Goal: Task Accomplishment & Management: Complete application form

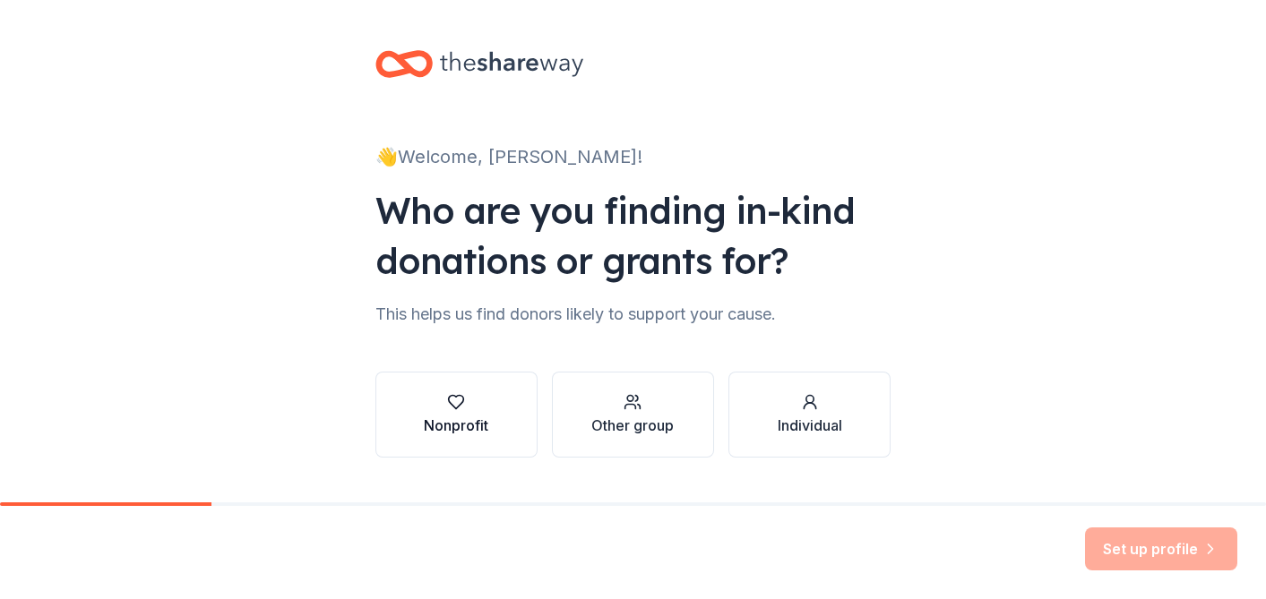
click at [481, 397] on div "button" at bounding box center [456, 402] width 64 height 18
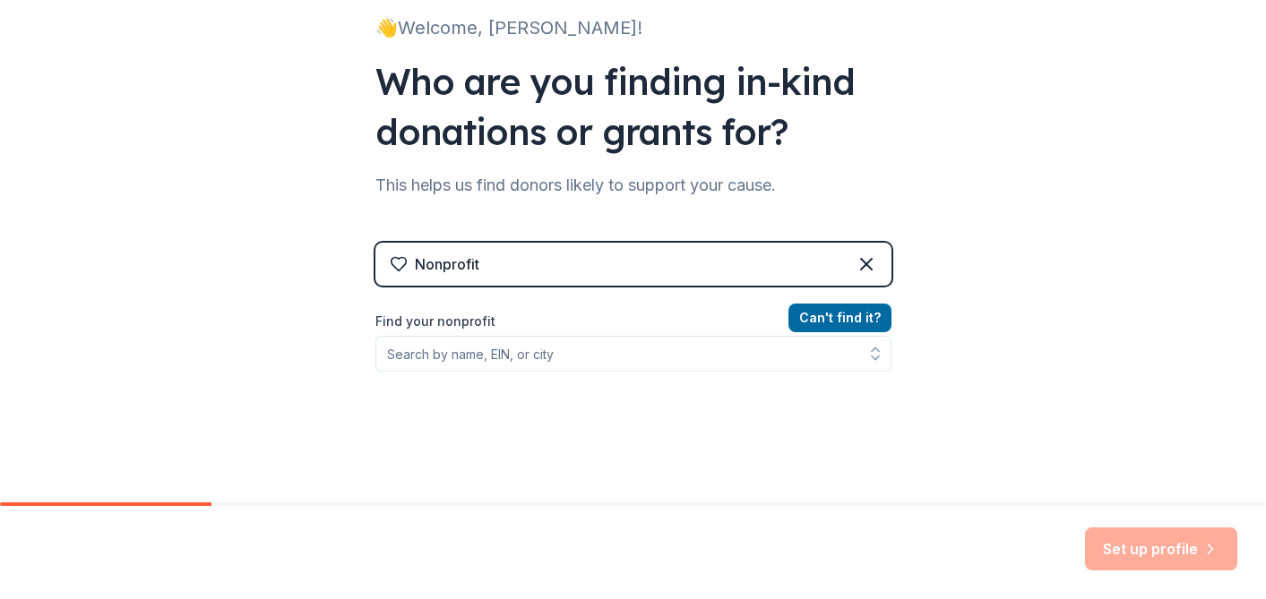
scroll to position [125, 0]
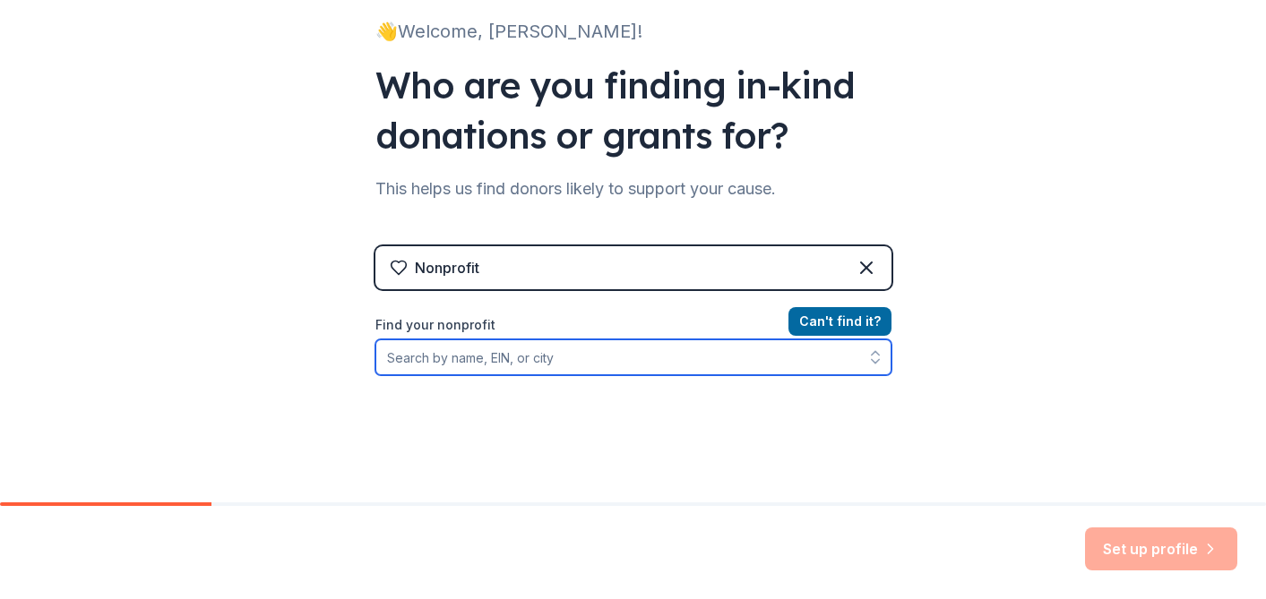
click at [576, 357] on input "Find your nonprofit" at bounding box center [633, 358] width 516 height 36
paste input "[US_EMPLOYER_IDENTIFICATION_NUMBER]"
type input "[US_EMPLOYER_IDENTIFICATION_NUMBER]"
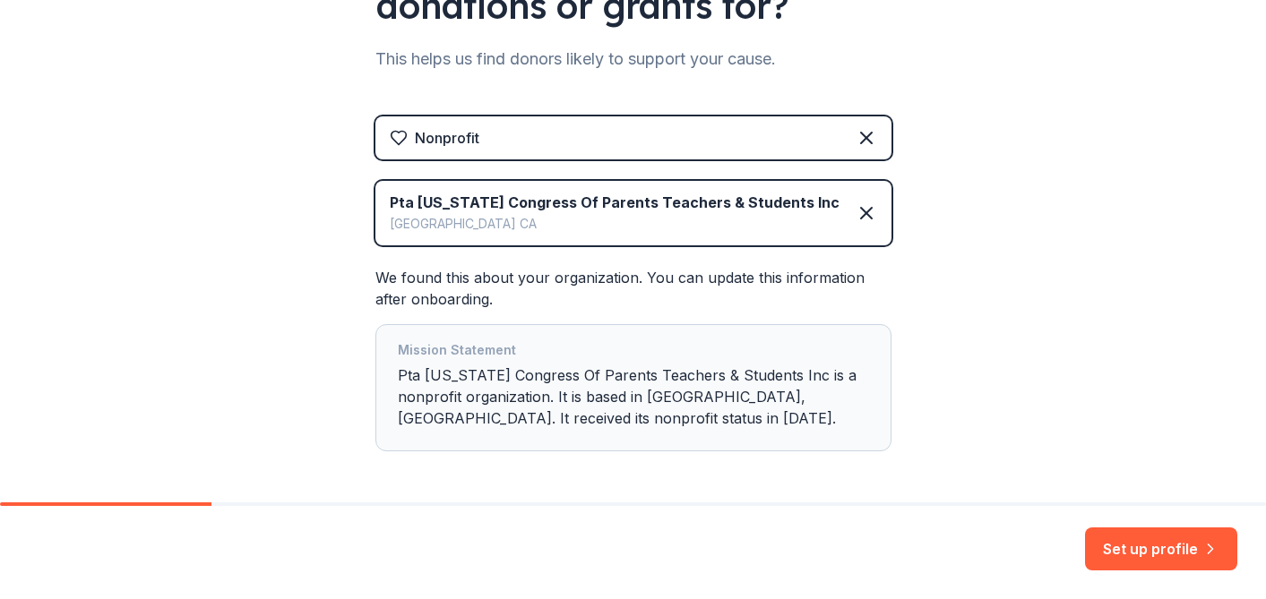
scroll to position [326, 0]
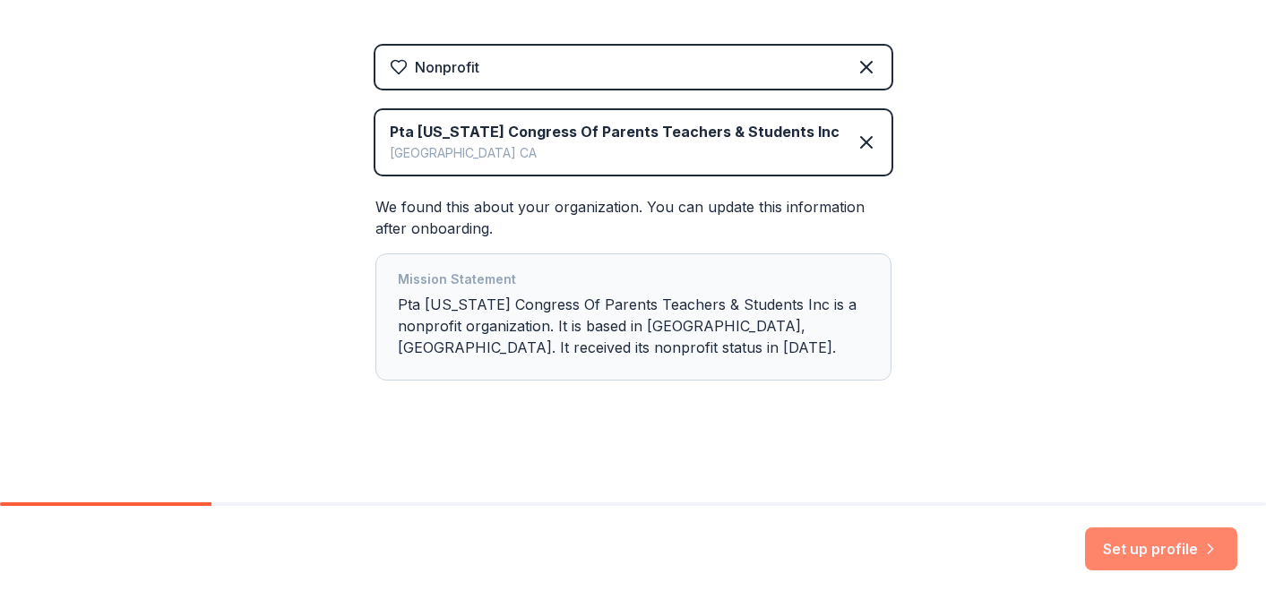
click at [1131, 546] on button "Set up profile" at bounding box center [1161, 549] width 152 height 43
click at [513, 316] on div "Mission Statement Pta [US_STATE] Congress Of Parents Teachers & Students Inc is…" at bounding box center [633, 317] width 471 height 97
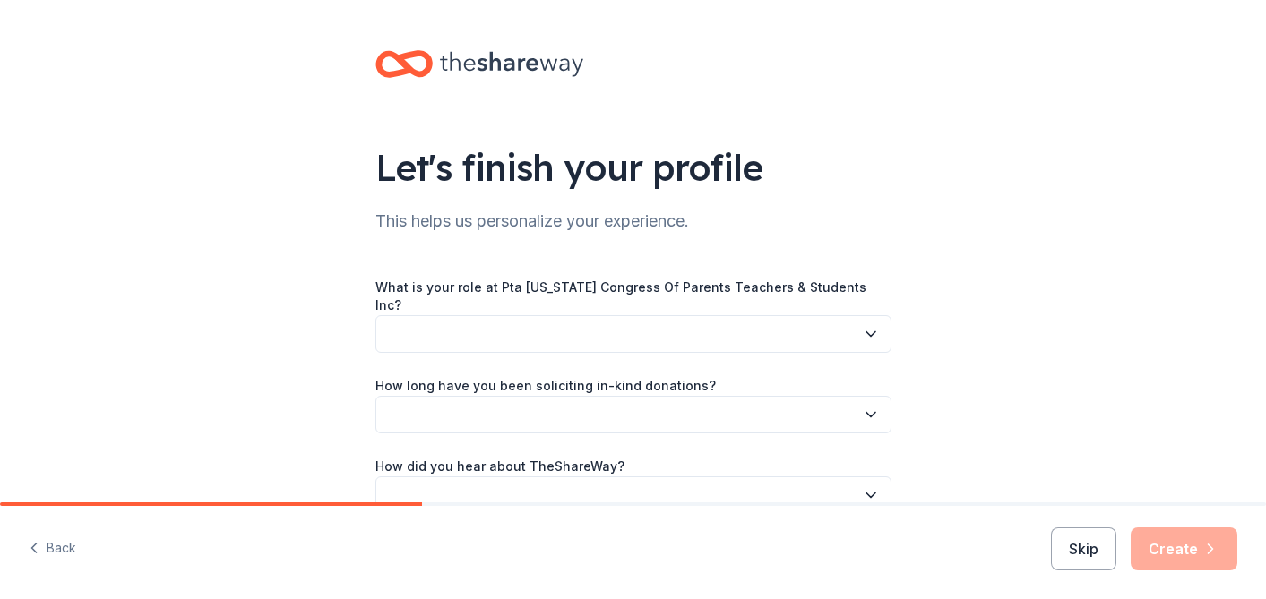
scroll to position [82, 0]
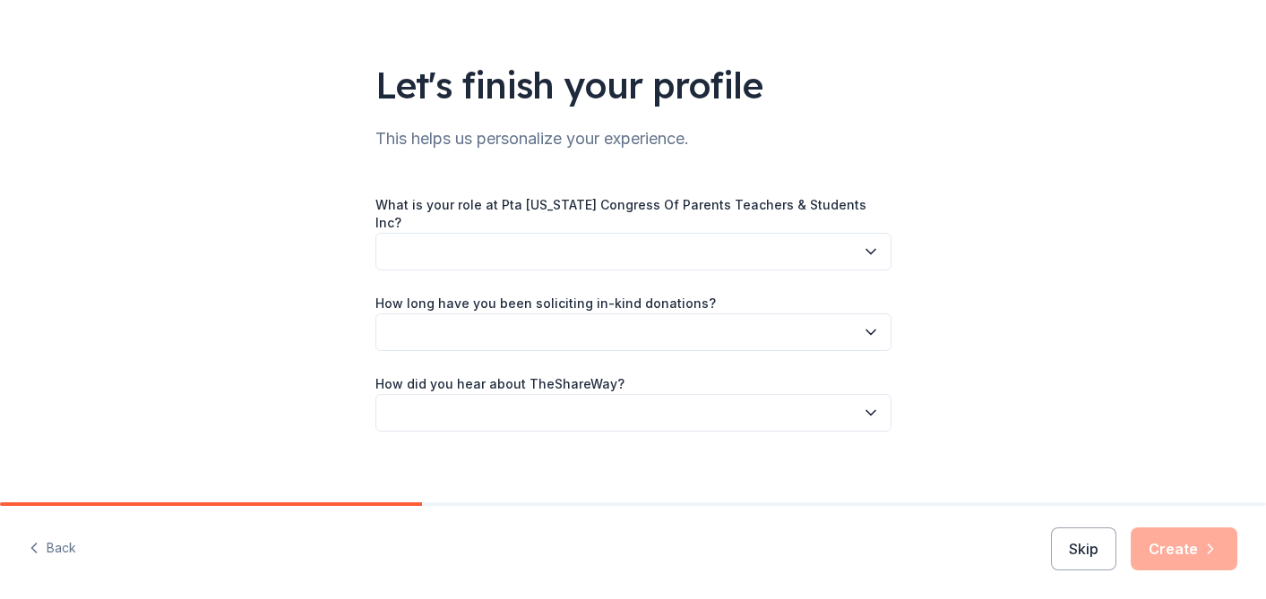
click at [860, 236] on button "button" at bounding box center [633, 252] width 516 height 38
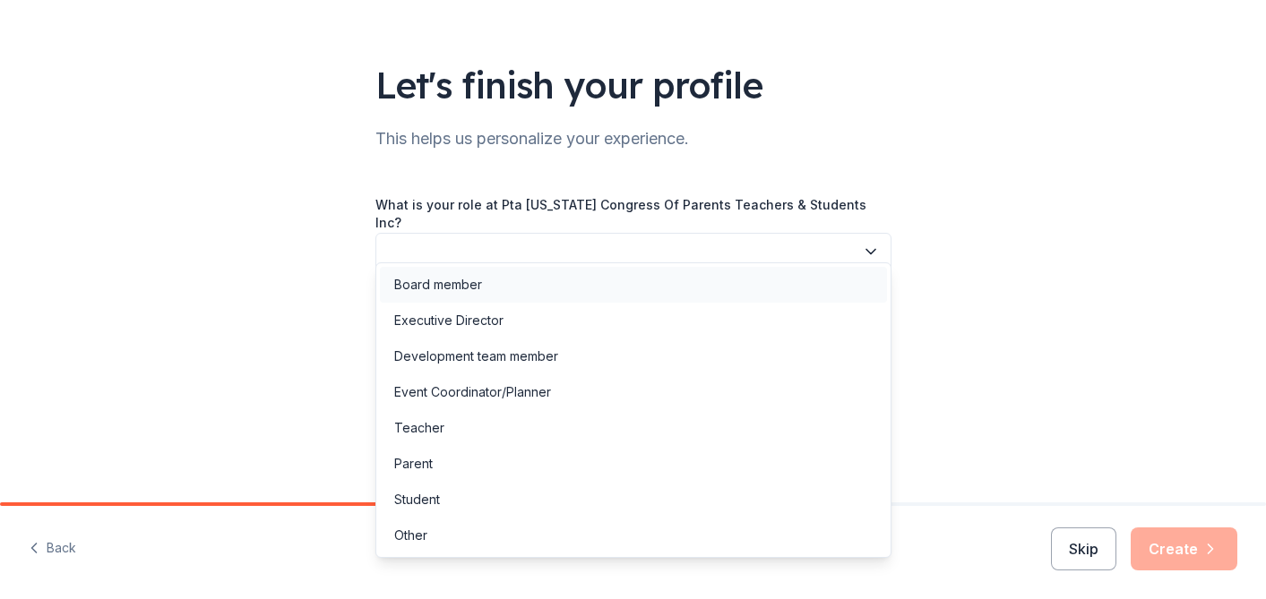
click at [842, 272] on div "Board member" at bounding box center [633, 285] width 507 height 36
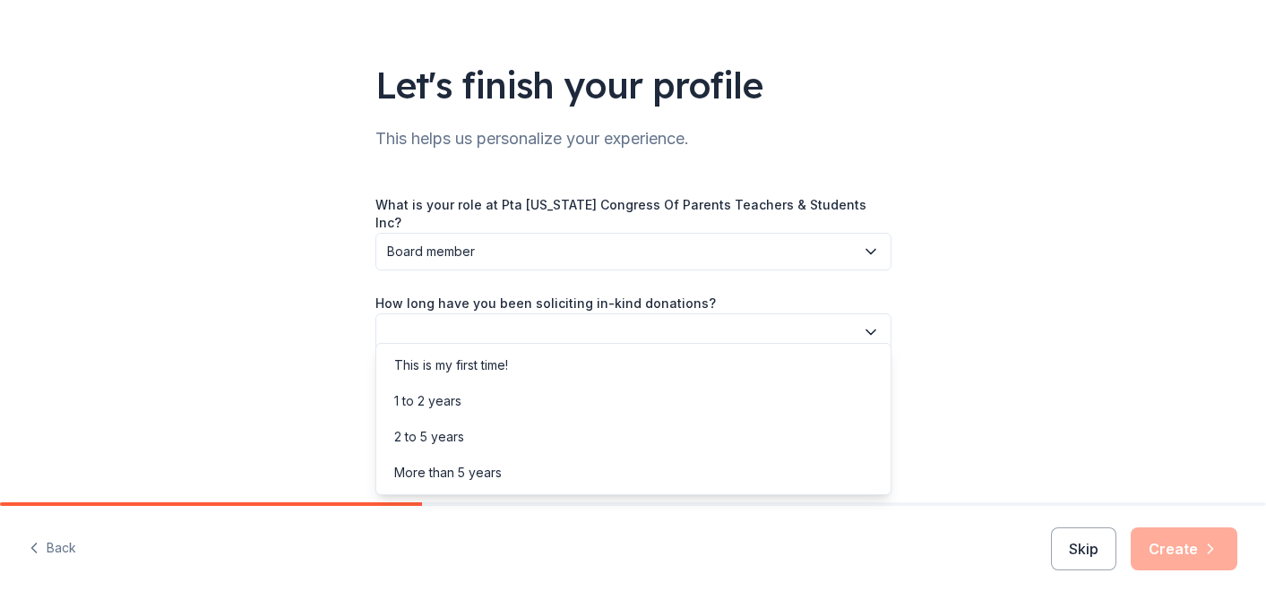
click at [855, 320] on button "button" at bounding box center [633, 333] width 516 height 38
click at [848, 374] on div "This is my first time!" at bounding box center [633, 366] width 507 height 36
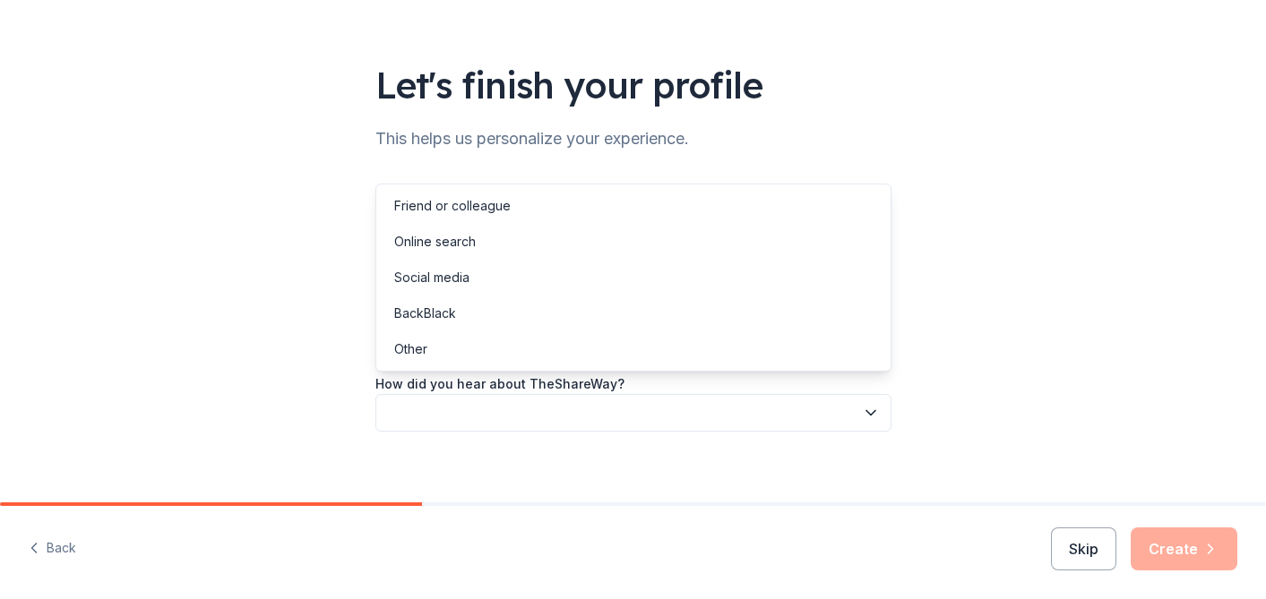
click at [864, 404] on icon "button" at bounding box center [871, 413] width 18 height 18
click at [815, 232] on div "Online search" at bounding box center [633, 242] width 507 height 36
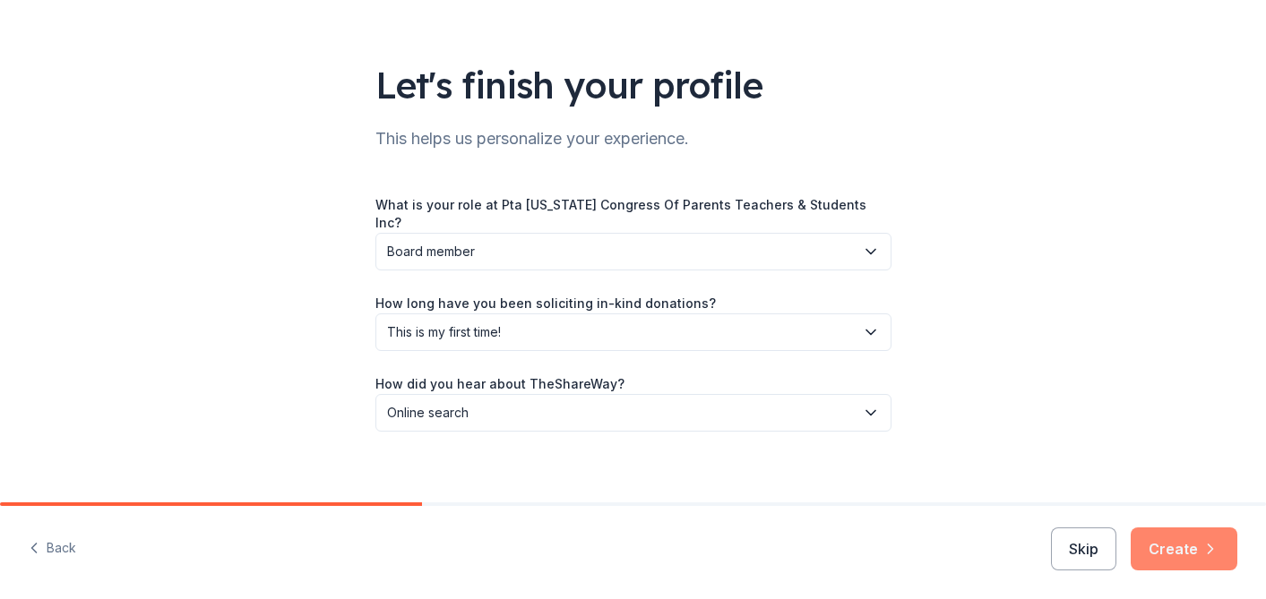
click at [1156, 539] on button "Create" at bounding box center [1184, 549] width 107 height 43
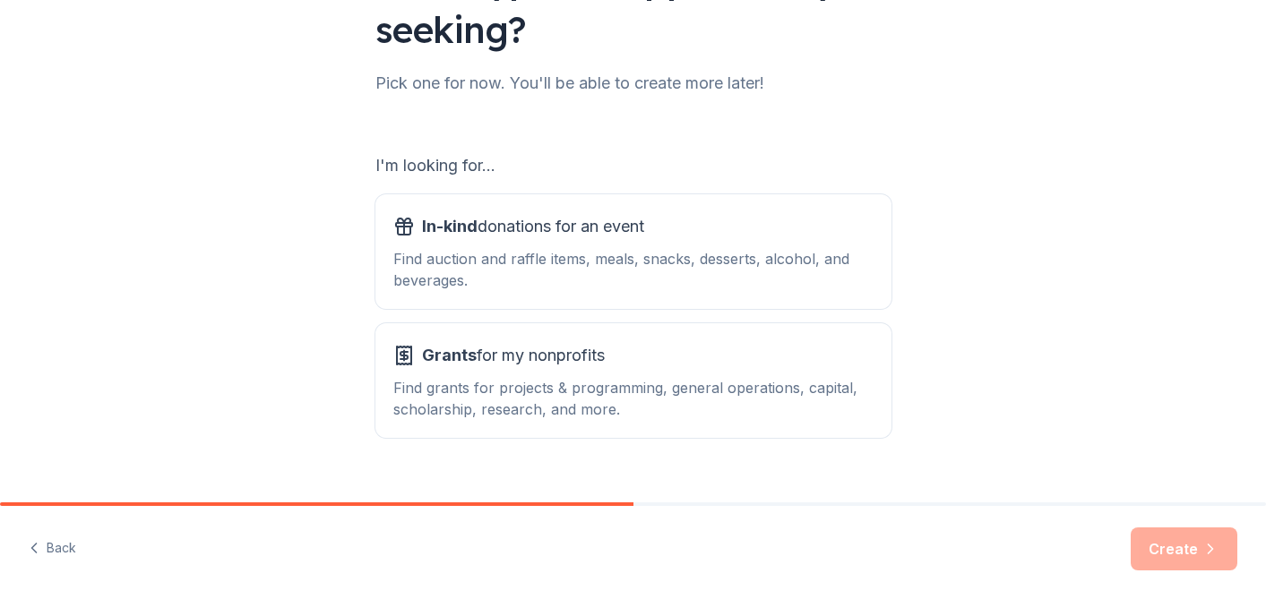
scroll to position [199, 0]
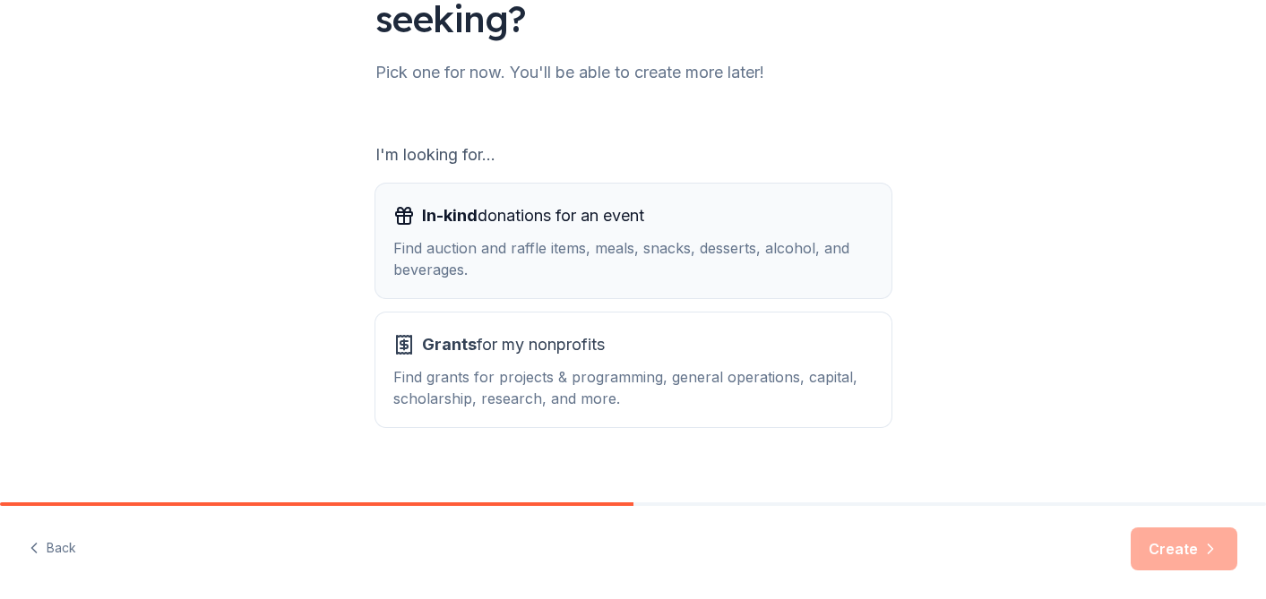
click at [756, 273] on div "Find auction and raffle items, meals, snacks, desserts, alcohol, and beverages." at bounding box center [633, 258] width 480 height 43
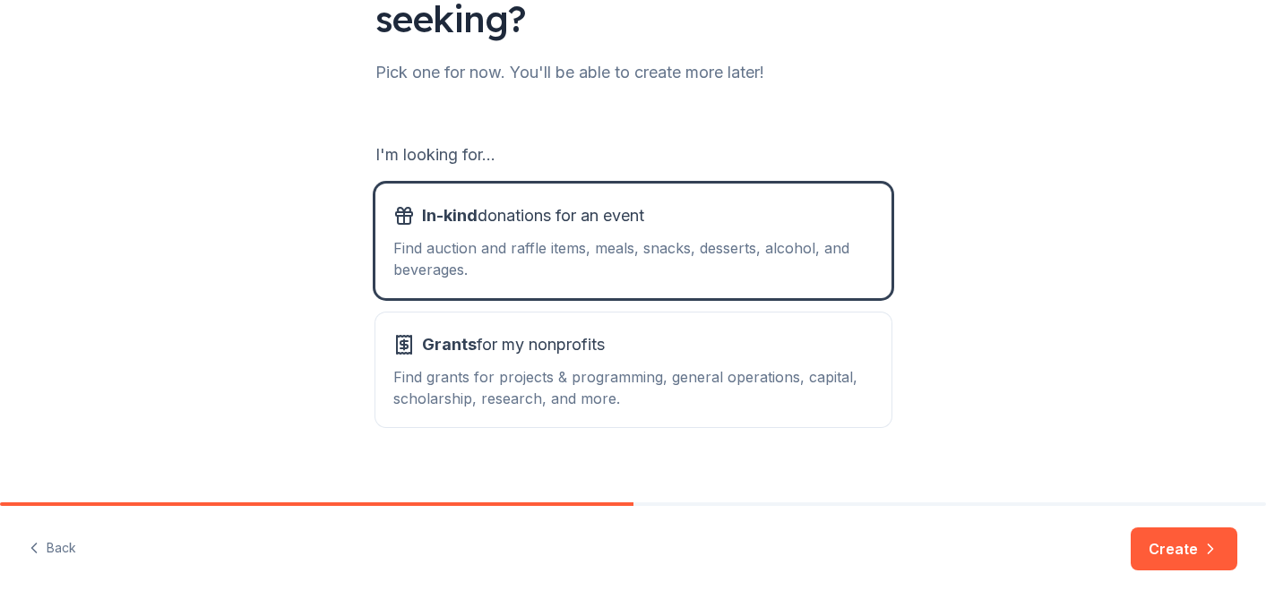
scroll to position [220, 0]
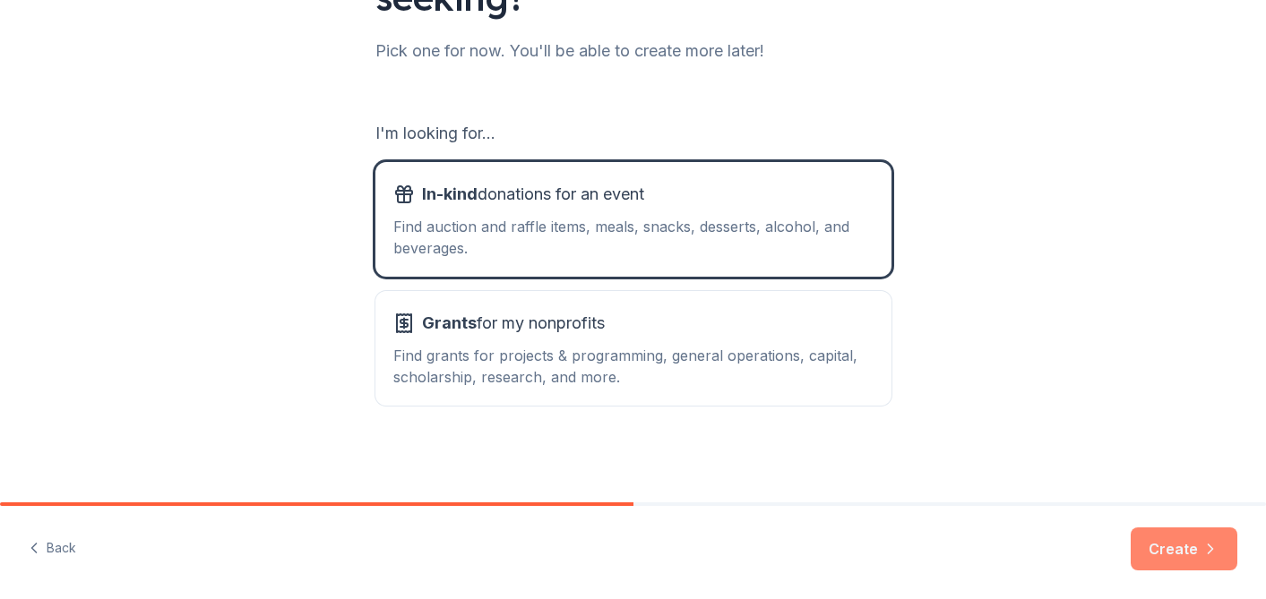
click at [1168, 565] on button "Create" at bounding box center [1184, 549] width 107 height 43
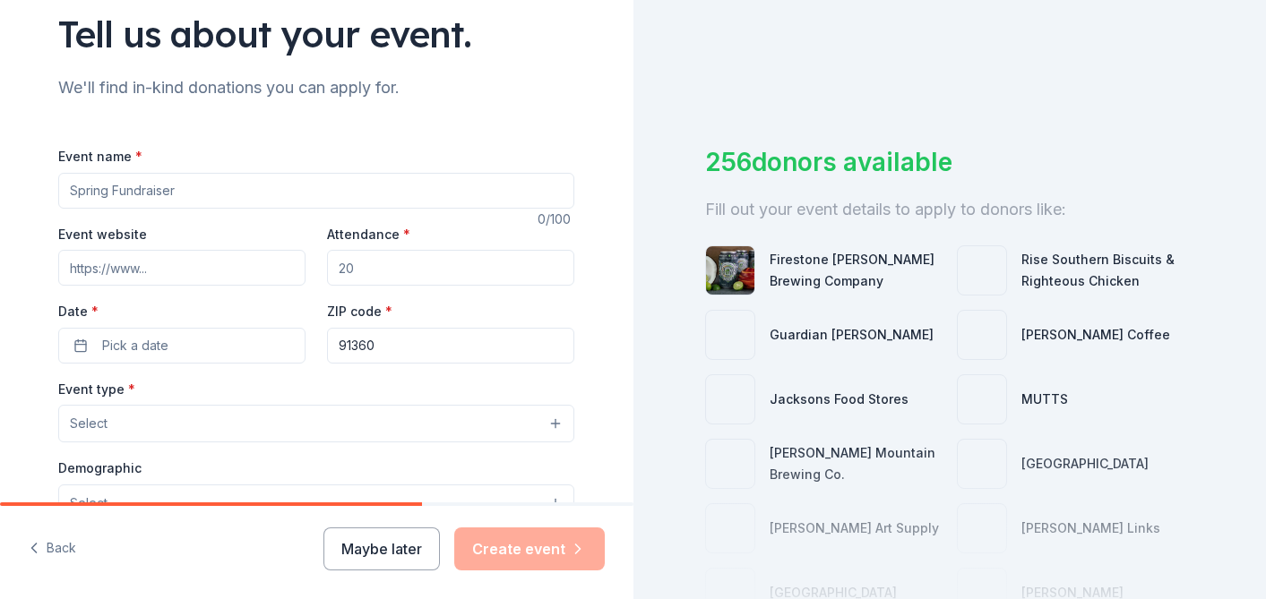
scroll to position [160, 0]
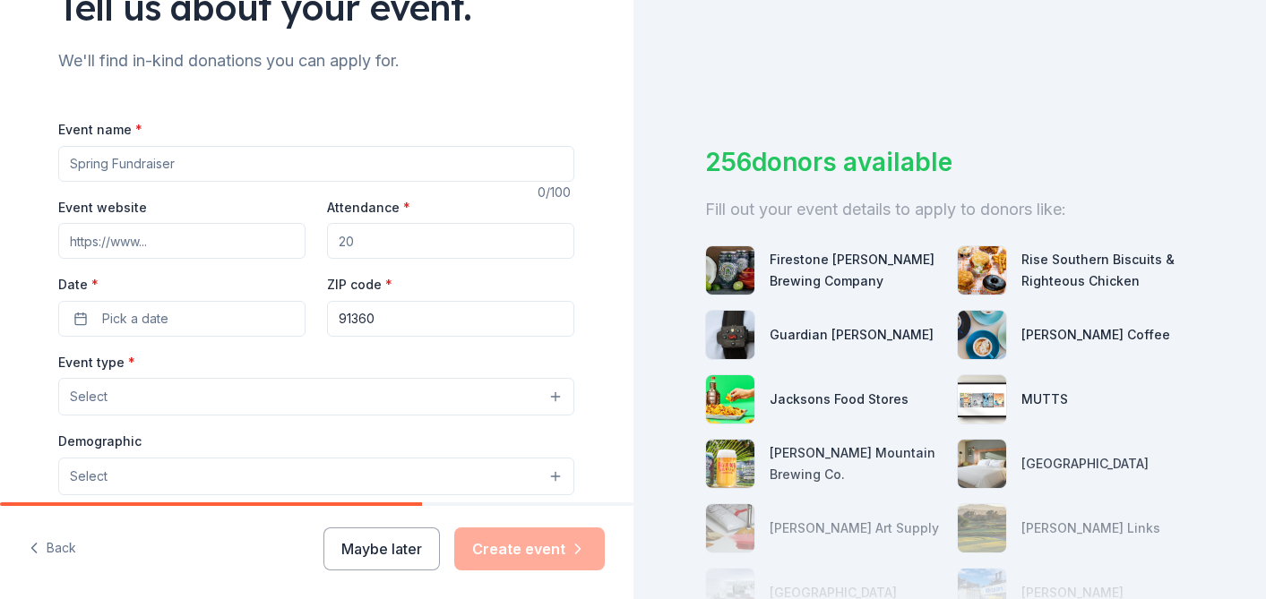
click at [302, 156] on input "Event name *" at bounding box center [316, 164] width 516 height 36
paste input "Fall Festival Silent Auction"
type input "Fall Festival Silent Auction"
click at [218, 234] on input "Event website" at bounding box center [181, 241] width 247 height 36
paste input "[URL][DOMAIN_NAME]"
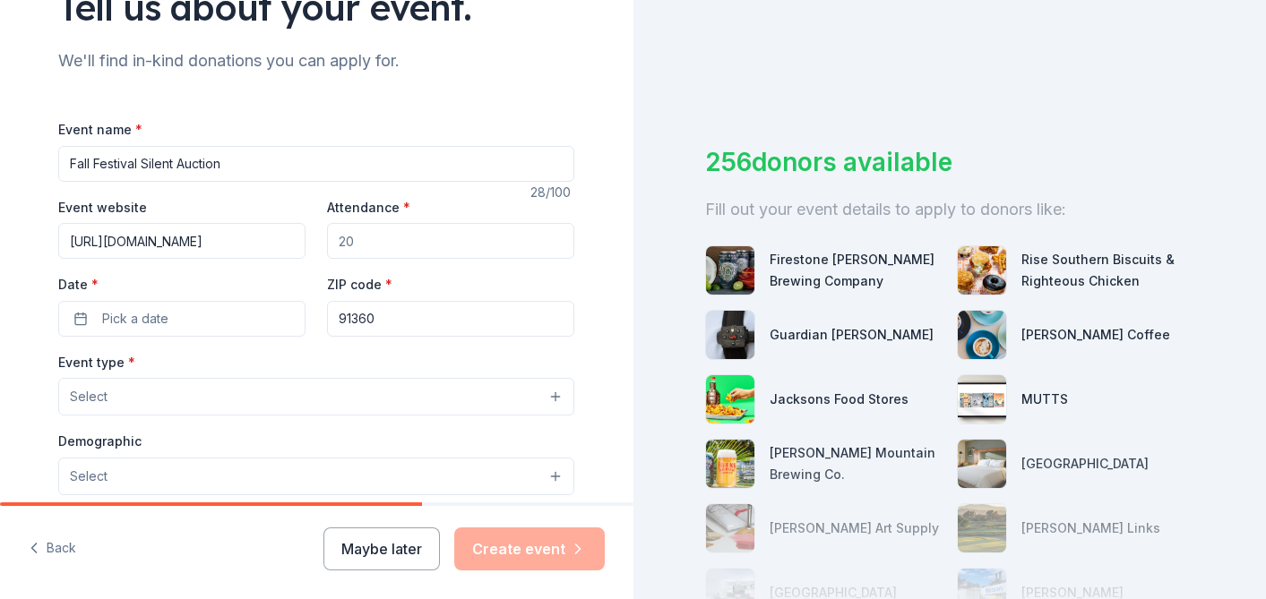
type input "[URL][DOMAIN_NAME]"
click at [389, 241] on input "Attendance *" at bounding box center [450, 241] width 247 height 36
type input "2"
type input "300"
click at [219, 322] on button "Pick a date" at bounding box center [181, 319] width 247 height 36
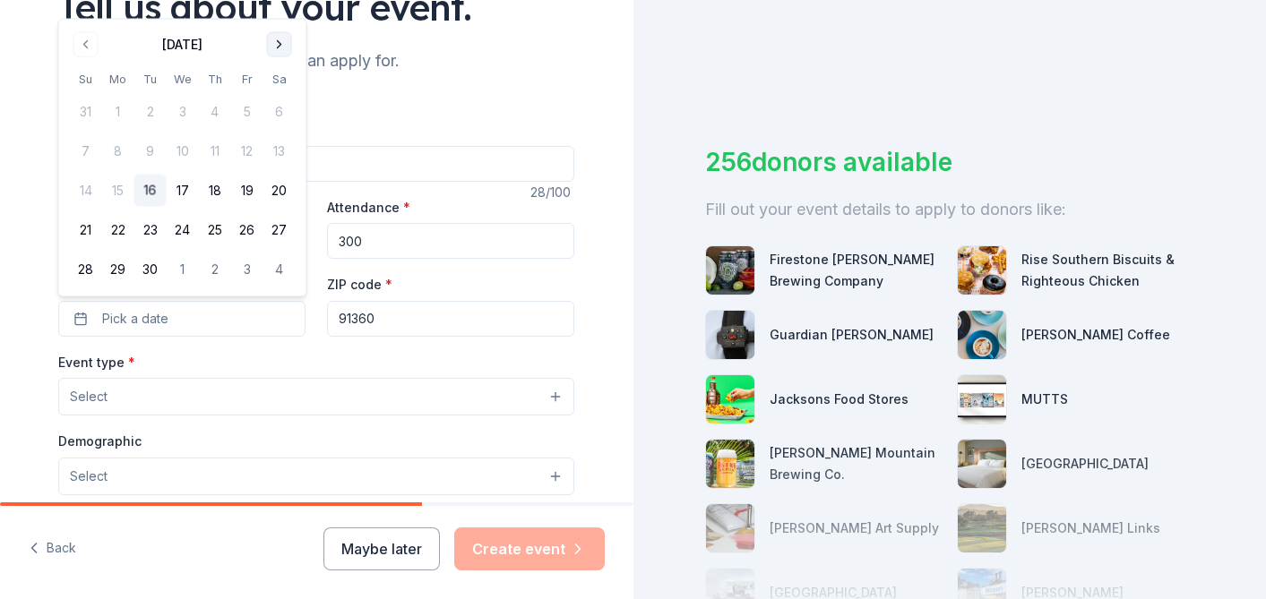
click at [270, 44] on button "Go to next month" at bounding box center [279, 44] width 25 height 25
click at [247, 230] on button "24" at bounding box center [247, 230] width 32 height 32
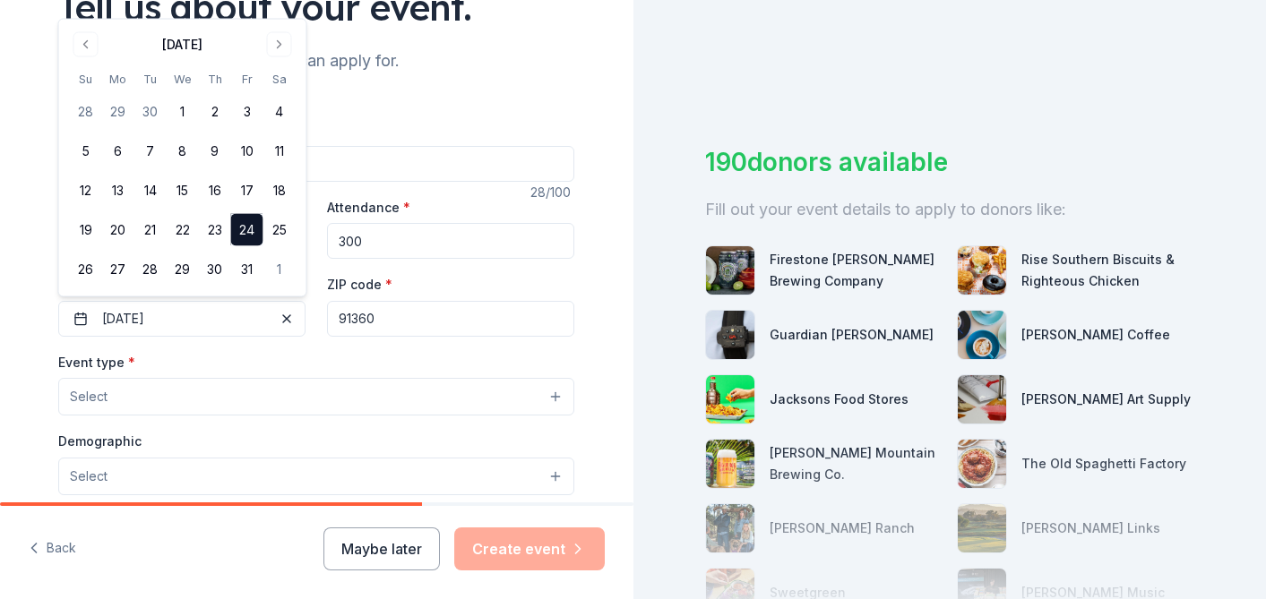
click at [310, 358] on div "Event type * Select" at bounding box center [316, 383] width 516 height 65
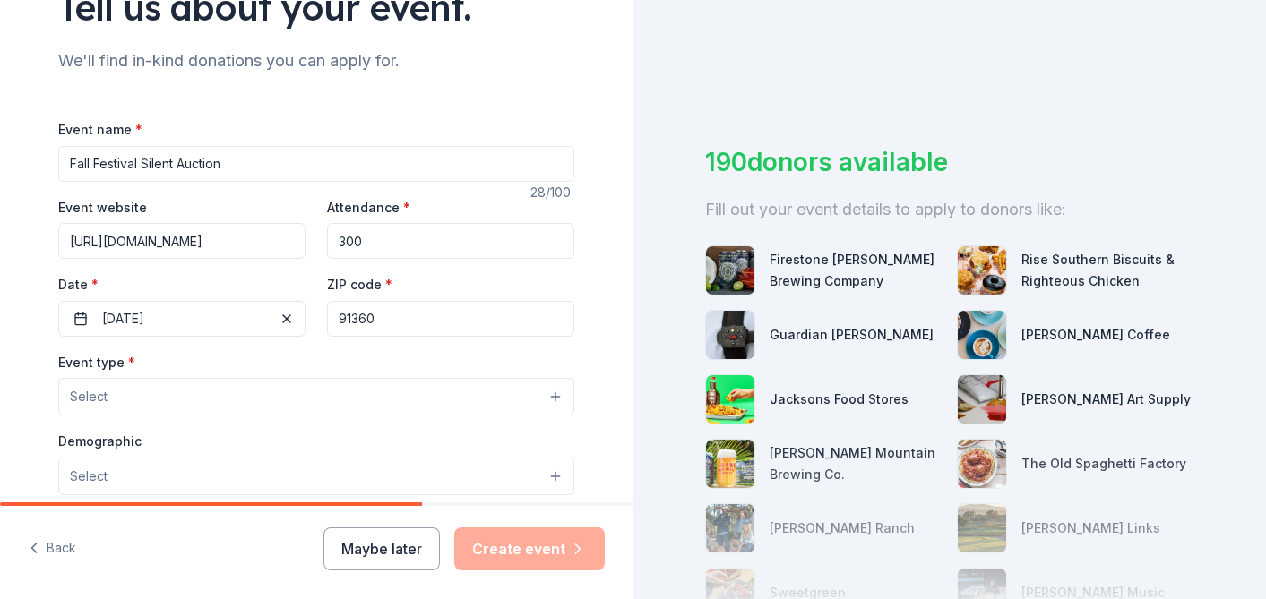
click at [384, 396] on button "Select" at bounding box center [316, 397] width 516 height 38
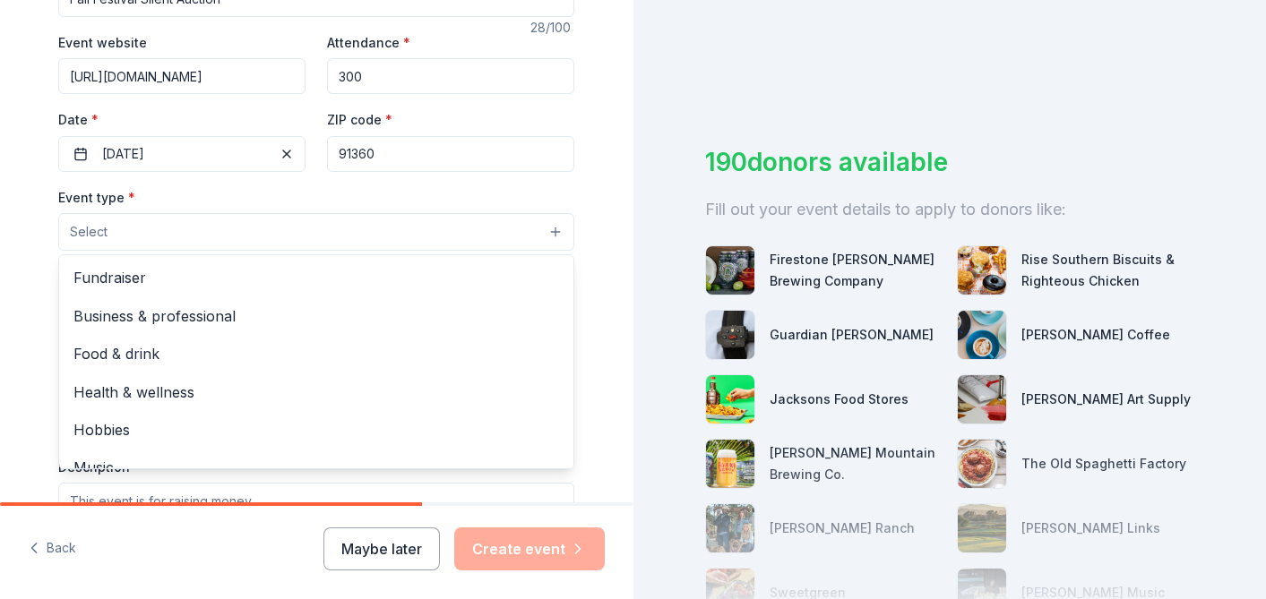
scroll to position [353, 0]
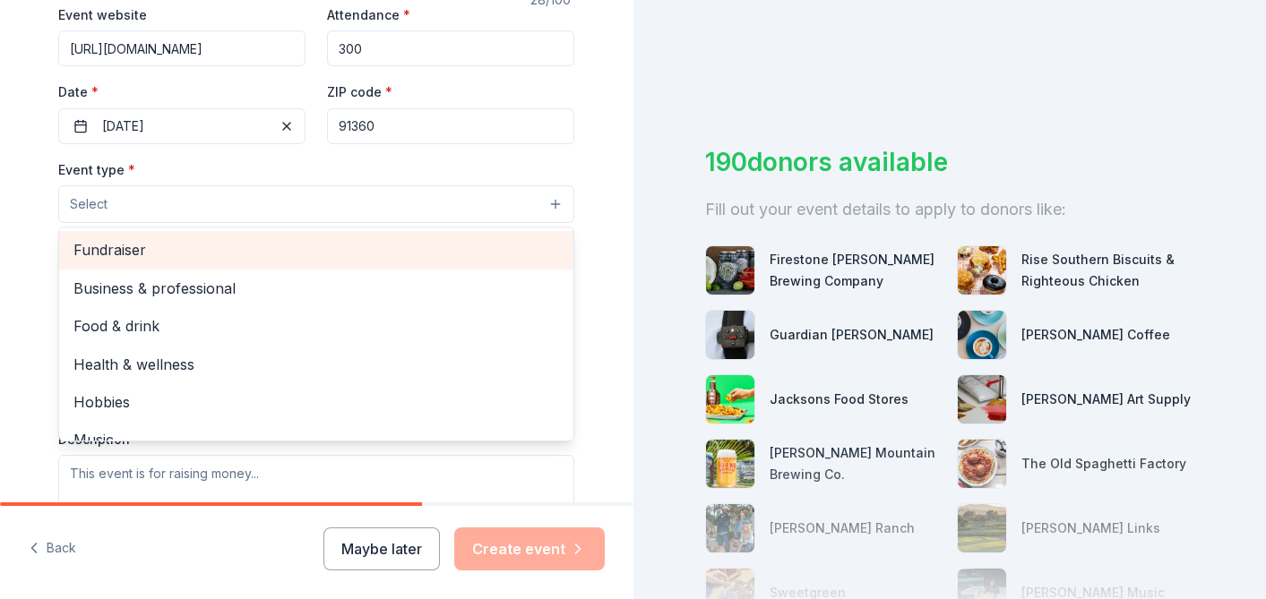
click at [352, 246] on span "Fundraiser" at bounding box center [316, 249] width 486 height 23
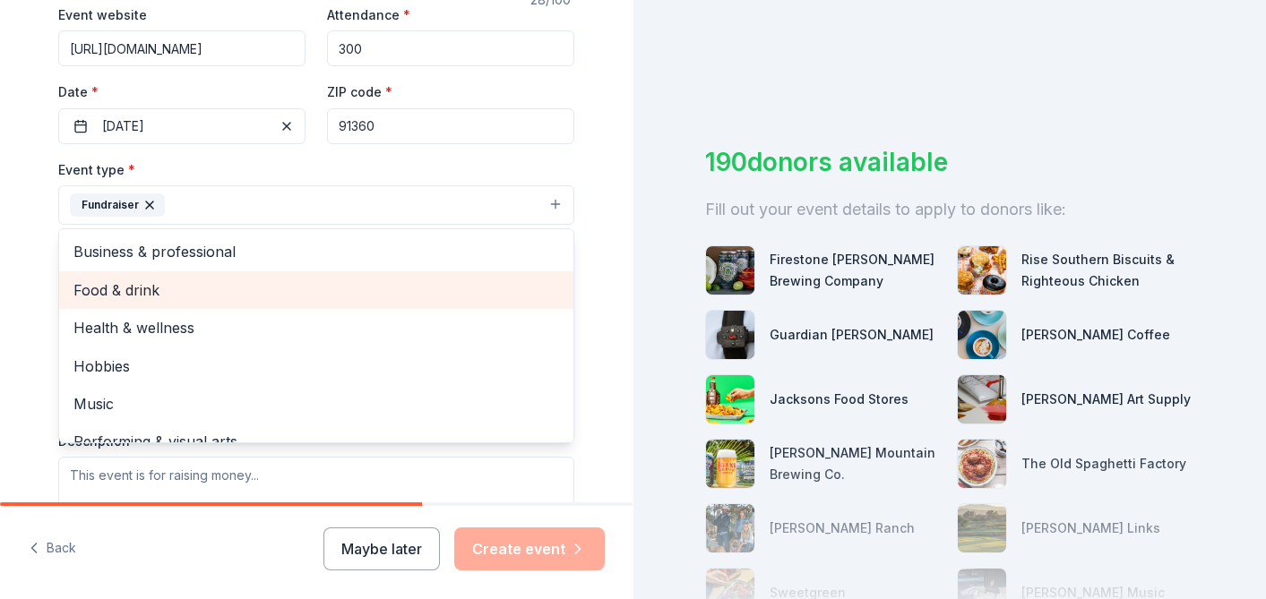
click at [219, 294] on span "Food & drink" at bounding box center [316, 290] width 486 height 23
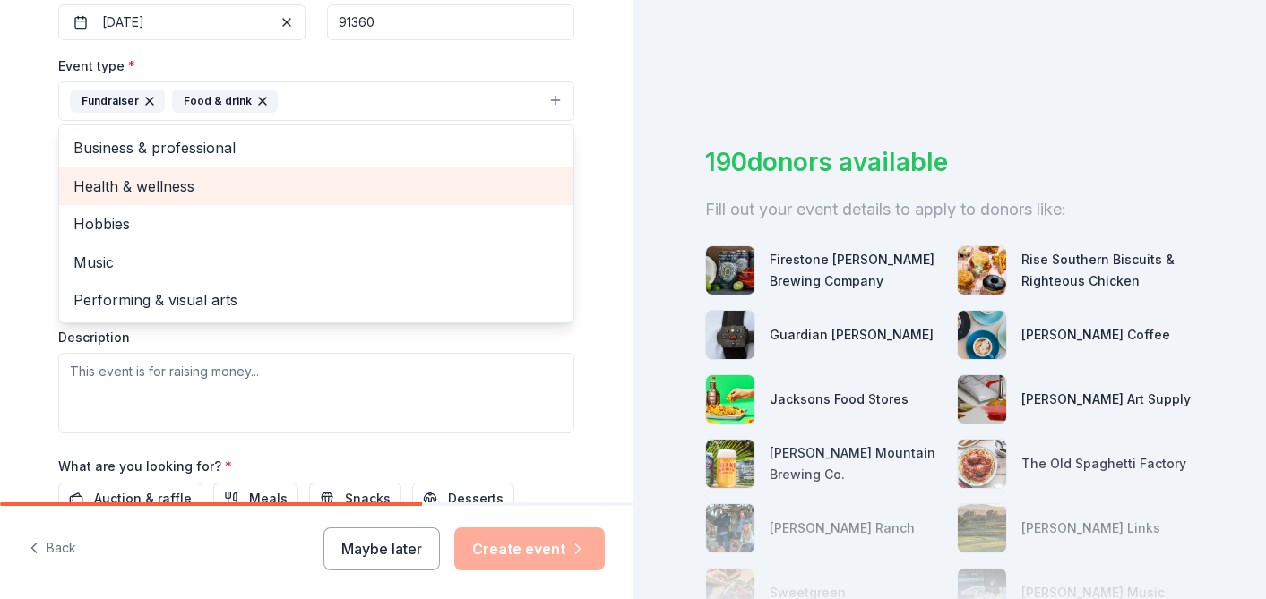
scroll to position [473, 0]
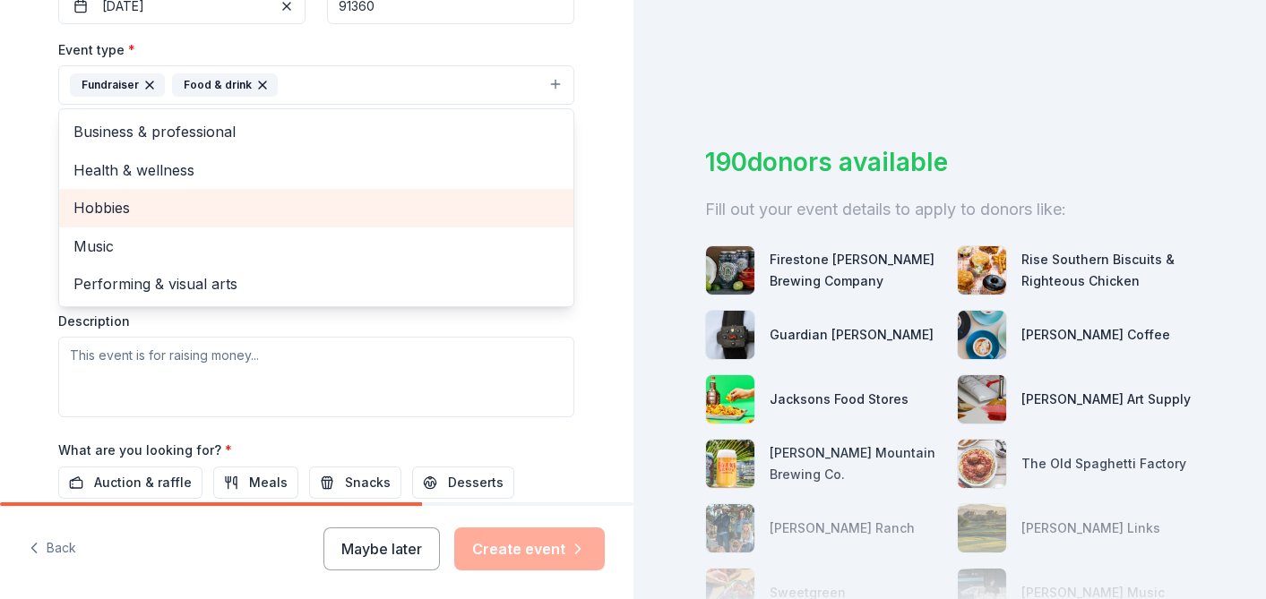
click at [216, 221] on div "Hobbies" at bounding box center [316, 208] width 514 height 38
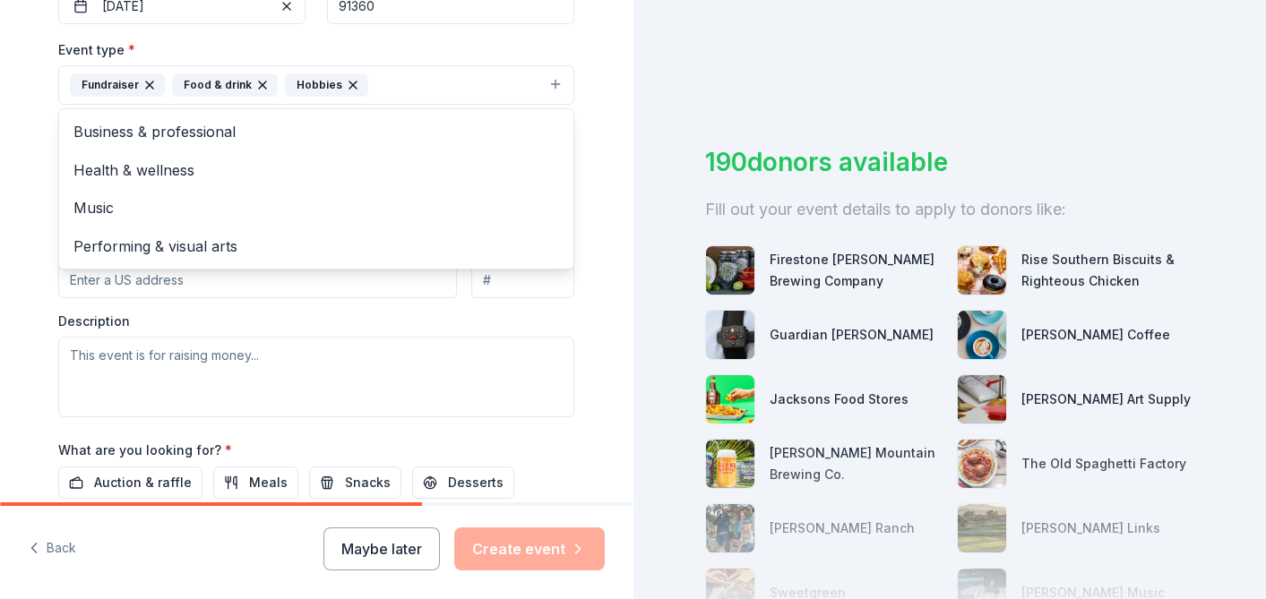
click at [20, 274] on div "Tell us about your event. We'll find in-kind donations you can apply for. Event…" at bounding box center [316, 124] width 633 height 1194
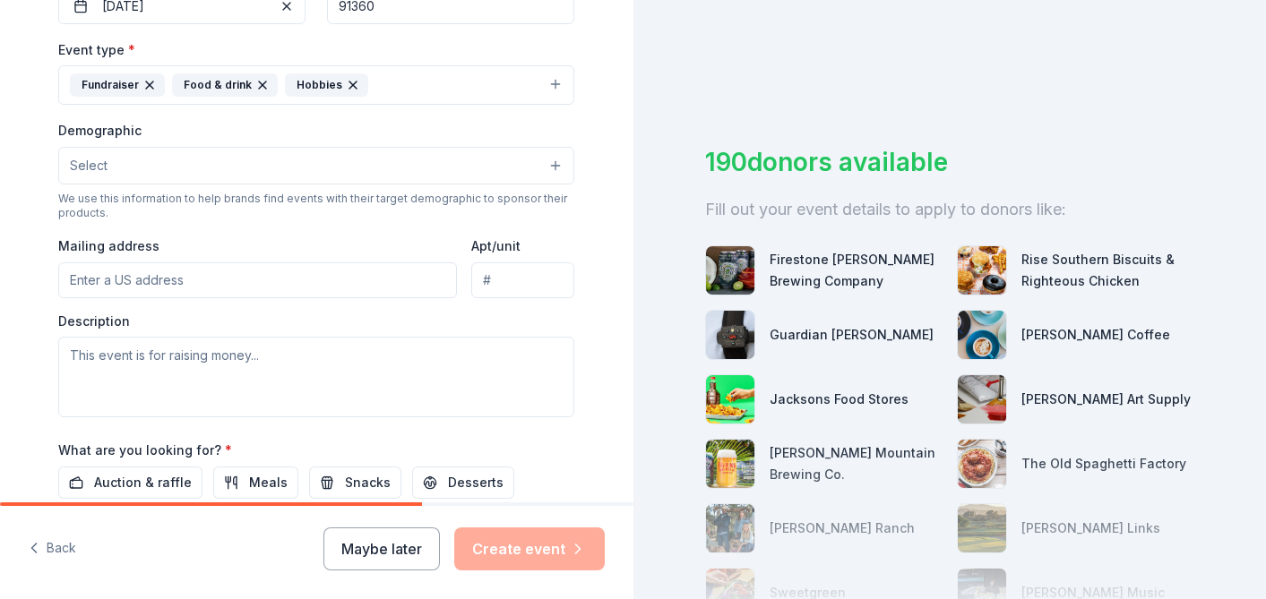
click at [133, 276] on input "Mailing address" at bounding box center [257, 280] width 399 height 36
paste input "620 Velarde Drive"
type input "620 Velarde Drive, Thousand Oaks, CA, 91360"
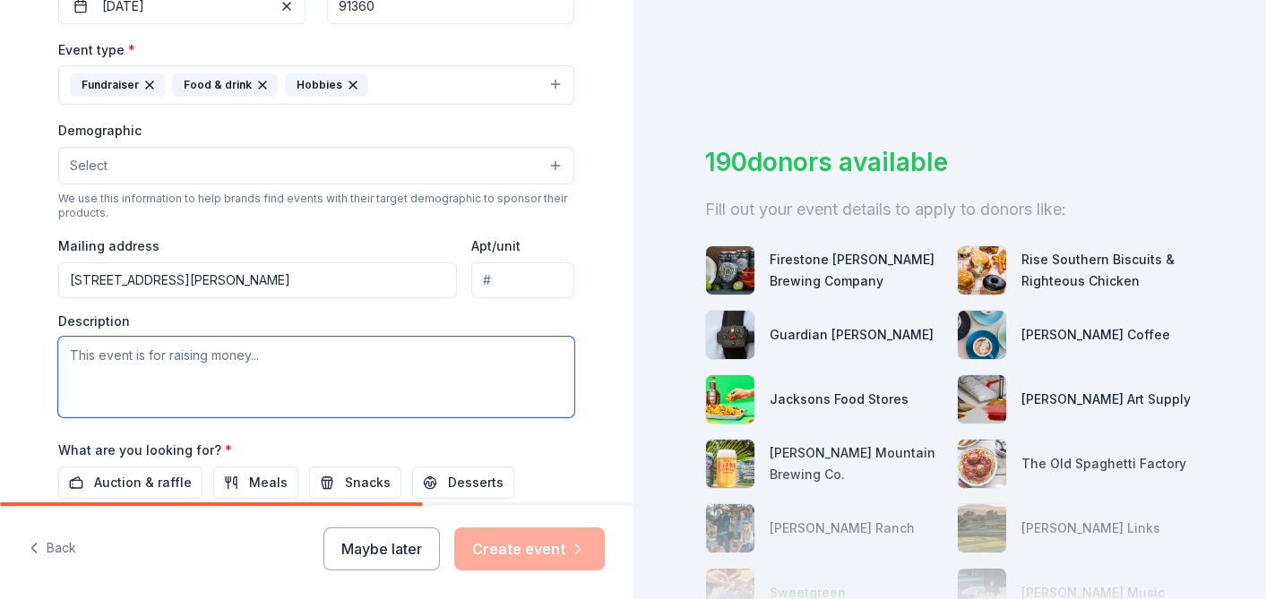
click at [185, 354] on textarea at bounding box center [316, 377] width 516 height 81
paste textarea "Fundraiser to support PTA funded programs"
paste textarea "STEAM class, Art/computer class, library, dance class, music class, assemblies"
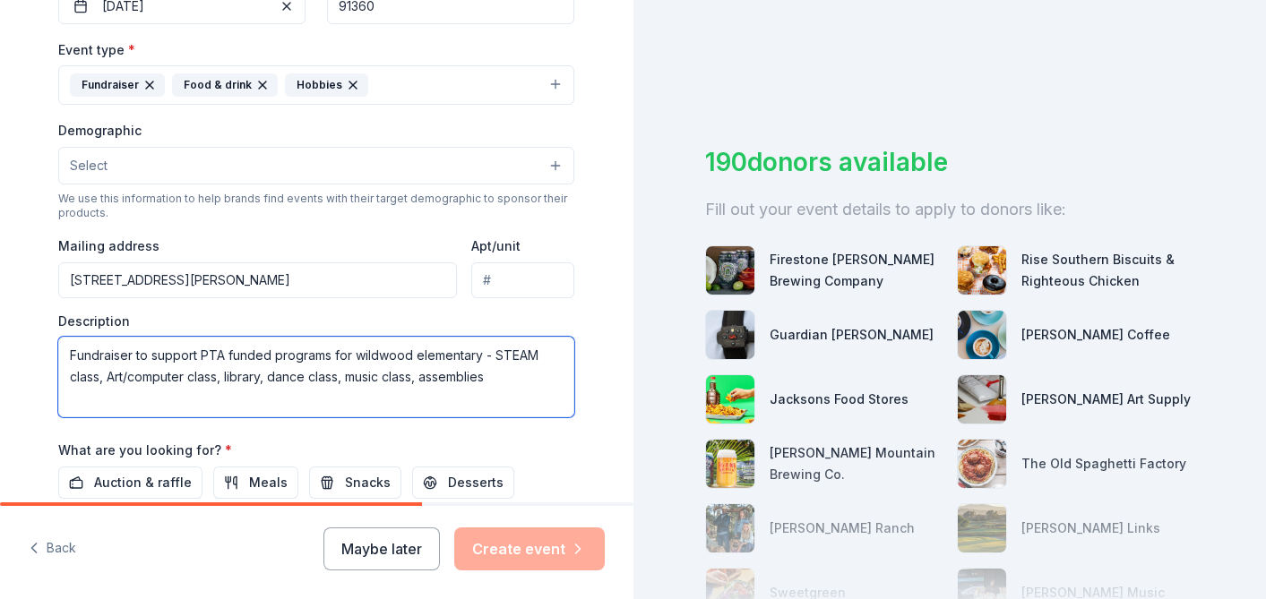
click at [491, 352] on textarea "Fundraiser to support PTA funded programs for wildwood elementary - STEAM class…" at bounding box center [316, 377] width 516 height 81
click at [151, 396] on textarea "Fundraiser to support PTA funded programs for wildwood elementary. Programs Inc…" at bounding box center [316, 377] width 516 height 81
click at [523, 380] on textarea "Fundraiser to support PTA funded programs for wildwood elementary. Programs Inc…" at bounding box center [316, 377] width 516 height 81
click at [219, 405] on textarea "Fundraiser to support PTA funded programs for wildwood elementary. Programs Inc…" at bounding box center [316, 377] width 516 height 81
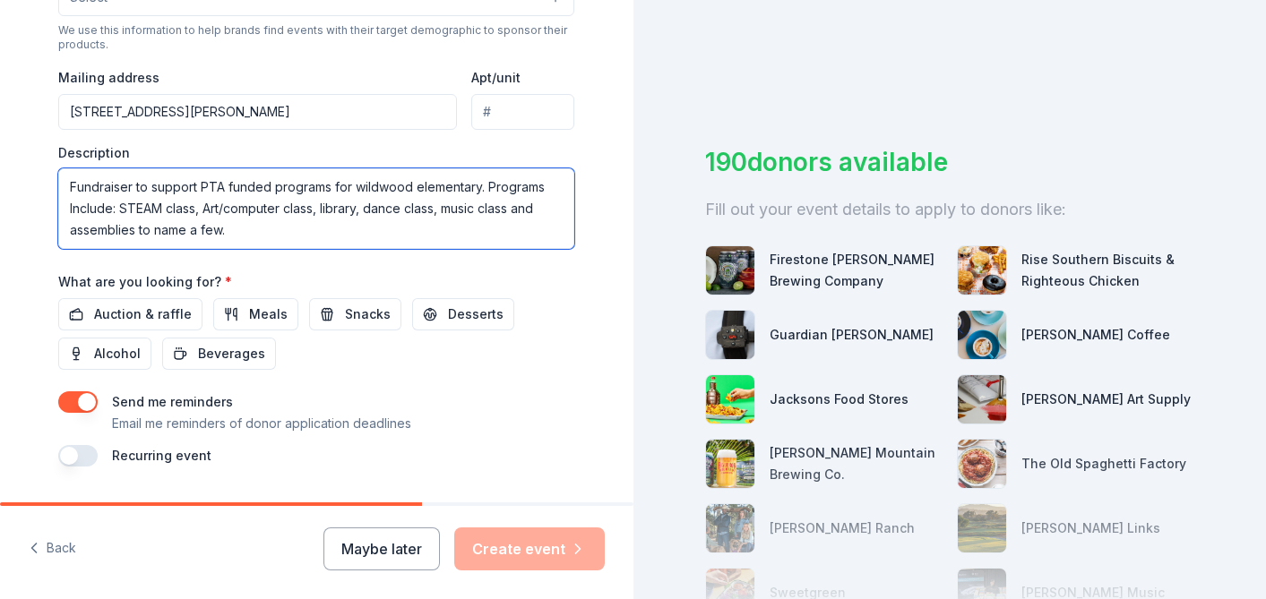
scroll to position [658, 0]
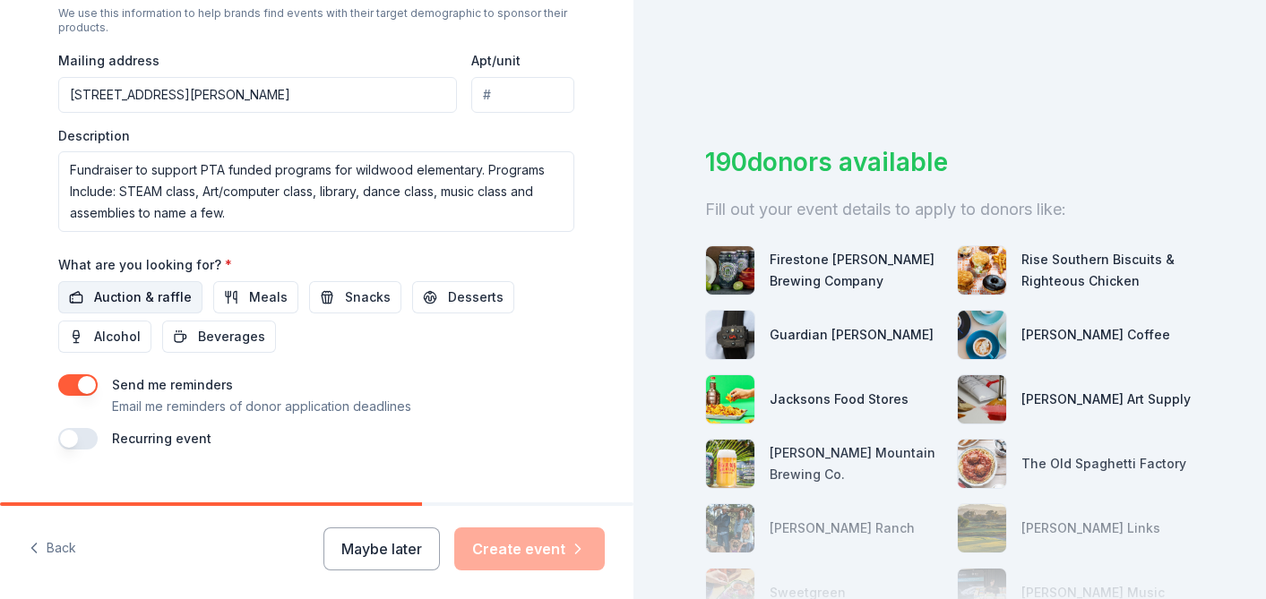
click at [107, 297] on span "Auction & raffle" at bounding box center [143, 297] width 98 height 21
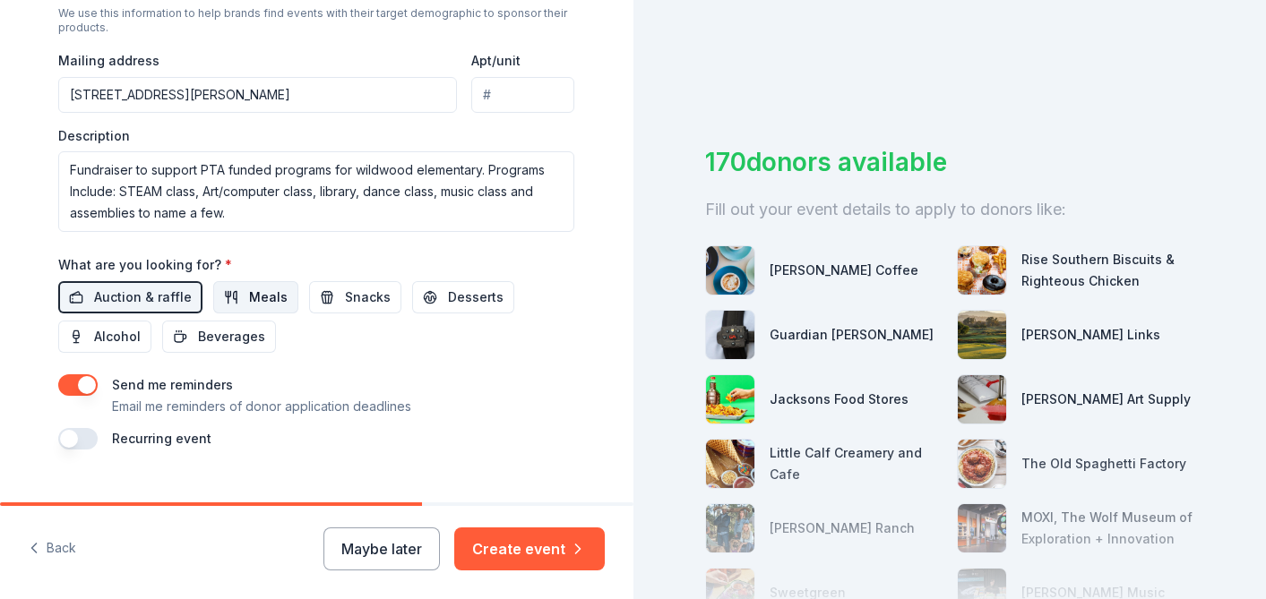
click at [268, 290] on span "Meals" at bounding box center [268, 297] width 39 height 21
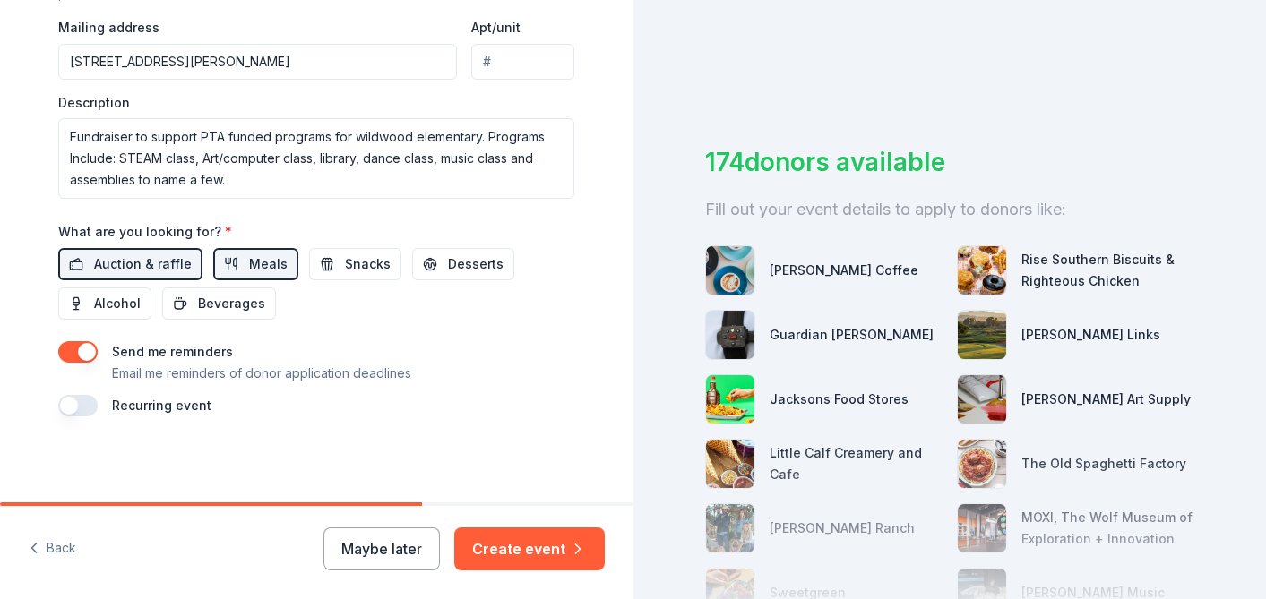
click at [91, 352] on button "button" at bounding box center [77, 351] width 39 height 21
click at [78, 414] on button "button" at bounding box center [77, 405] width 39 height 21
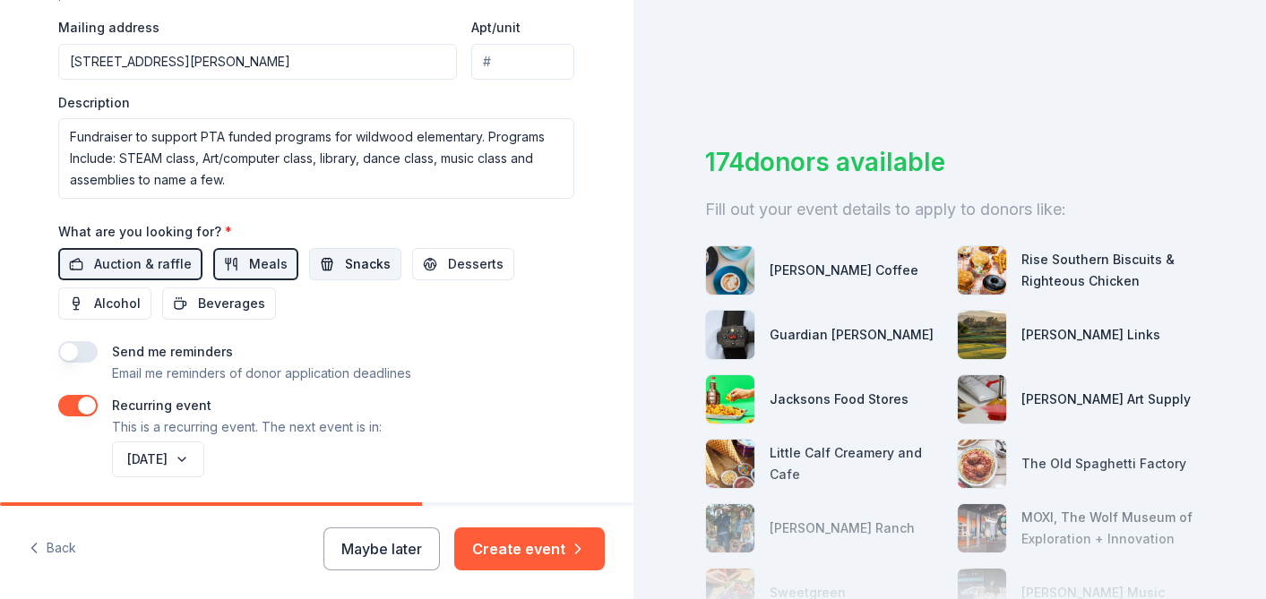
click at [356, 262] on span "Snacks" at bounding box center [368, 264] width 46 height 21
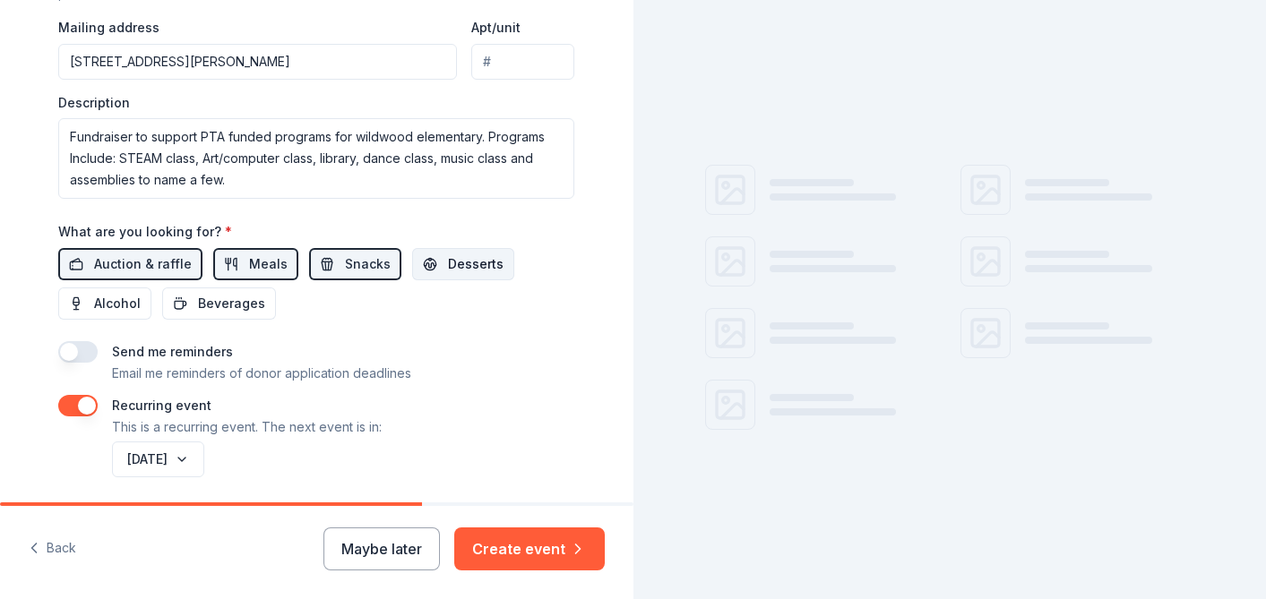
click at [430, 265] on button "Desserts" at bounding box center [463, 264] width 102 height 32
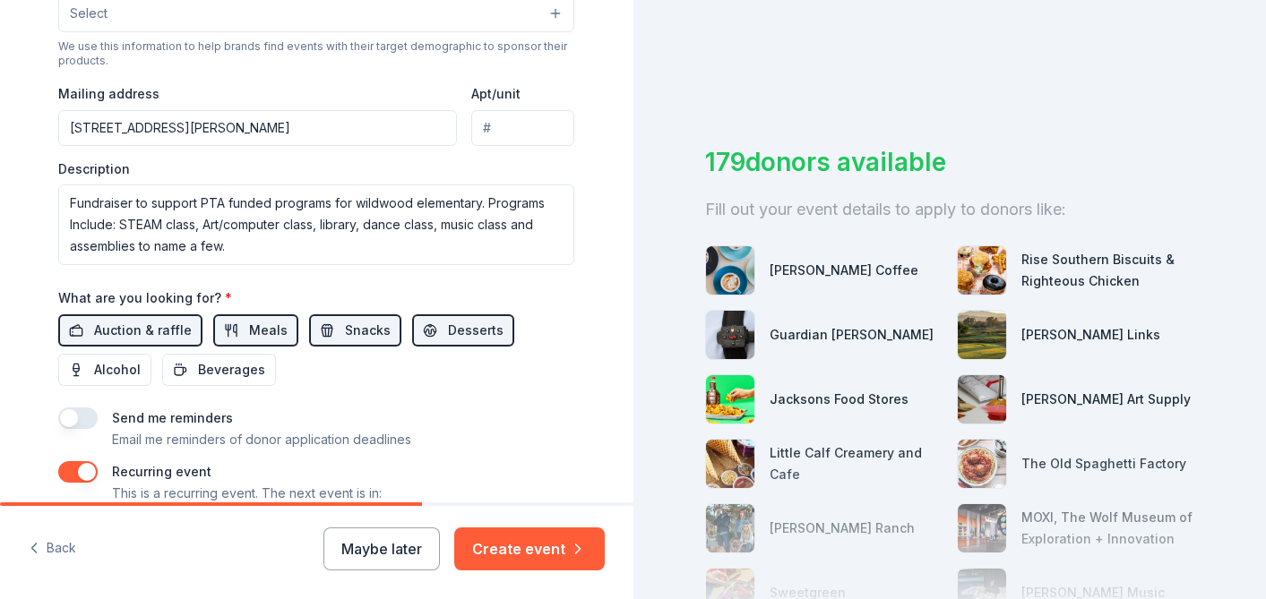
scroll to position [613, 0]
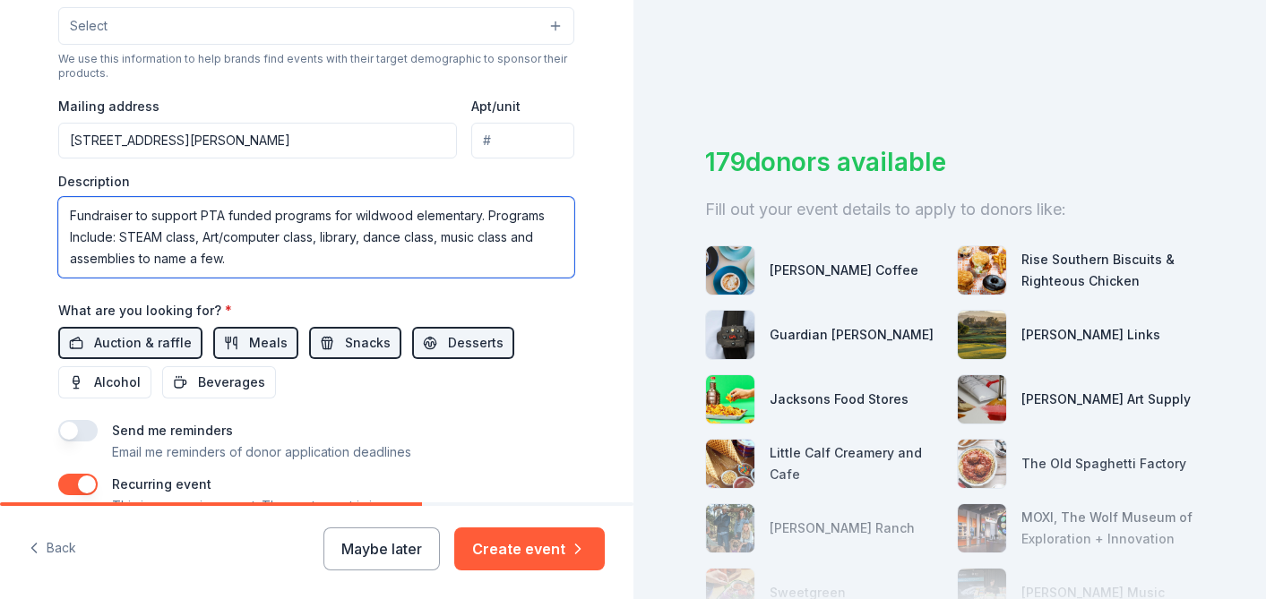
click at [362, 220] on textarea "Fundraiser to support PTA funded programs for wildwood elementary. Programs Inc…" at bounding box center [316, 237] width 516 height 81
click at [422, 215] on textarea "Fundraiser to support PTA funded programs for Wildwood elementary. Programs Inc…" at bounding box center [316, 237] width 516 height 81
click at [482, 219] on textarea "Fundraiser to support PTA funded programs for Wildwood Elementary. Programs Inc…" at bounding box center [316, 237] width 516 height 81
click at [231, 237] on textarea "Fundraiser to support PTA funded programs for Wildwood Elementary School in Tho…" at bounding box center [316, 237] width 516 height 81
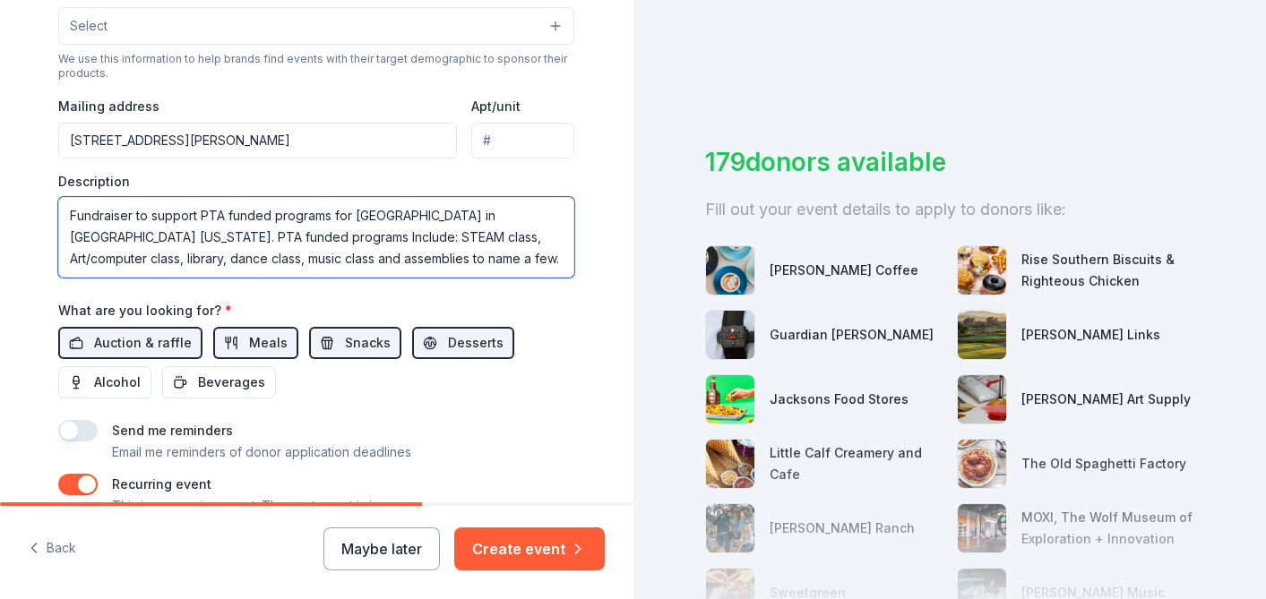
click at [75, 238] on textarea "Fundraiser to support PTA funded programs for Wildwood Elementary School in Tho…" at bounding box center [316, 237] width 516 height 81
click at [229, 213] on textarea "Fundraiser to support PTA funded programs for Wildwood Elementary School in Tho…" at bounding box center [316, 237] width 516 height 81
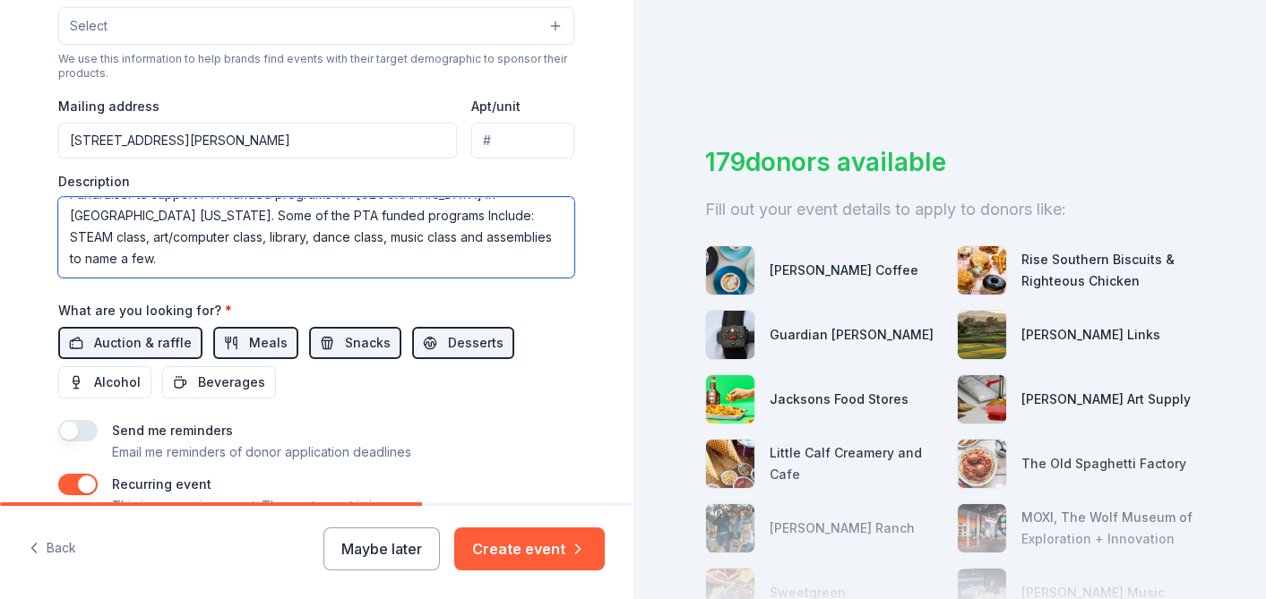
drag, startPoint x: 142, startPoint y: 262, endPoint x: 64, endPoint y: 260, distance: 78.0
click at [64, 260] on textarea "Fundraiser to support PTA funded programs for Wildwood Elementary School in Tho…" at bounding box center [316, 237] width 516 height 81
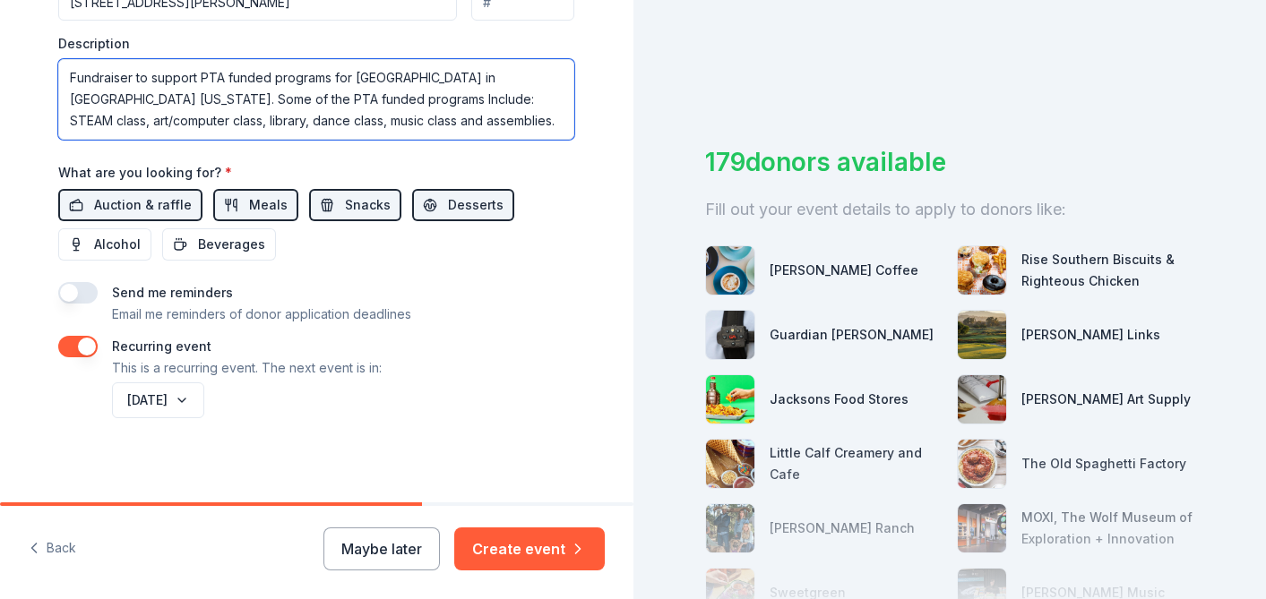
scroll to position [756, 0]
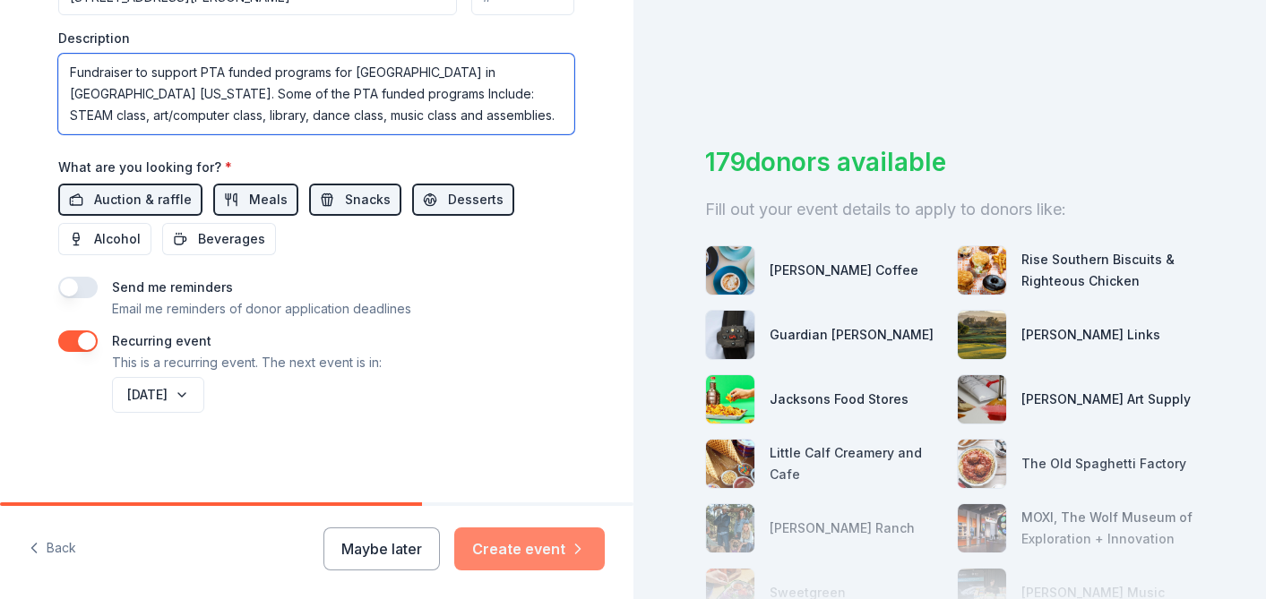
type textarea "Fundraiser to support PTA funded programs for Wildwood Elementary School in Tho…"
click at [553, 545] on button "Create event" at bounding box center [529, 549] width 150 height 43
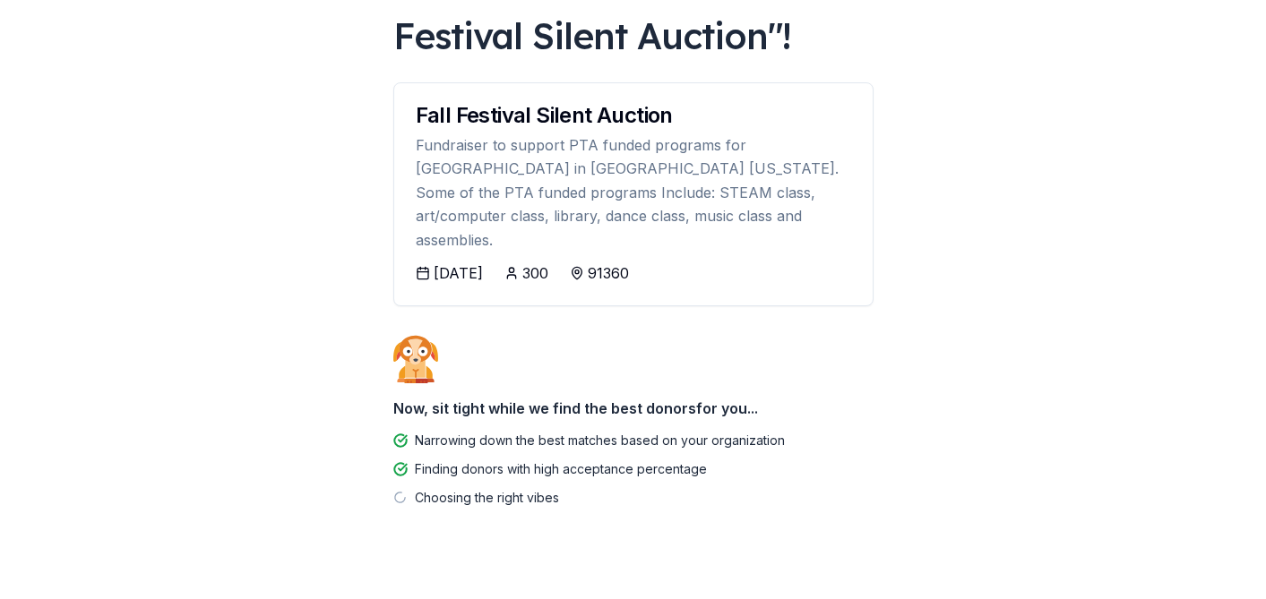
scroll to position [158, 0]
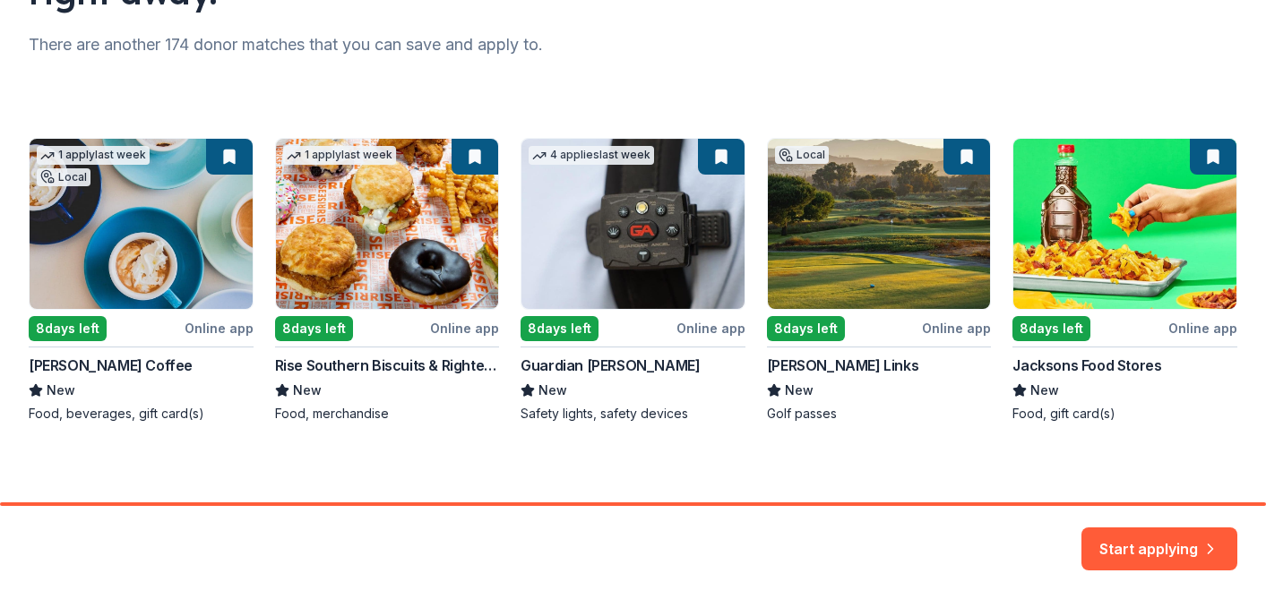
scroll to position [233, 0]
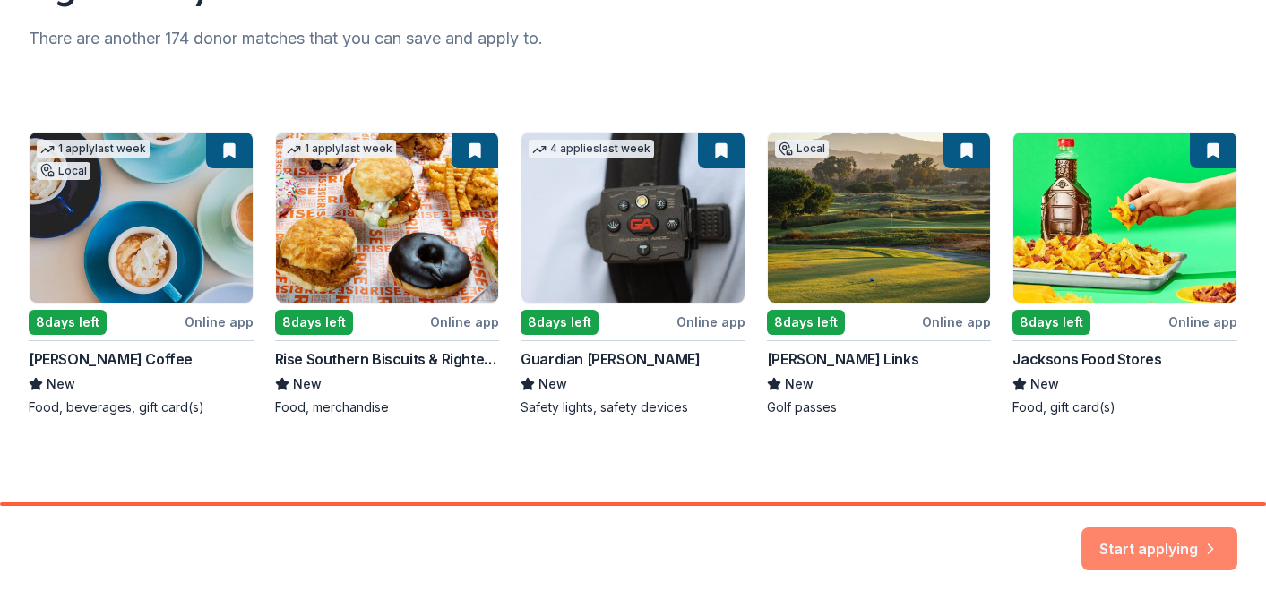
click at [1137, 544] on button "Start applying" at bounding box center [1159, 538] width 156 height 43
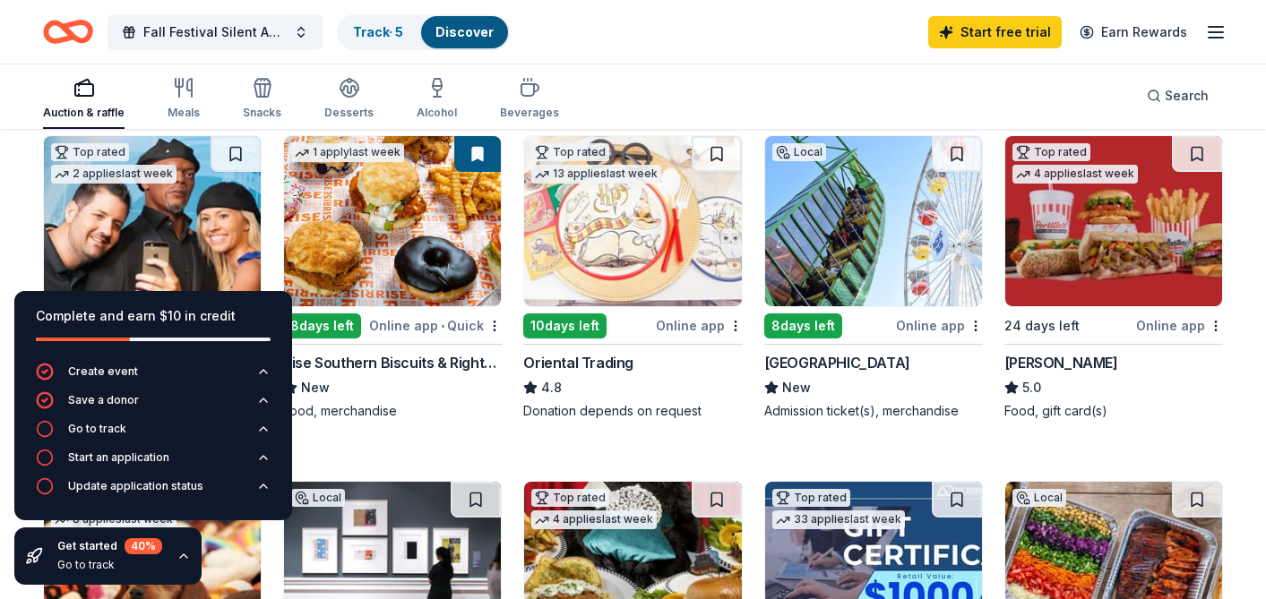
scroll to position [195, 0]
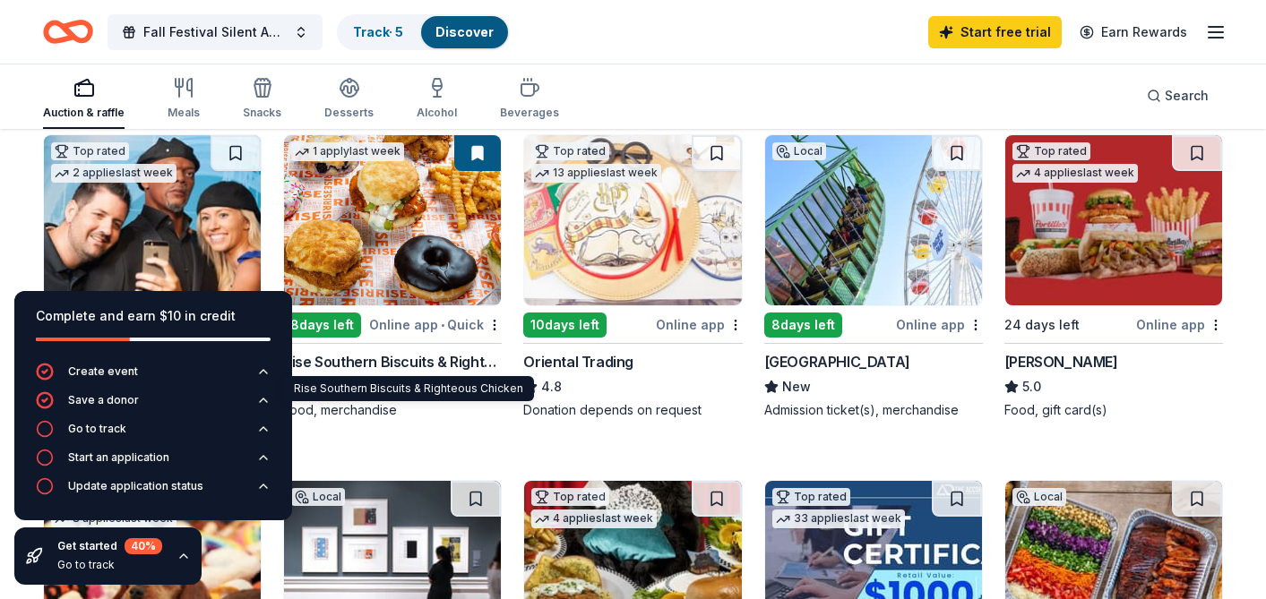
click at [21, 75] on div "Auction & raffle Meals Snacks Desserts Alcohol Beverages Search" at bounding box center [633, 96] width 1266 height 66
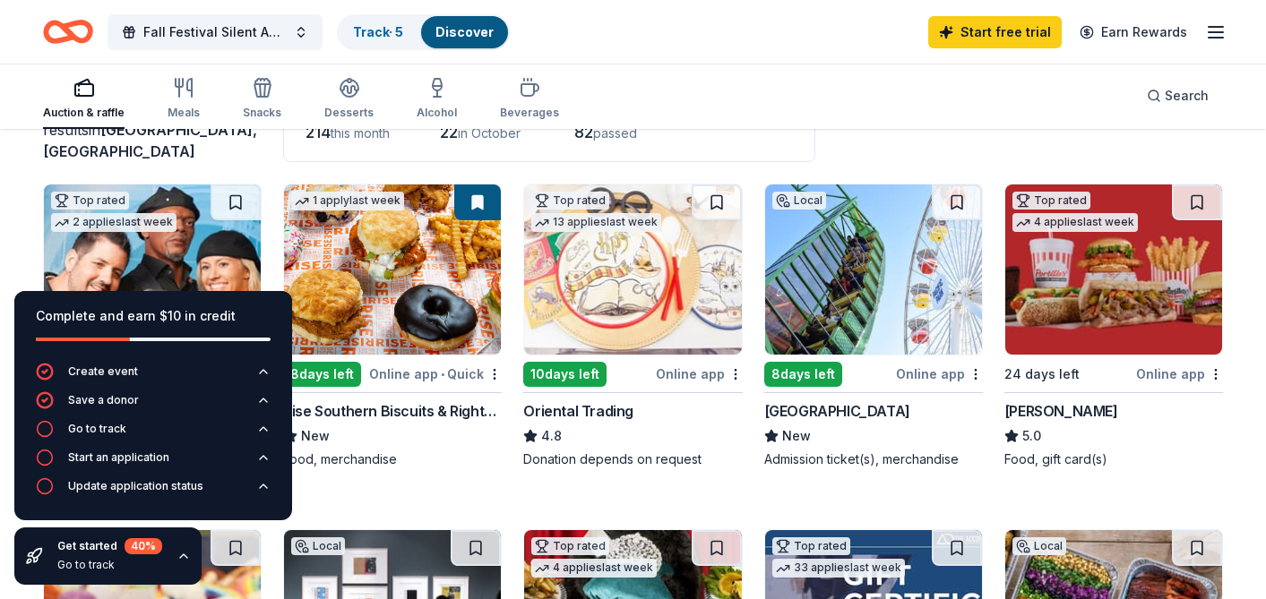
scroll to position [143, 0]
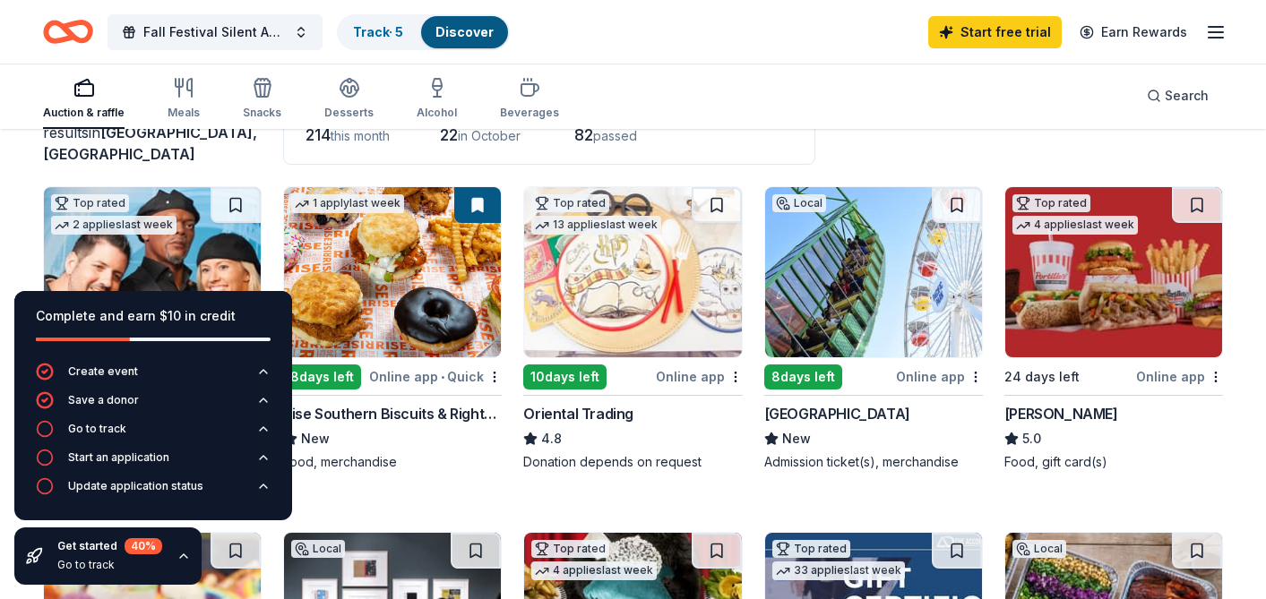
click at [406, 380] on div "Online app • Quick" at bounding box center [435, 376] width 133 height 22
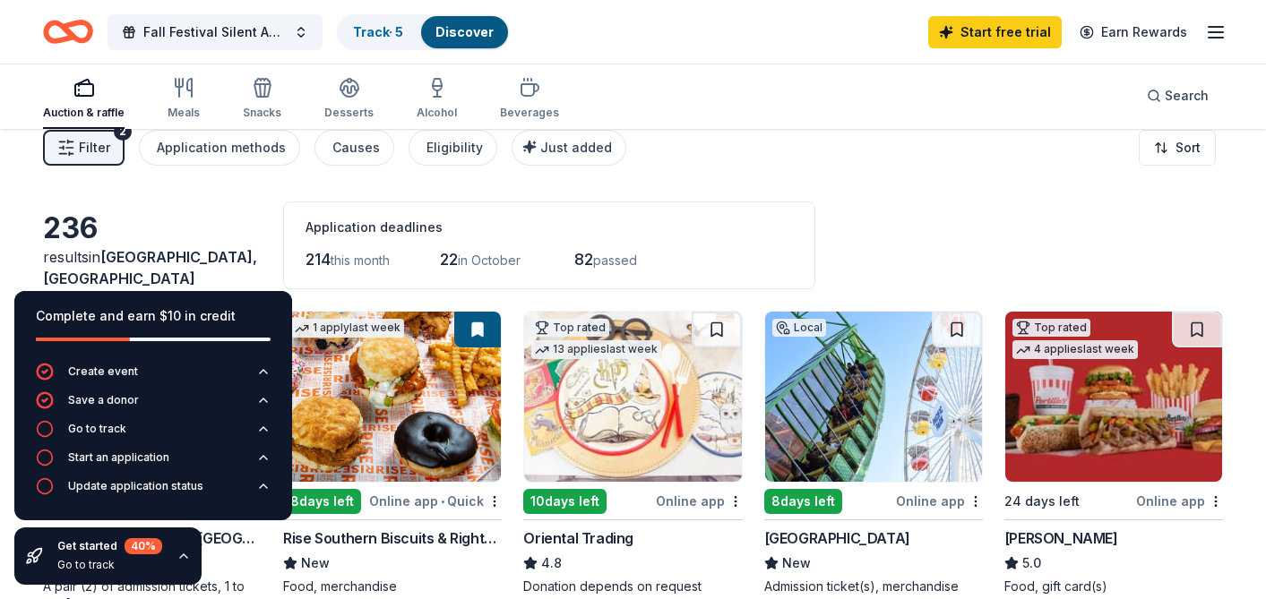
scroll to position [0, 0]
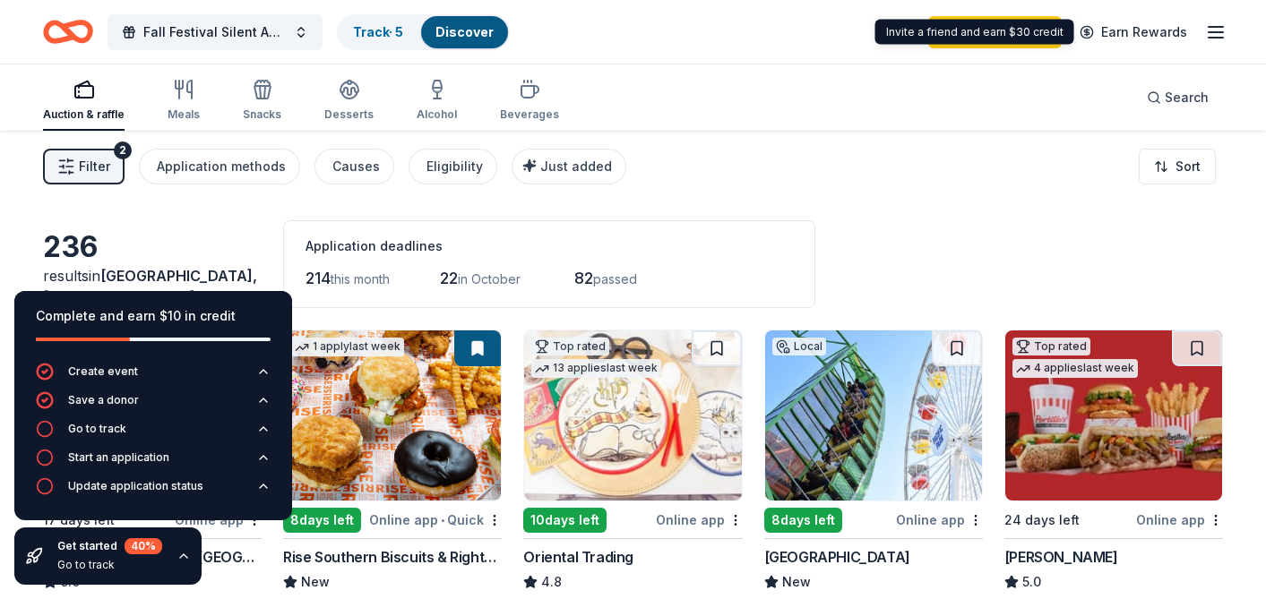
click at [1215, 28] on icon "button" at bounding box center [1215, 31] width 21 height 21
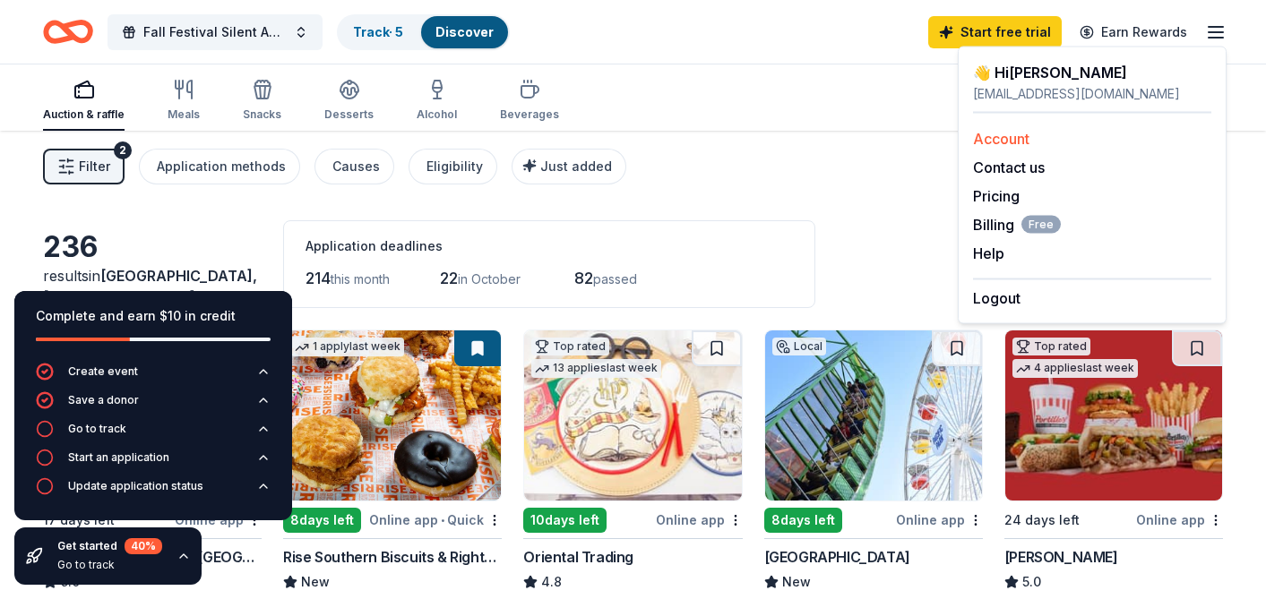
click at [1009, 142] on link "Account" at bounding box center [1001, 139] width 56 height 18
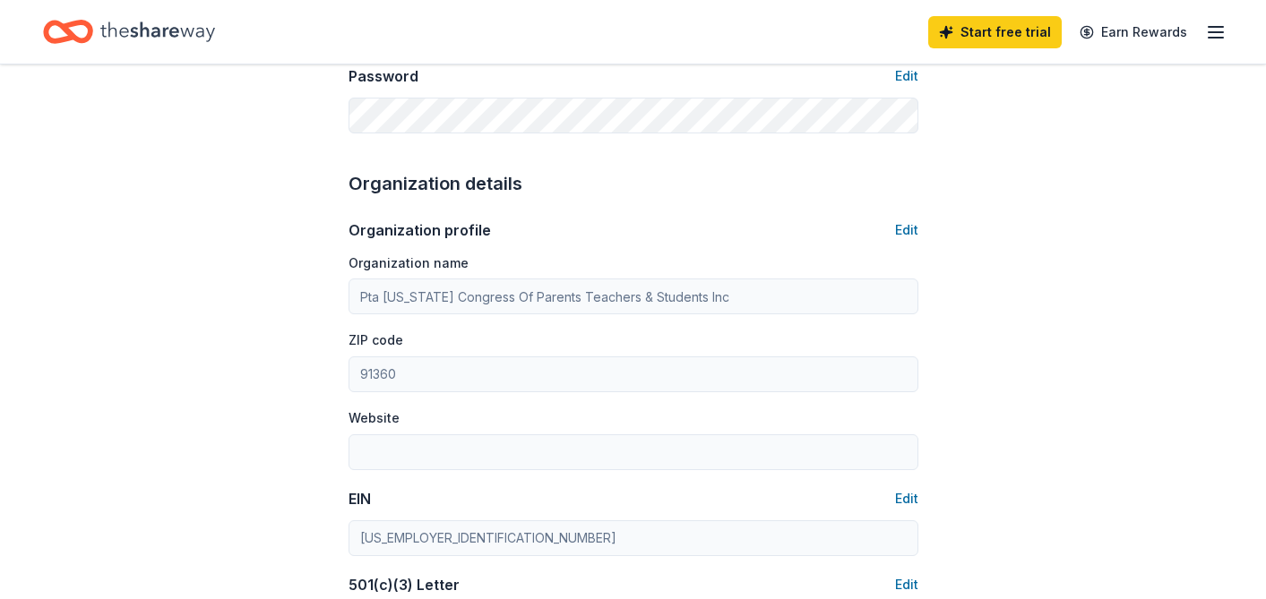
scroll to position [477, 0]
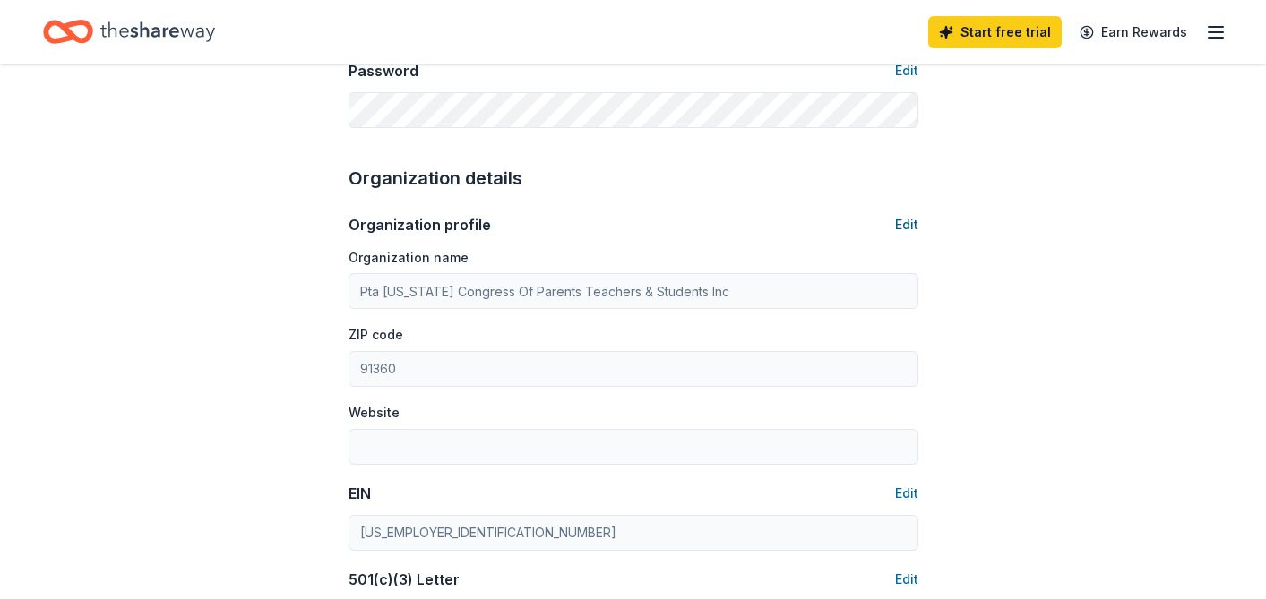
click at [907, 225] on button "Edit" at bounding box center [906, 224] width 23 height 21
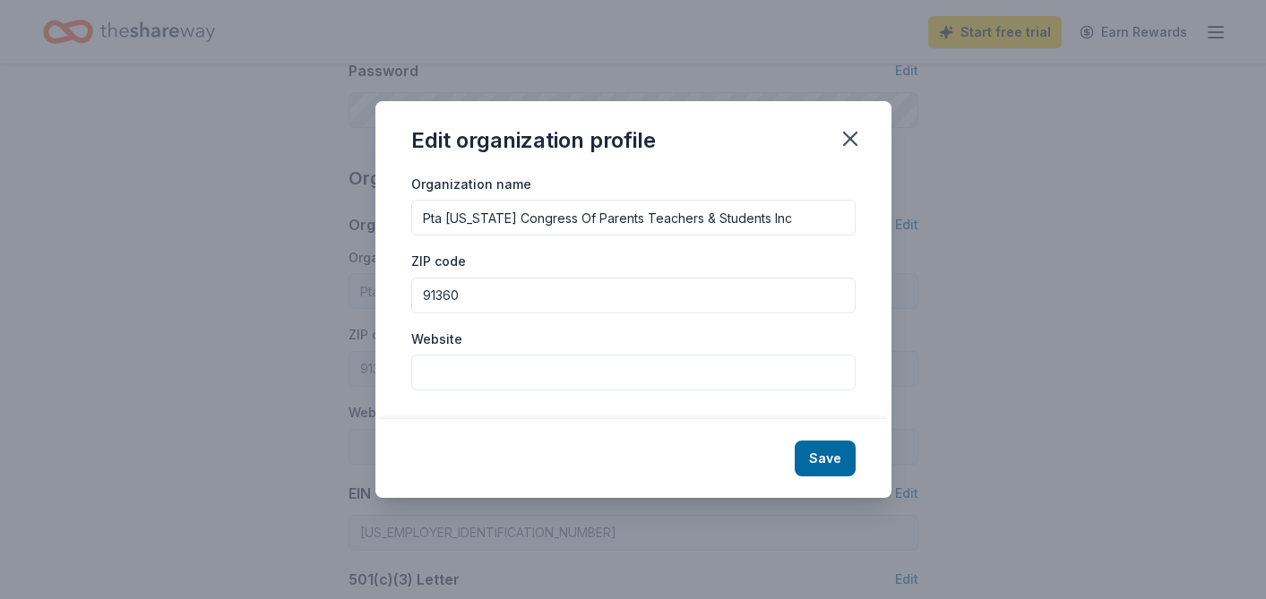
click at [641, 215] on input "Pta California Congress Of Parents Teachers & Students Inc" at bounding box center [633, 218] width 444 height 36
drag, startPoint x: 797, startPoint y: 222, endPoint x: 408, endPoint y: 215, distance: 388.9
click at [408, 215] on div "Organization name Pta California Congress Of Parents Teachers & Students Inc ZI…" at bounding box center [633, 296] width 516 height 247
paste input "Wildwood Elementary Parent-Teacher Association"
type input "Wildwood Elementary Parent-Teacher Association"
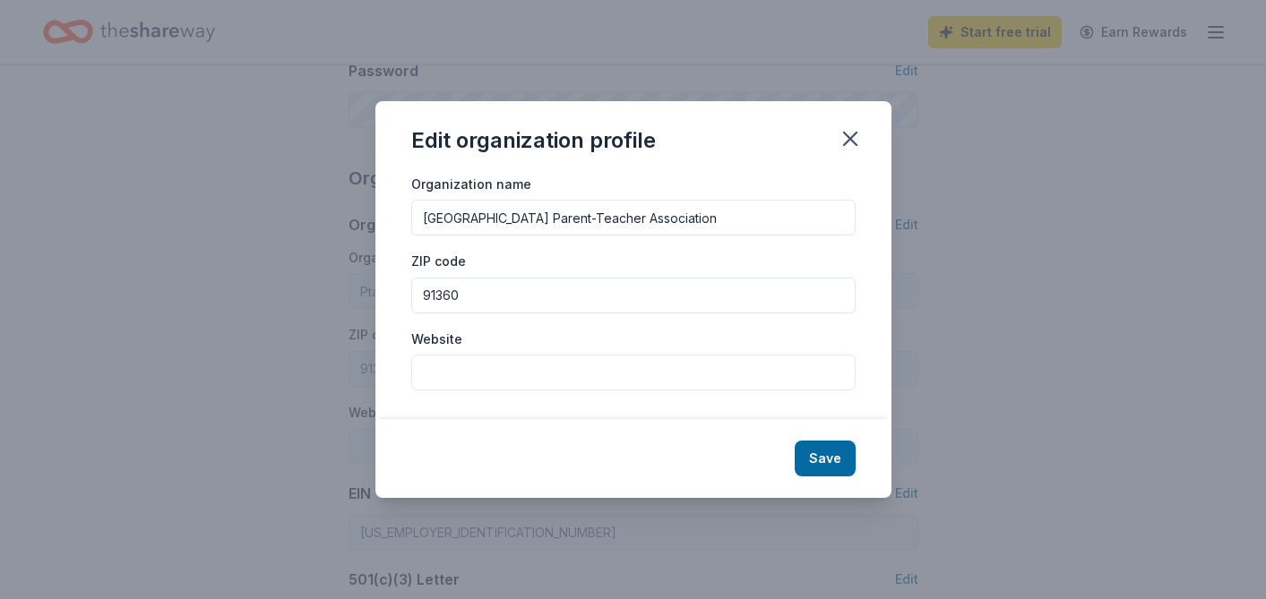
click at [497, 374] on input "Website" at bounding box center [633, 373] width 444 height 36
paste input "https://www.wildwoodtigerspta.com/"
type input "https://www.wildwoodtigerspta.com/"
click at [821, 454] on button "Save" at bounding box center [825, 459] width 61 height 36
type input "Wildwood Elementary Parent-Teacher Association"
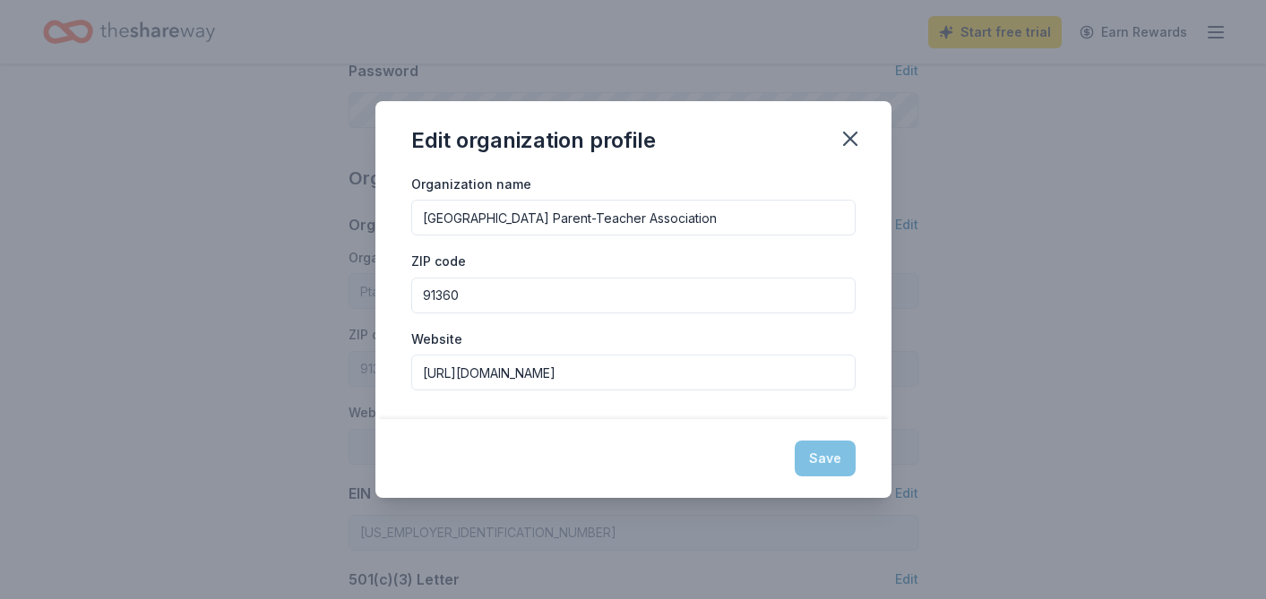
type input "https://www.wildwoodtigerspta.com/"
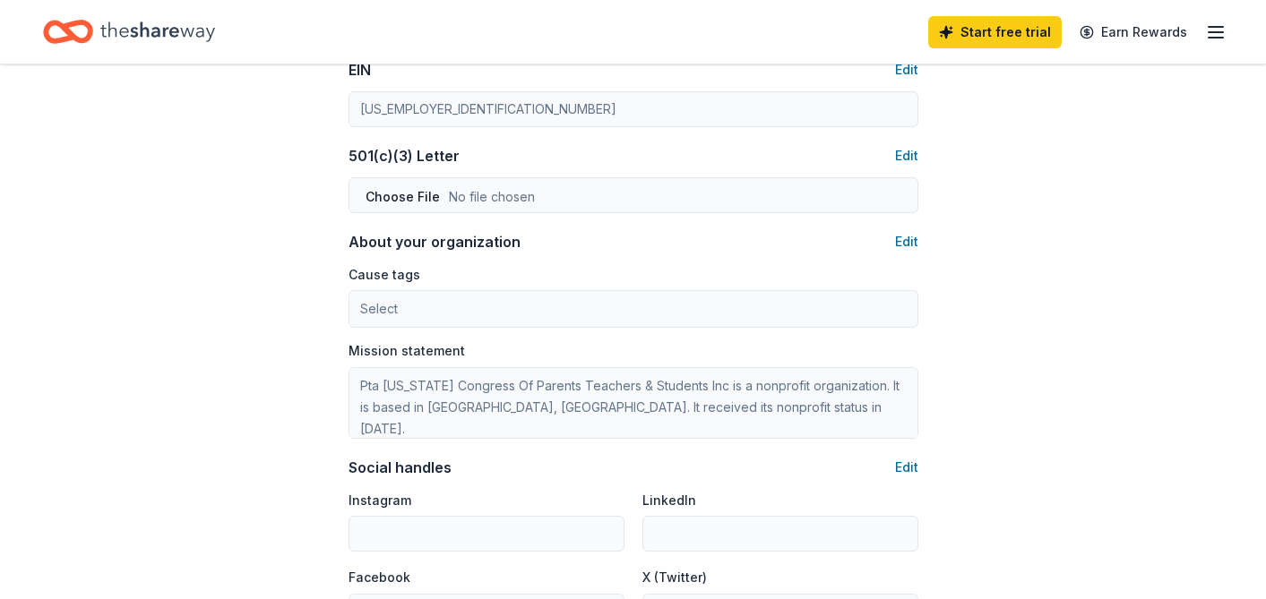
scroll to position [903, 0]
click at [897, 461] on button "Edit" at bounding box center [906, 465] width 23 height 21
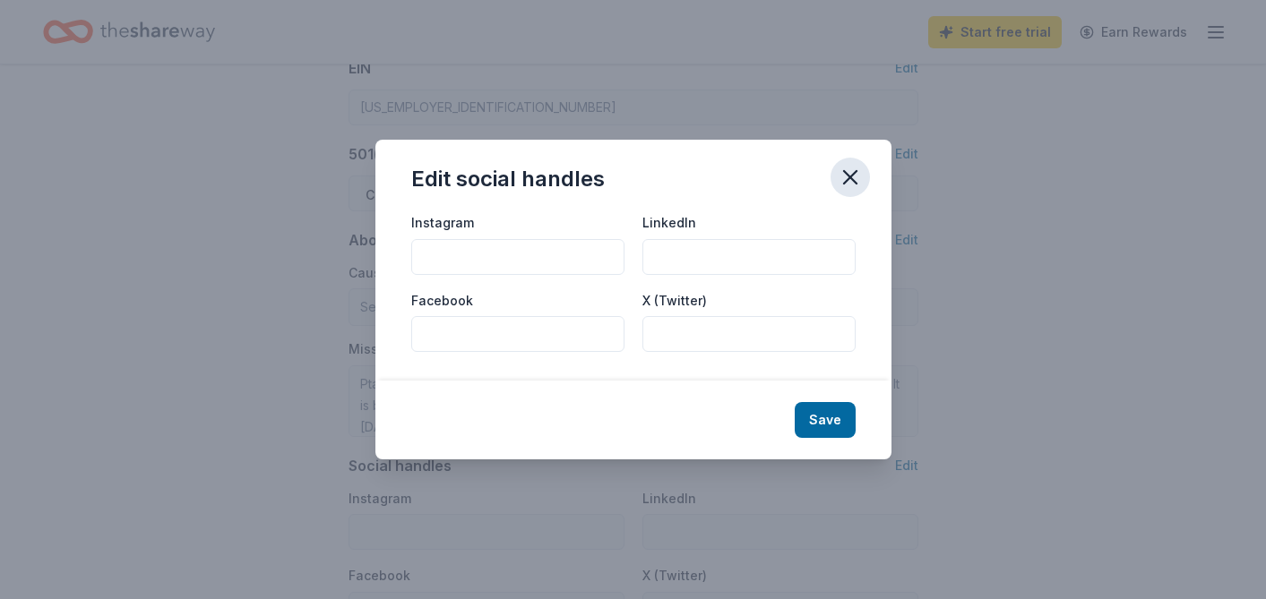
click at [847, 175] on icon "button" at bounding box center [850, 177] width 13 height 13
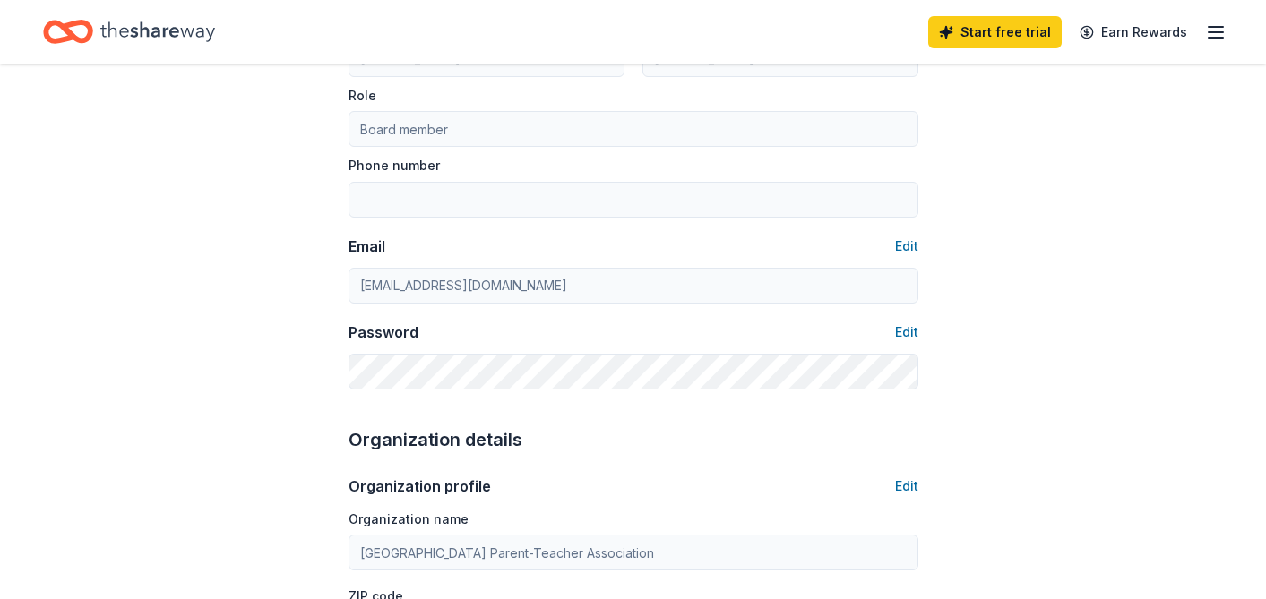
scroll to position [0, 0]
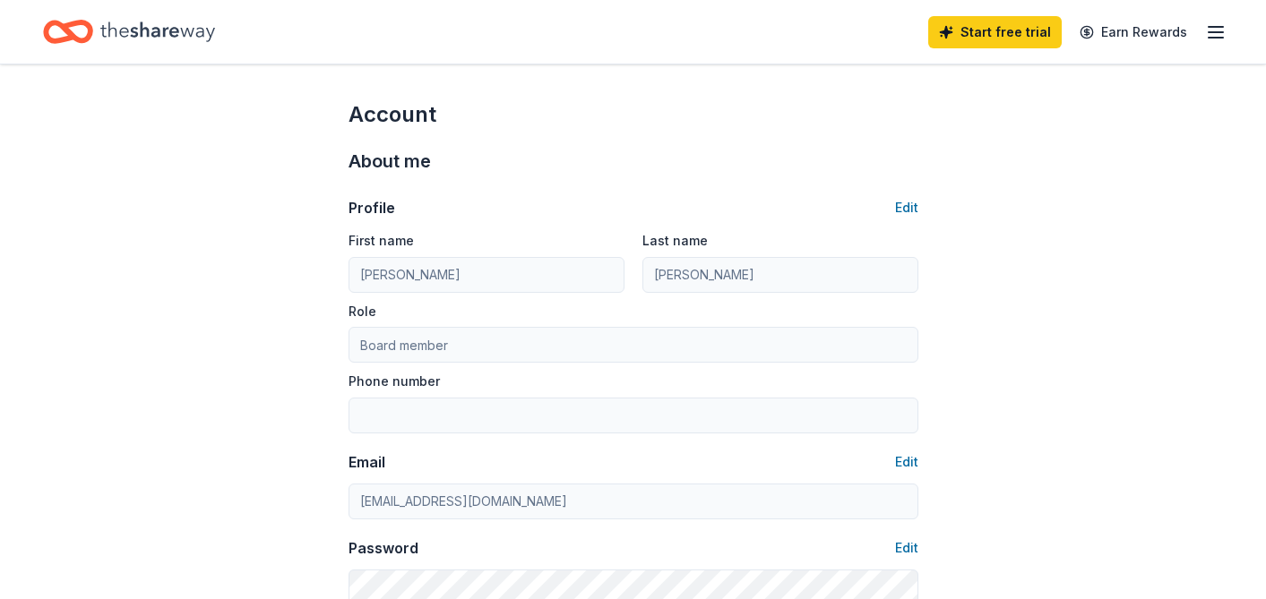
click at [137, 36] on icon "Home" at bounding box center [157, 31] width 115 height 37
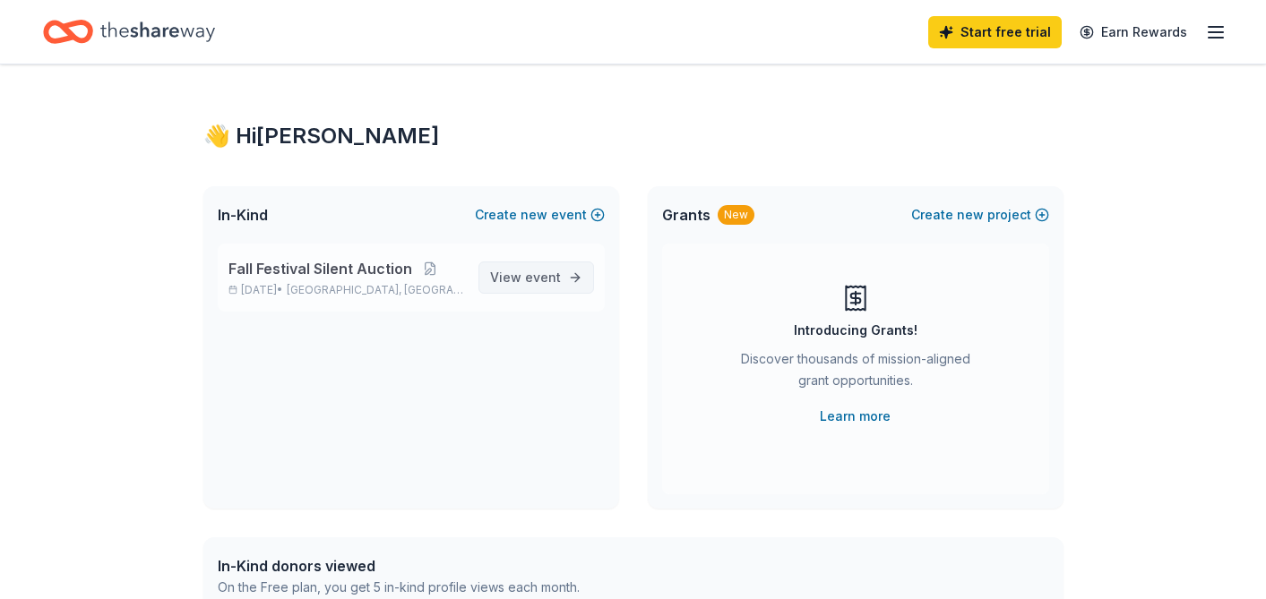
click at [553, 279] on span "event" at bounding box center [543, 277] width 36 height 15
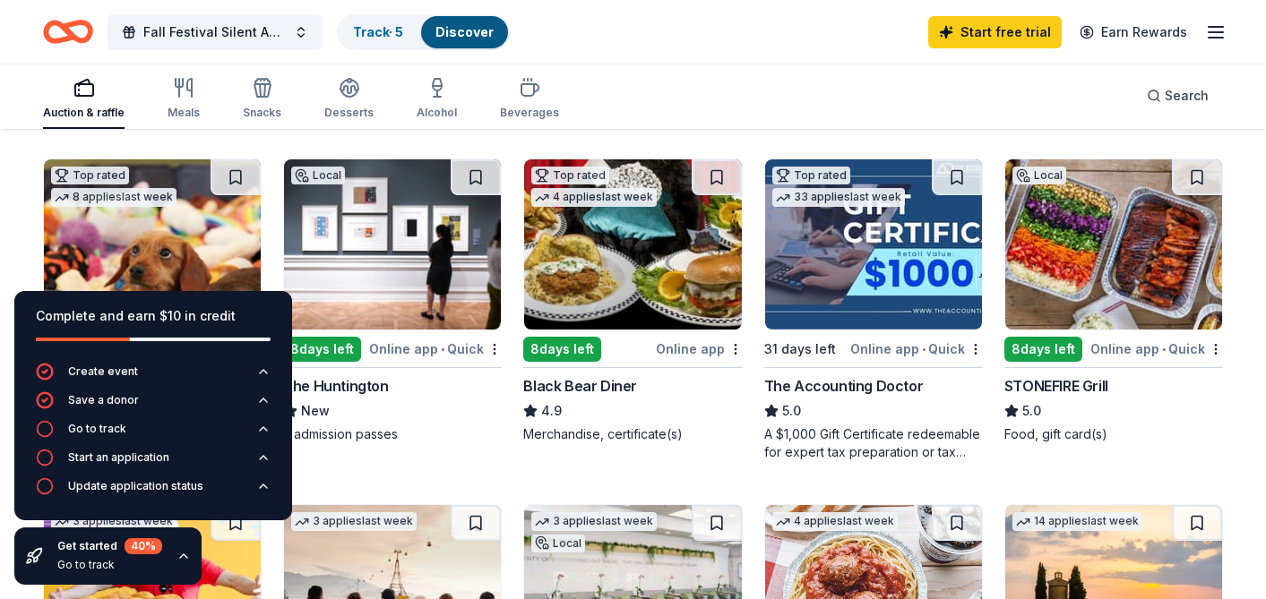
scroll to position [516, 0]
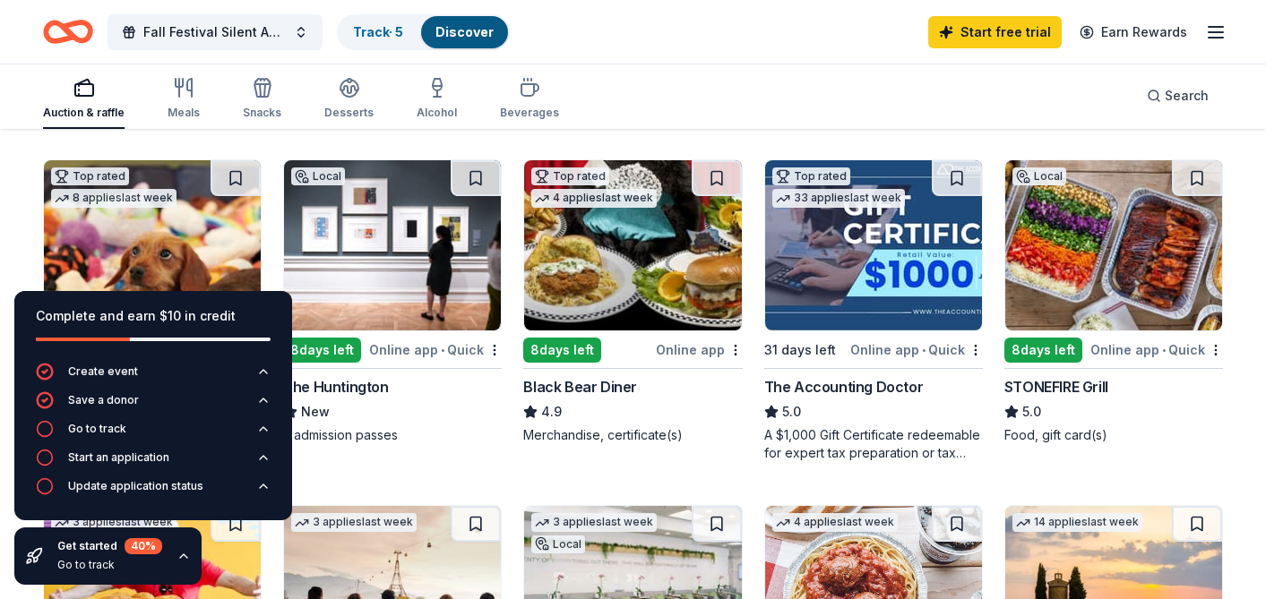
click at [1119, 350] on div "Online app • Quick" at bounding box center [1156, 350] width 133 height 22
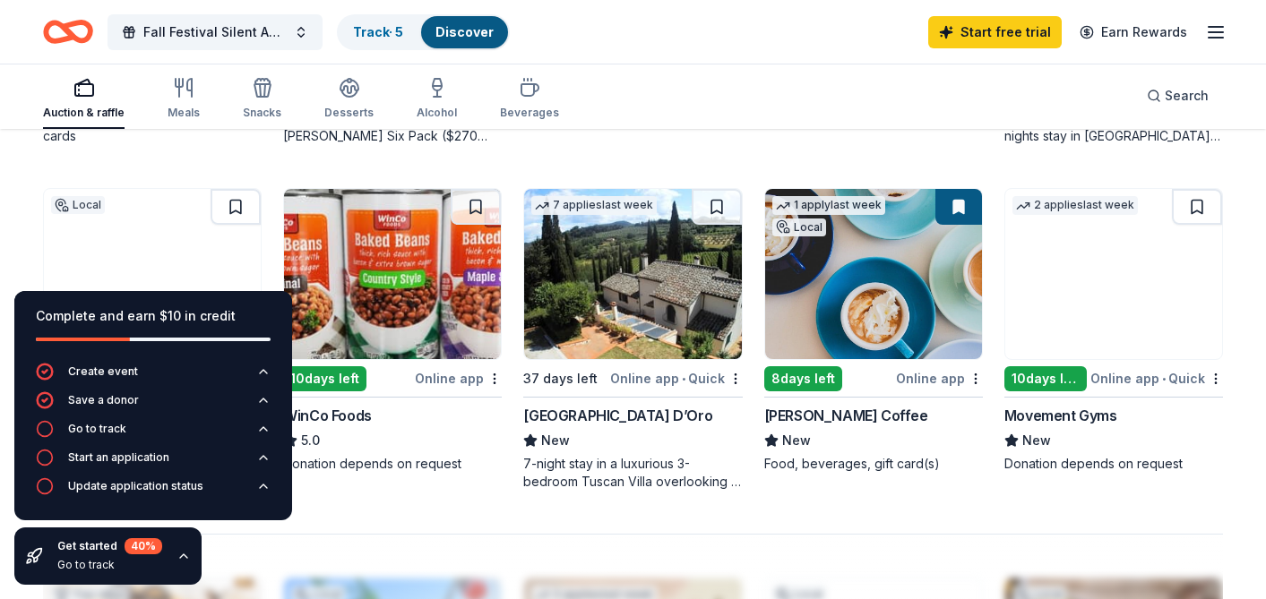
scroll to position [1180, 0]
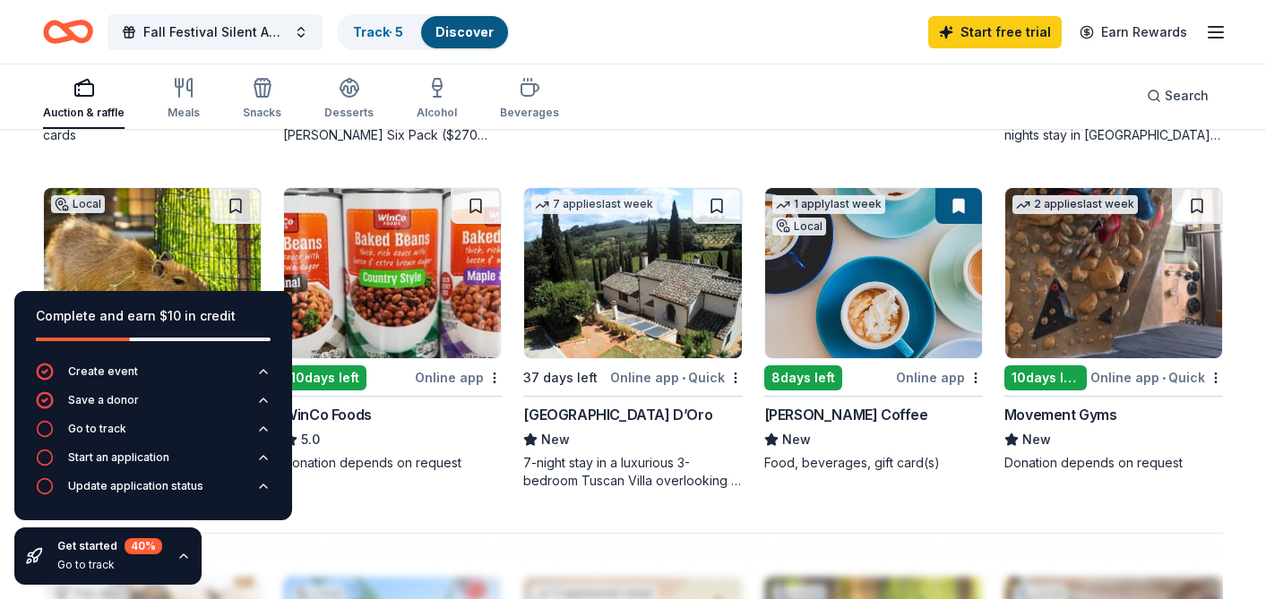
click at [258, 314] on div "Complete and earn $10 in credit" at bounding box center [153, 315] width 235 height 21
click at [179, 557] on icon "button" at bounding box center [183, 556] width 14 height 14
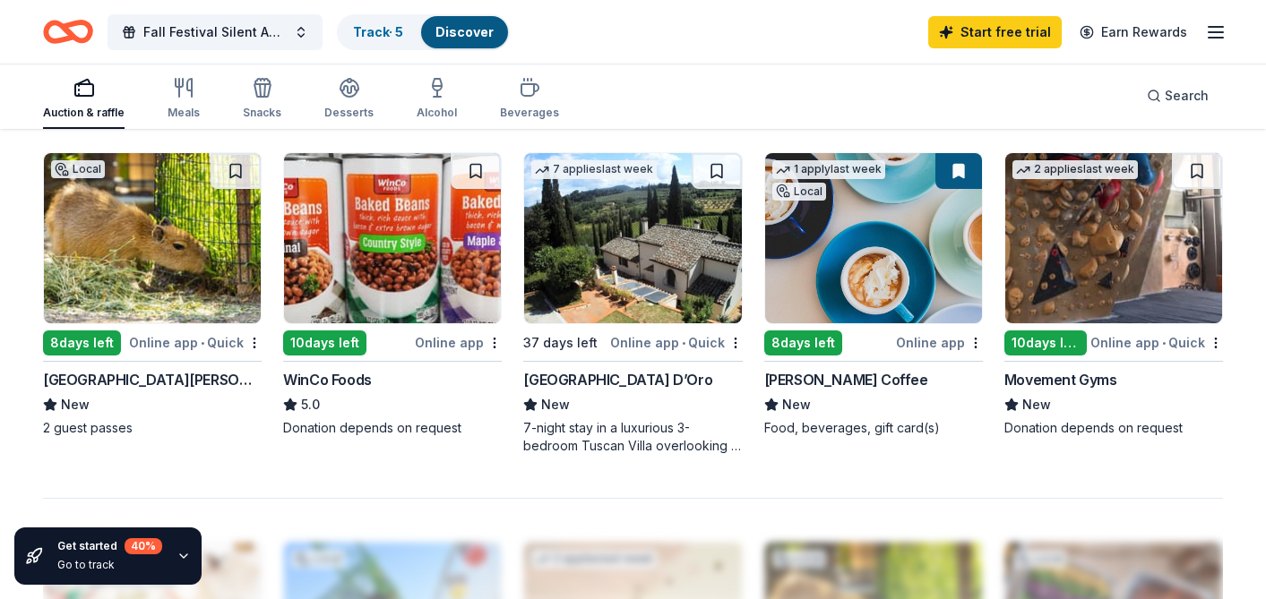
scroll to position [1220, 0]
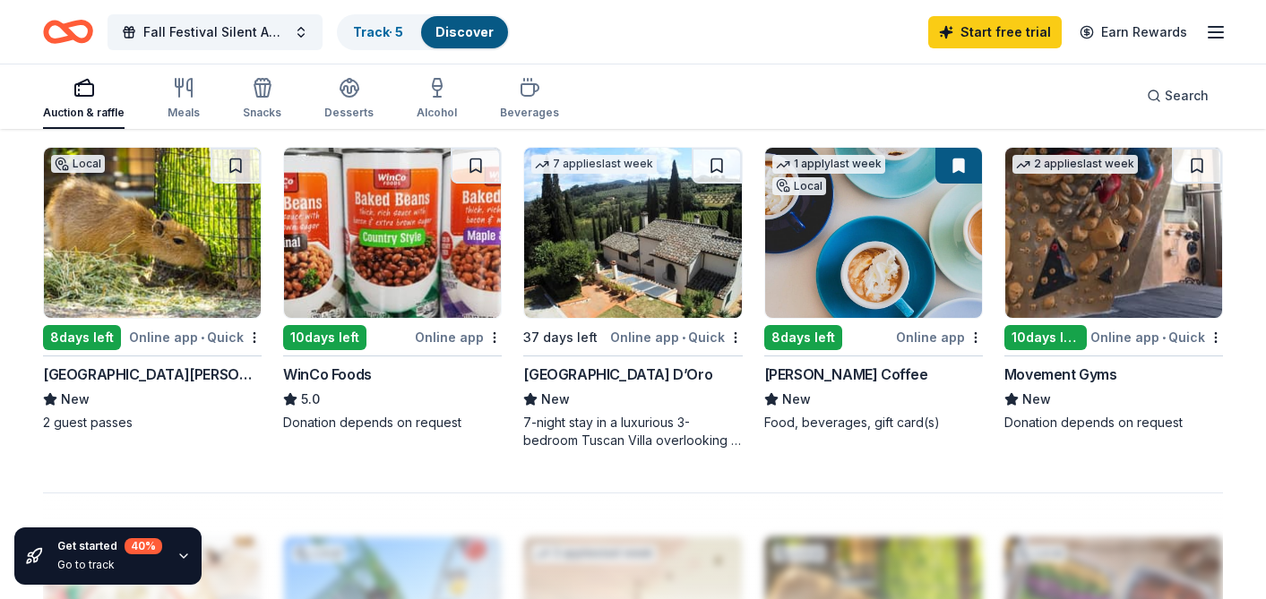
click at [190, 338] on div "Online app • Quick" at bounding box center [195, 337] width 133 height 22
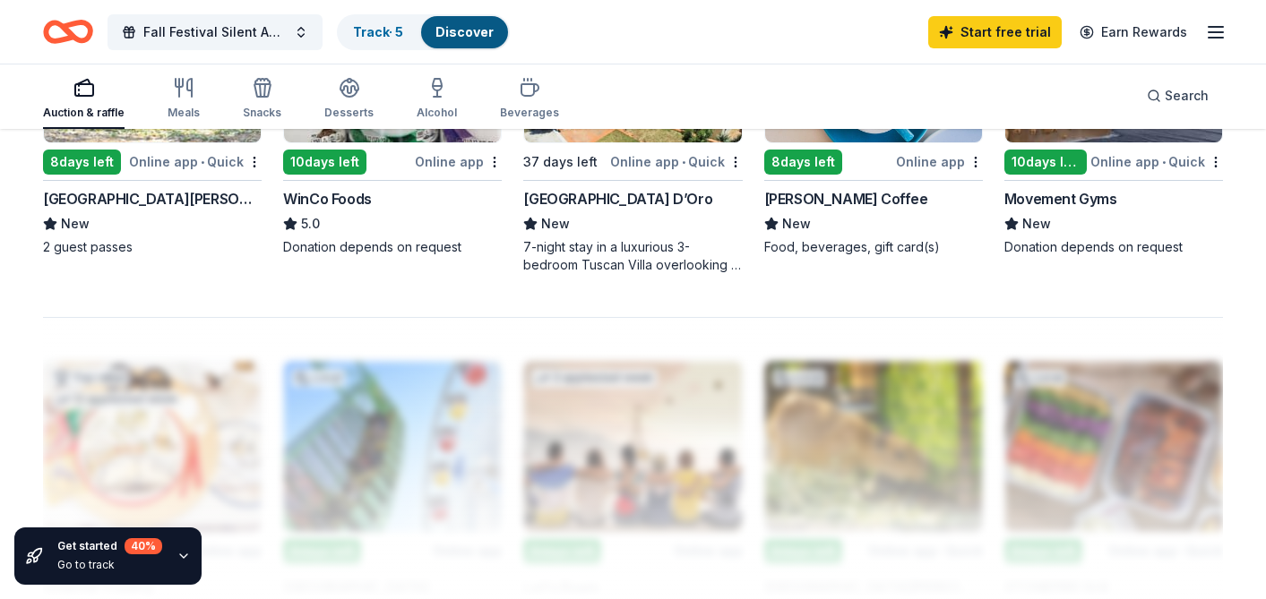
scroll to position [1384, 0]
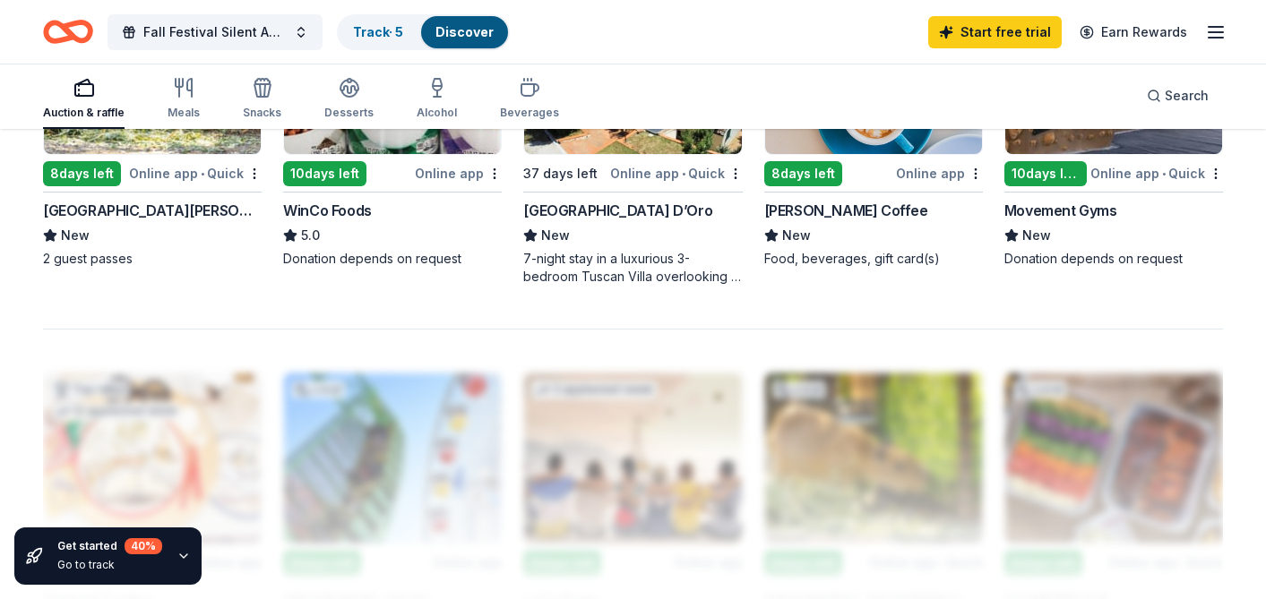
click at [1054, 206] on div "Movement Gyms" at bounding box center [1060, 210] width 113 height 21
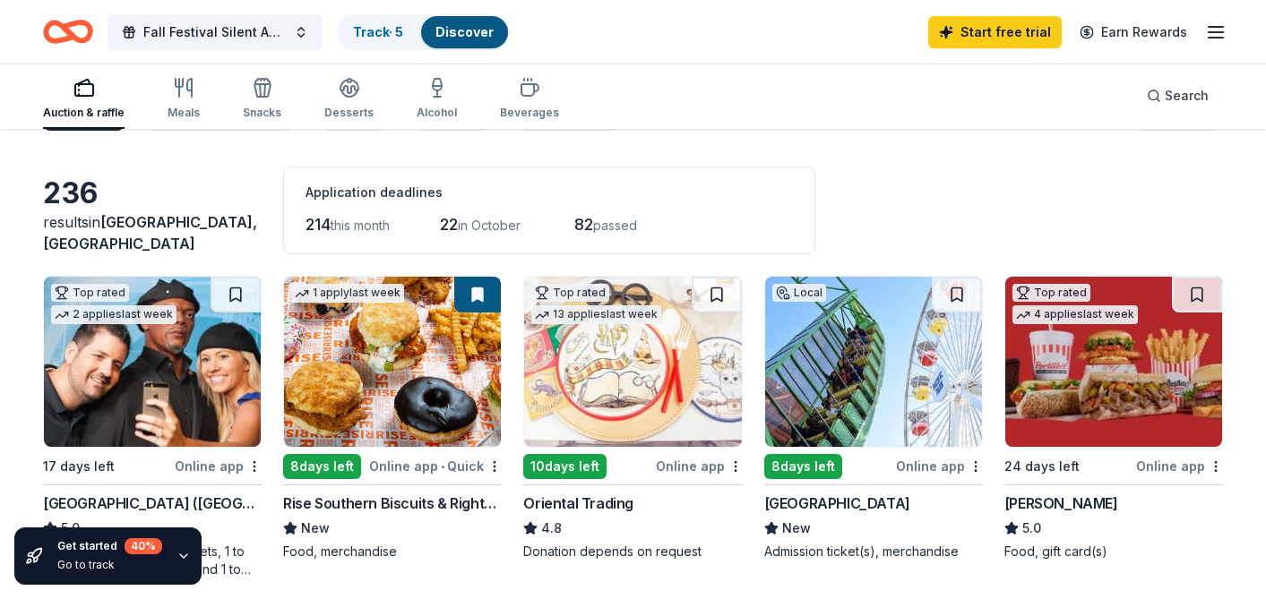
scroll to position [0, 0]
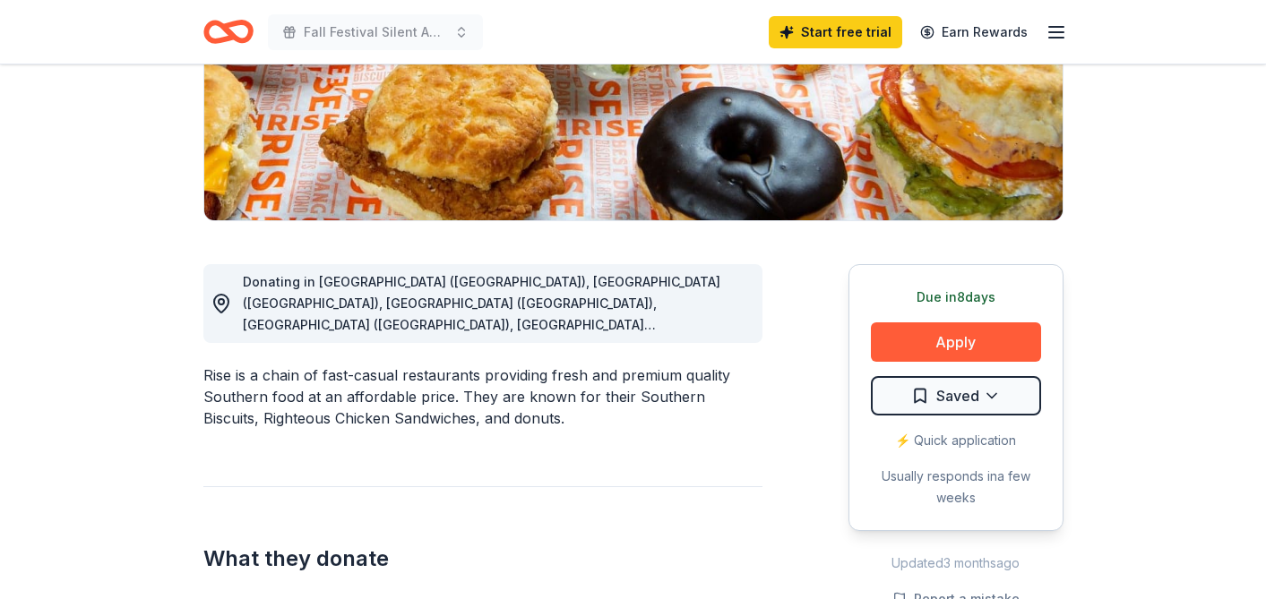
scroll to position [332, 0]
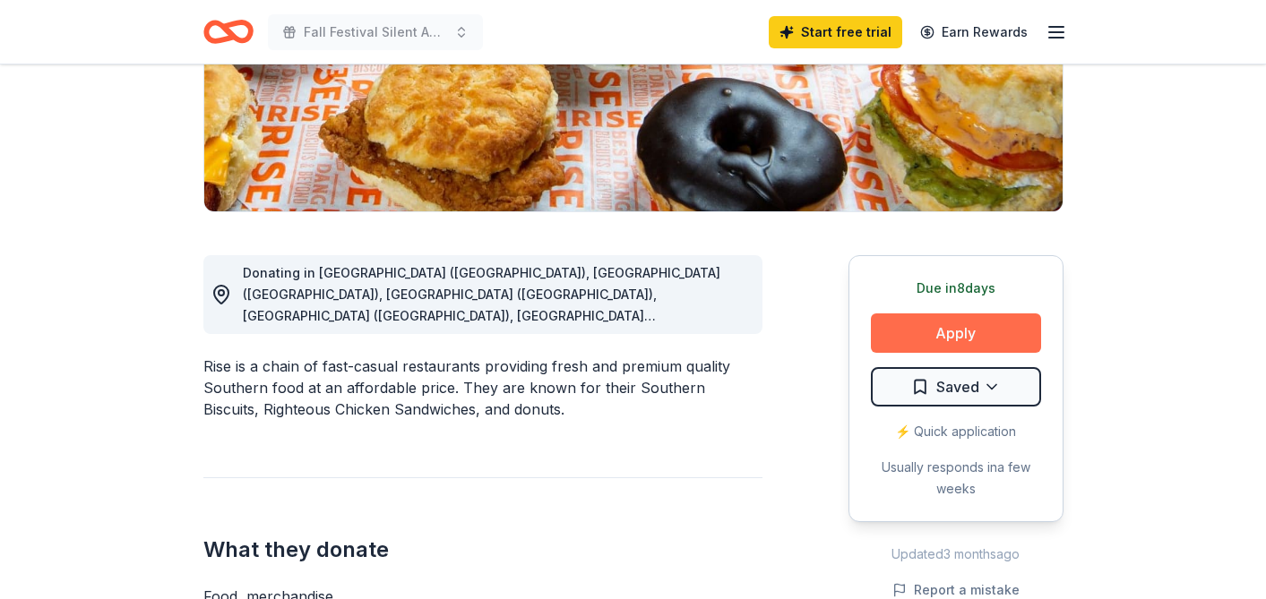
click at [925, 327] on button "Apply" at bounding box center [956, 333] width 170 height 39
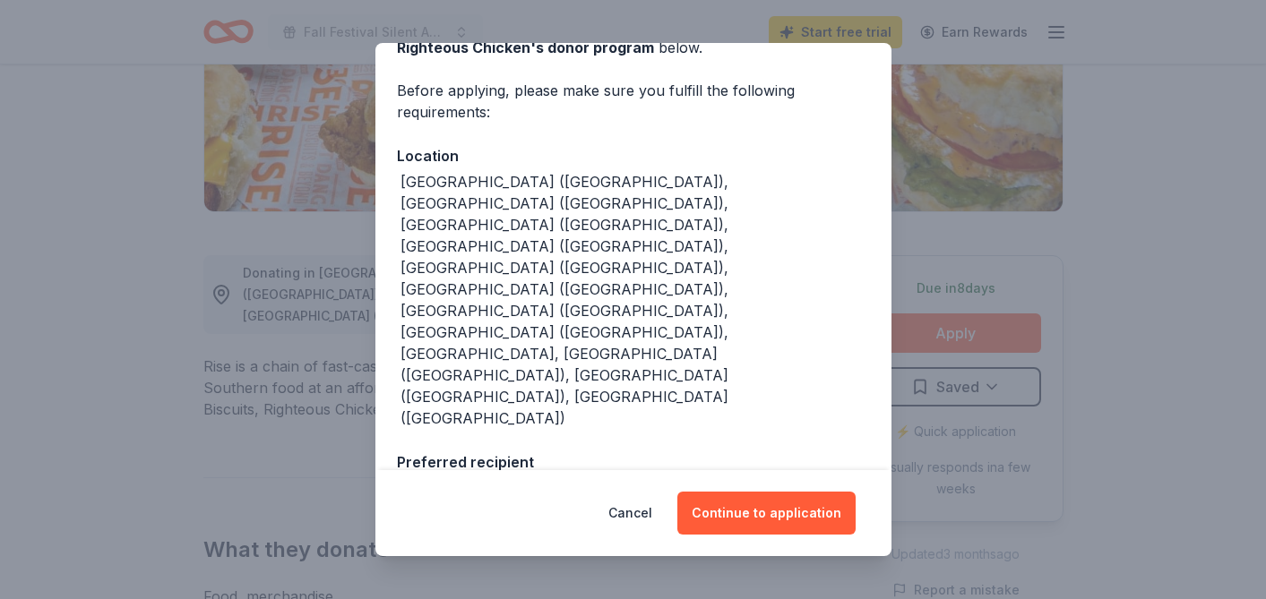
scroll to position [116, 0]
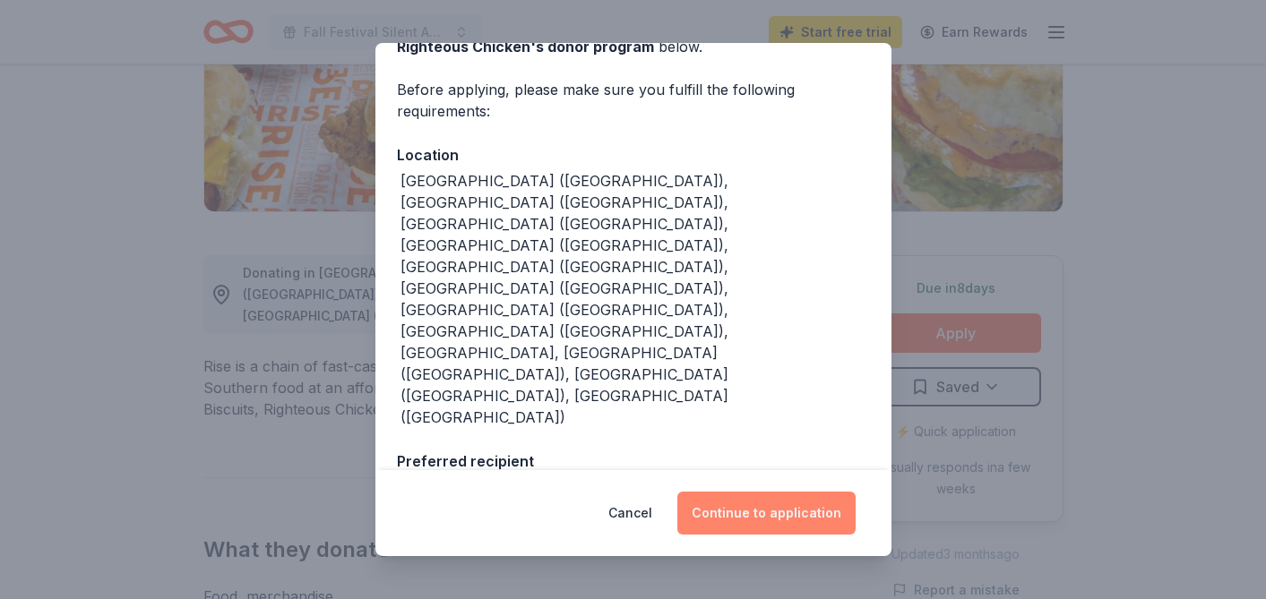
click at [762, 510] on button "Continue to application" at bounding box center [766, 513] width 178 height 43
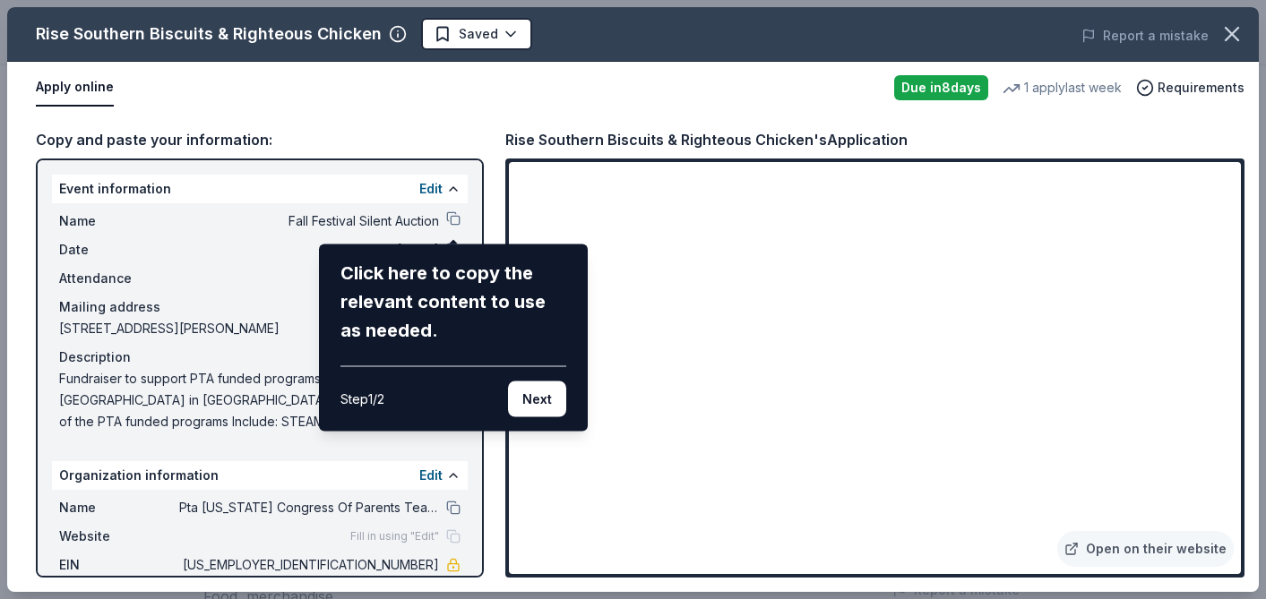
click at [454, 220] on div "Rise Southern Biscuits & Righteous Chicken Saved Report a mistake Apply online …" at bounding box center [632, 299] width 1251 height 585
click at [450, 215] on div "Rise Southern Biscuits & Righteous Chicken Saved Report a mistake Apply online …" at bounding box center [632, 299] width 1251 height 585
click at [541, 398] on button "Next" at bounding box center [537, 400] width 58 height 36
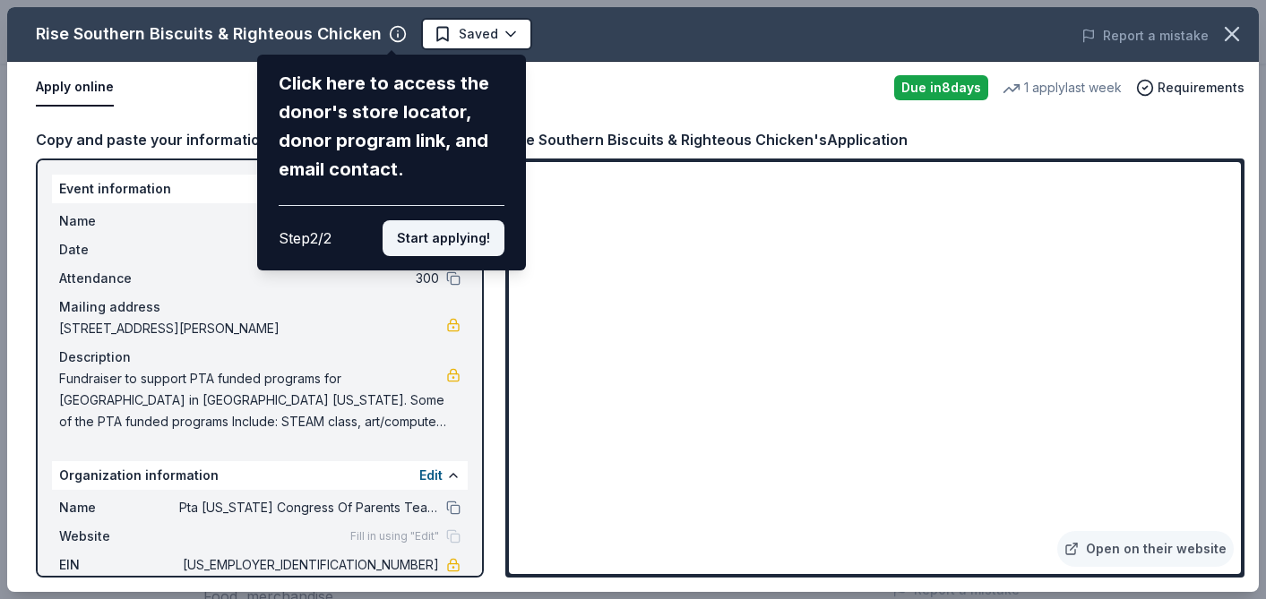
click at [466, 243] on button "Start applying!" at bounding box center [444, 238] width 122 height 36
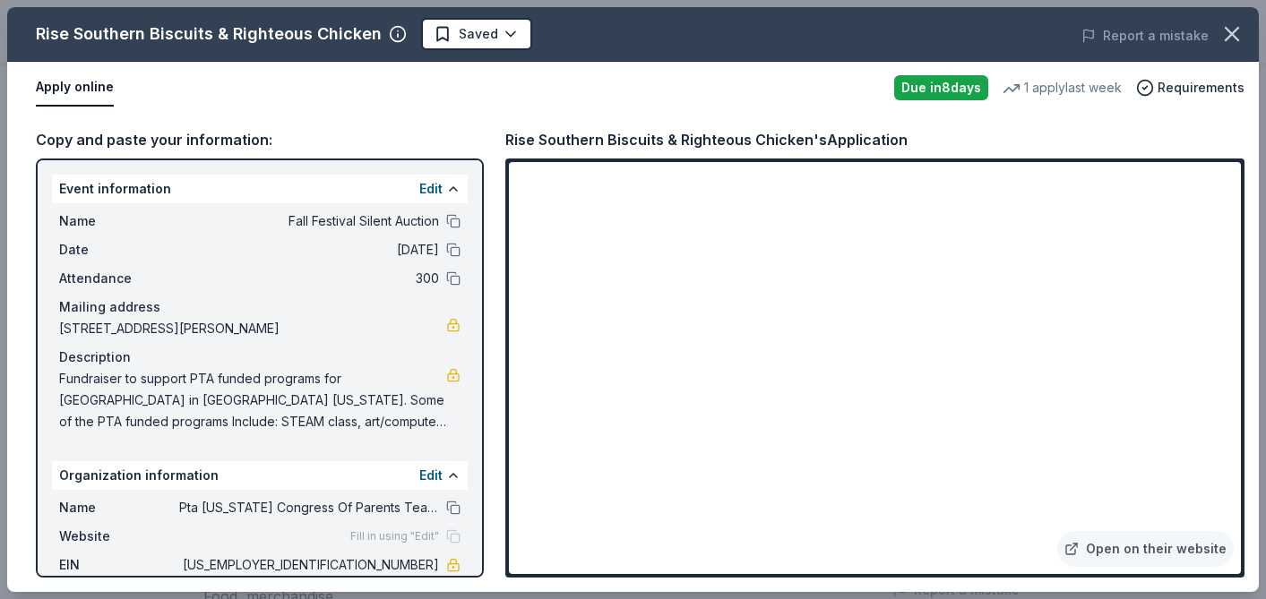
click at [452, 224] on div "Rise Southern Biscuits & Righteous Chicken Saved Report a mistake Apply online …" at bounding box center [632, 299] width 1251 height 585
click at [455, 222] on button at bounding box center [453, 221] width 14 height 14
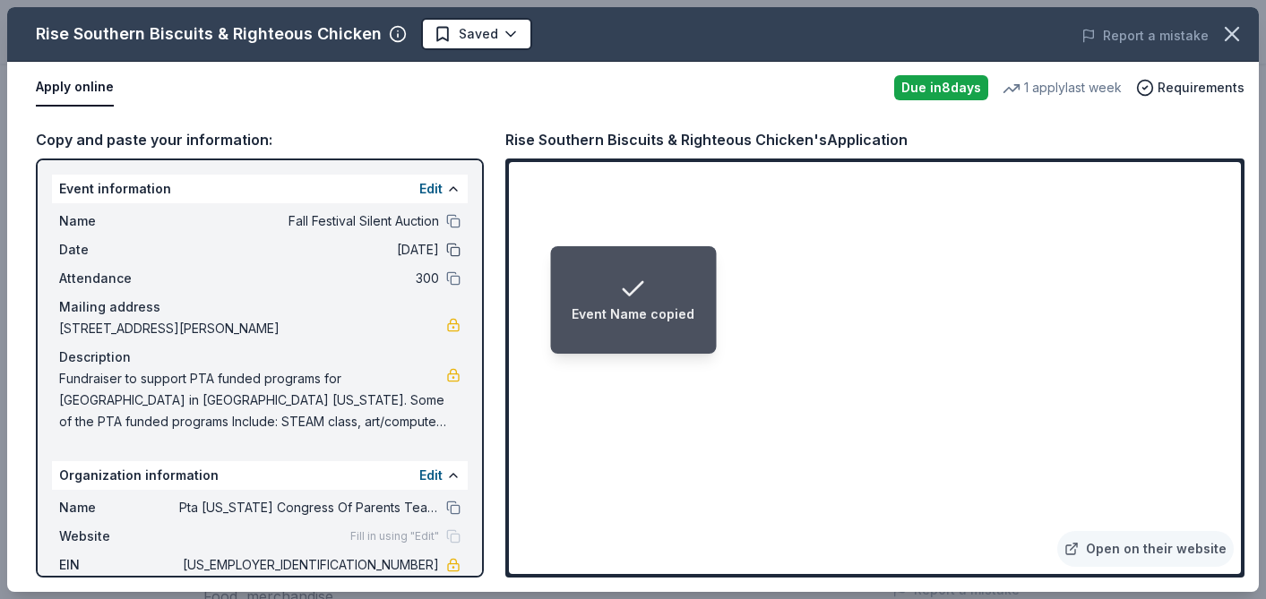
click at [457, 253] on button at bounding box center [453, 250] width 14 height 14
click at [457, 281] on button at bounding box center [453, 278] width 14 height 14
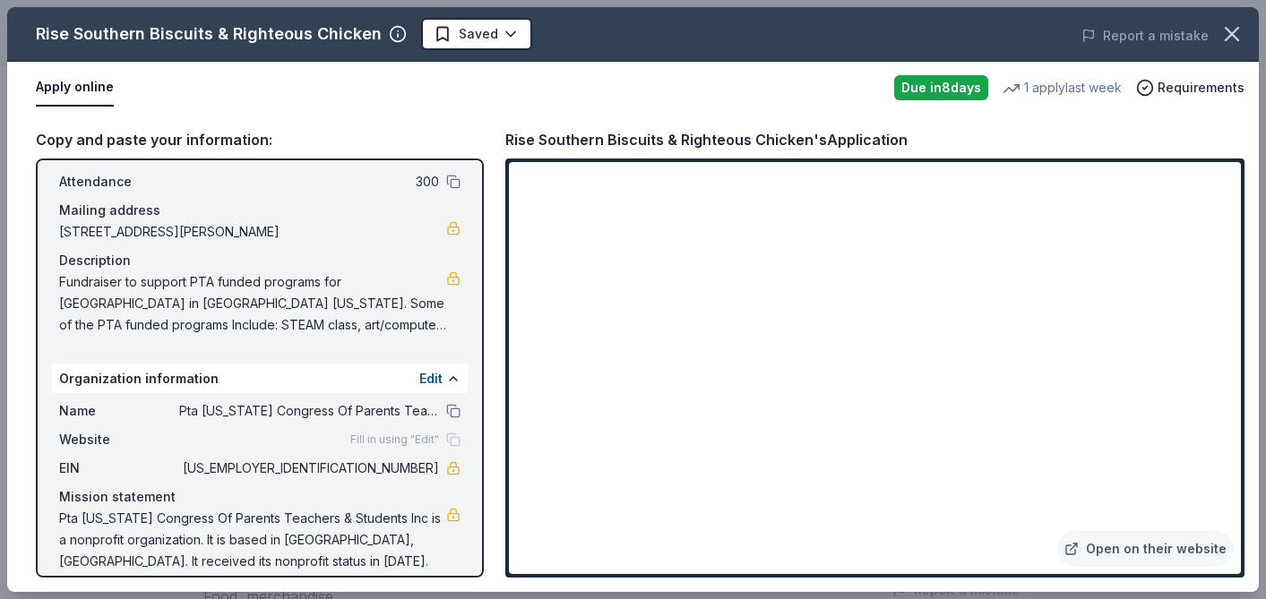
scroll to position [115, 0]
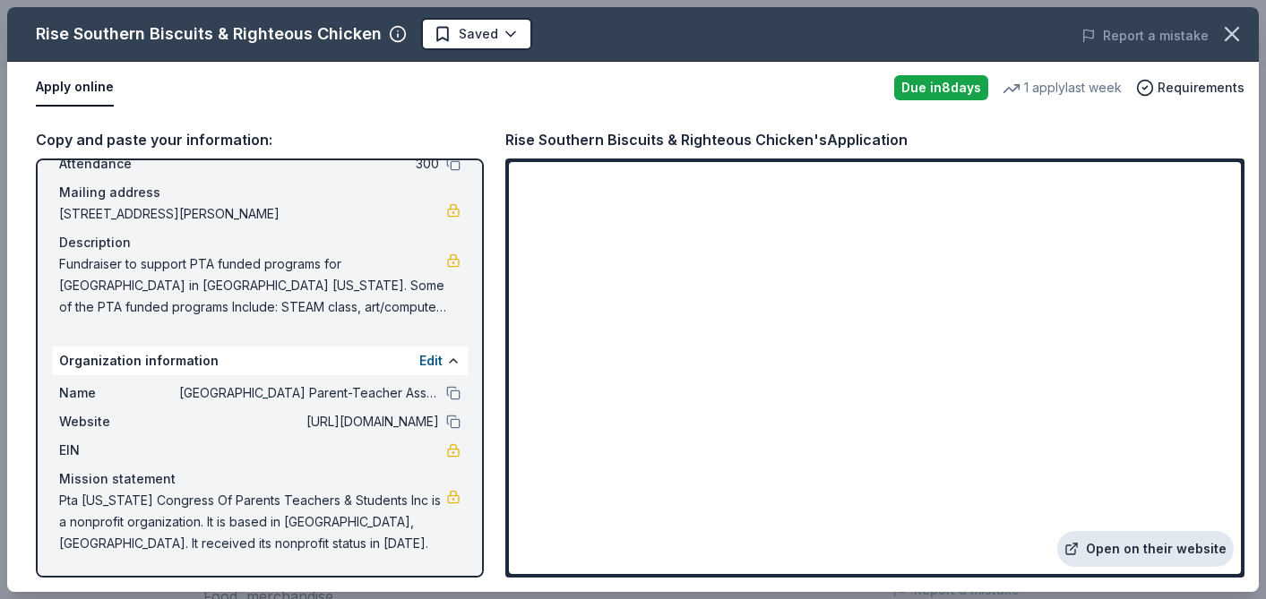
click at [1118, 551] on link "Open on their website" at bounding box center [1145, 549] width 176 height 36
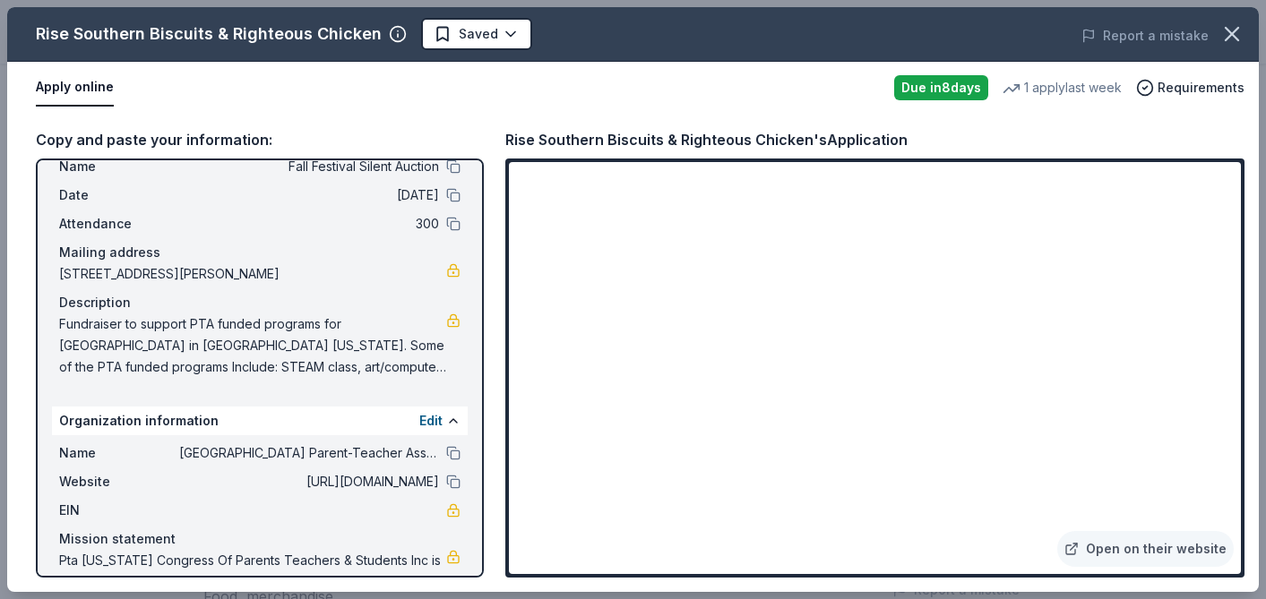
click at [59, 320] on span "Fundraiser to support PTA funded programs for [GEOGRAPHIC_DATA] in [GEOGRAPHIC_…" at bounding box center [252, 346] width 387 height 64
drag, startPoint x: 59, startPoint y: 320, endPoint x: 224, endPoint y: 350, distance: 167.6
click at [224, 350] on span "Fundraiser to support PTA funded programs for [GEOGRAPHIC_DATA] in [GEOGRAPHIC_…" at bounding box center [252, 346] width 387 height 64
drag, startPoint x: 62, startPoint y: 321, endPoint x: 331, endPoint y: 365, distance: 272.3
click at [331, 365] on span "Fundraiser to support PTA funded programs for Wildwood Elementary School in Tho…" at bounding box center [252, 346] width 387 height 64
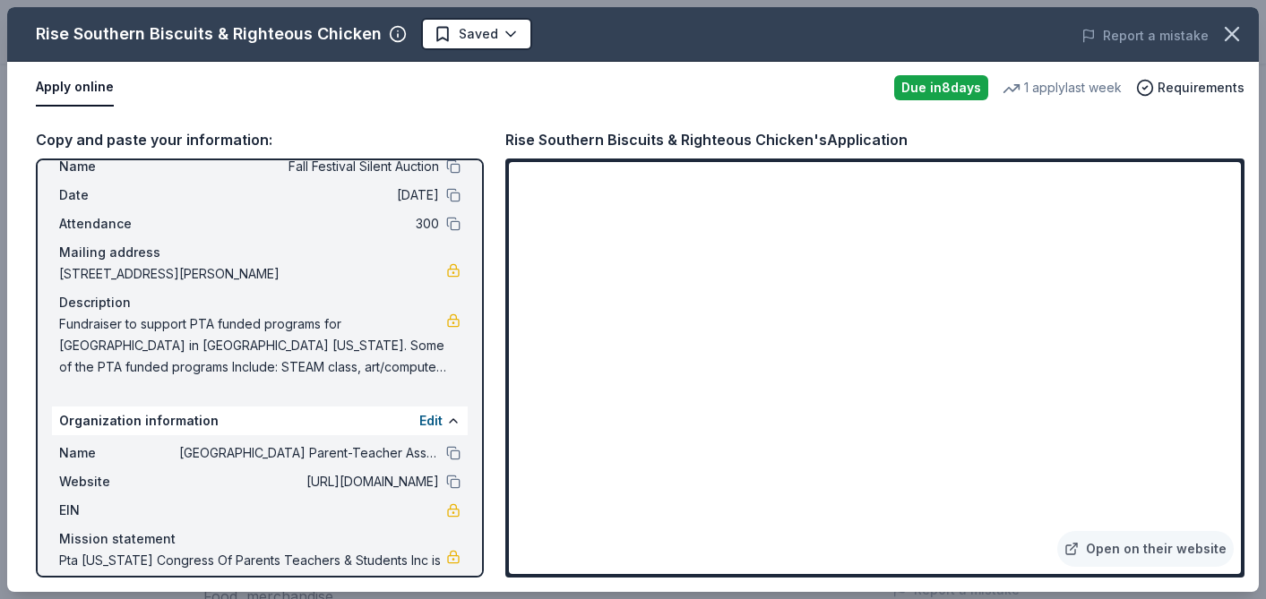
click at [62, 324] on span "Fundraiser to support PTA funded programs for Wildwood Elementary School in Tho…" at bounding box center [252, 346] width 387 height 64
click at [86, 322] on span "Fundraiser to support PTA funded programs for Wildwood Elementary School in Tho…" at bounding box center [252, 346] width 387 height 64
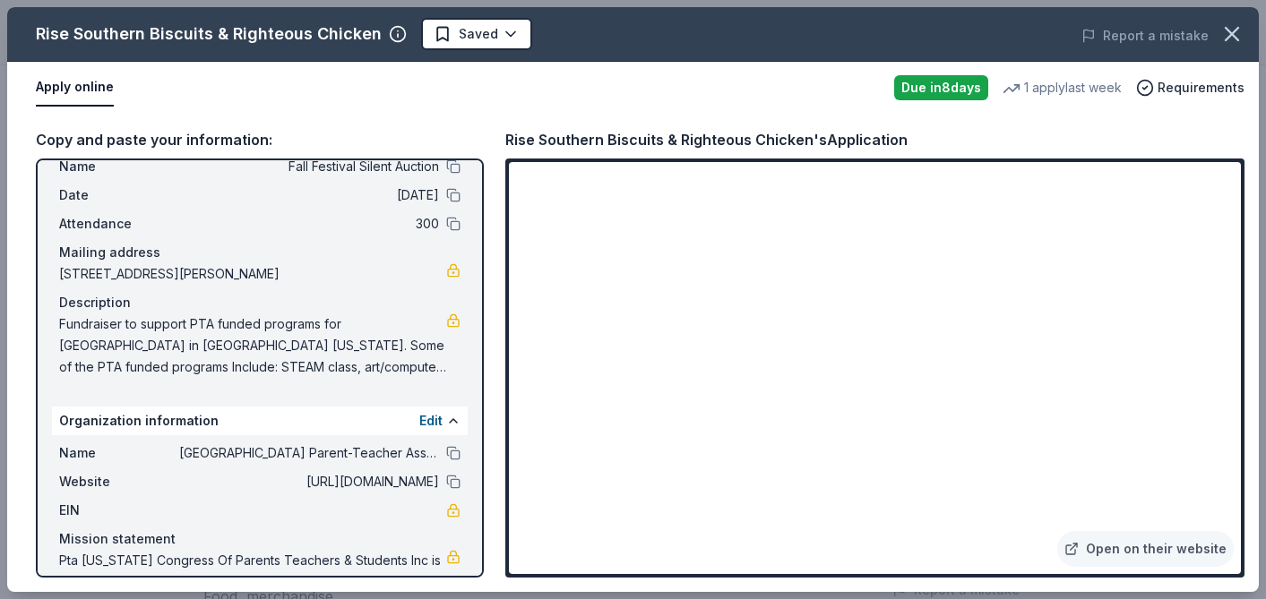
scroll to position [115, 0]
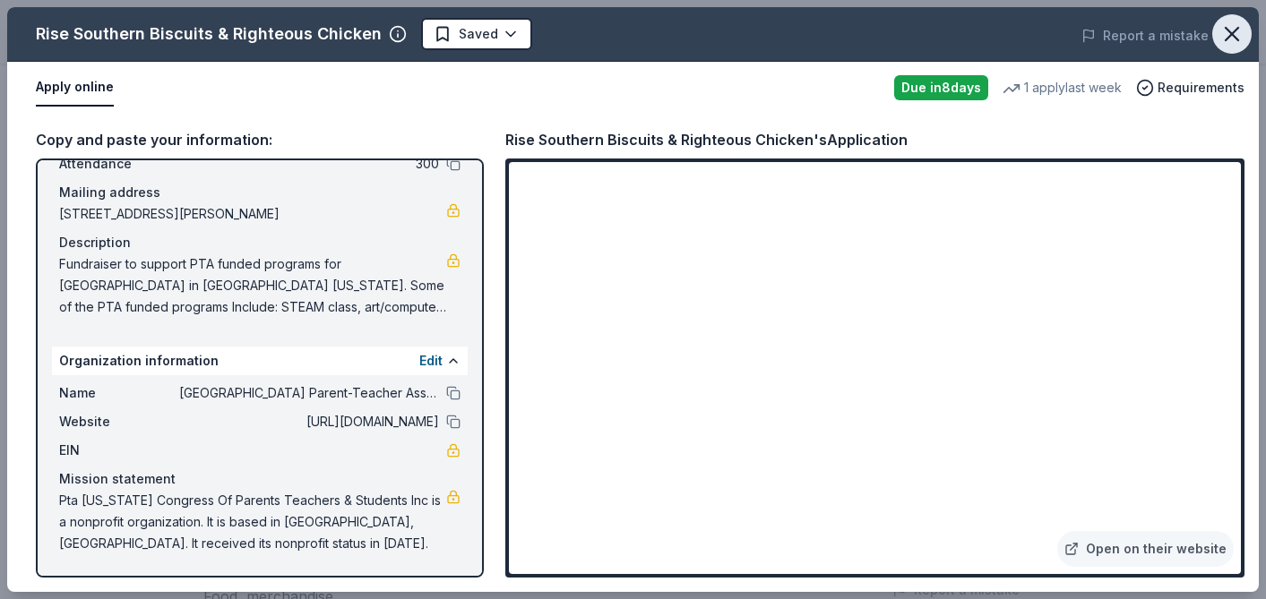
click at [1234, 37] on icon "button" at bounding box center [1231, 34] width 13 height 13
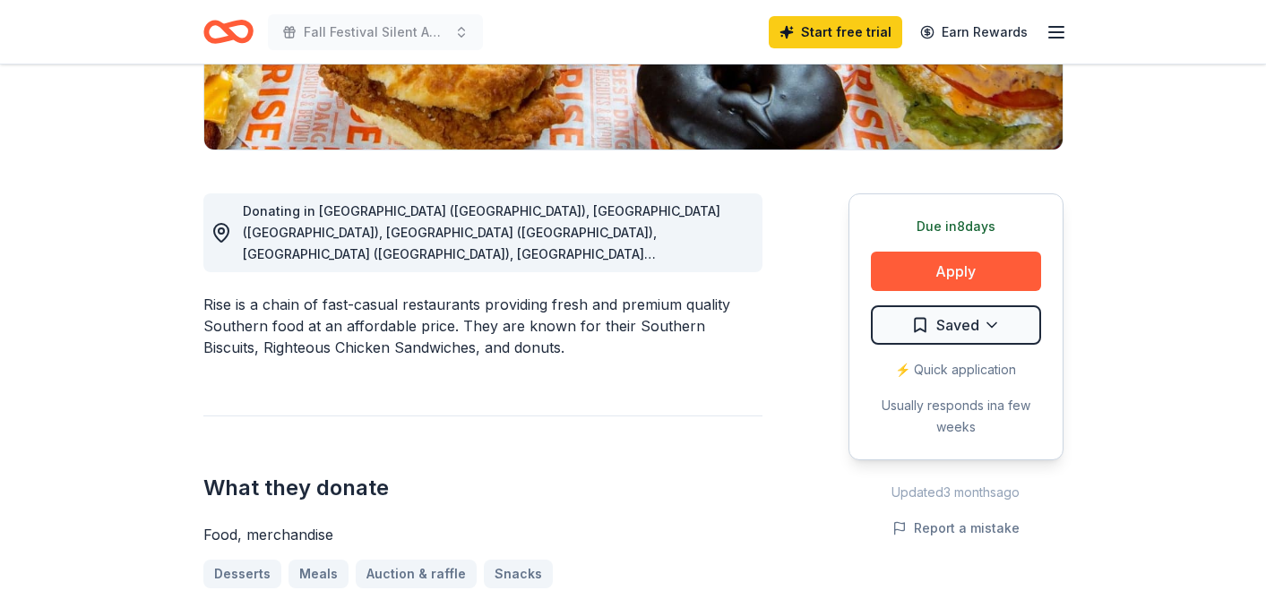
scroll to position [396, 0]
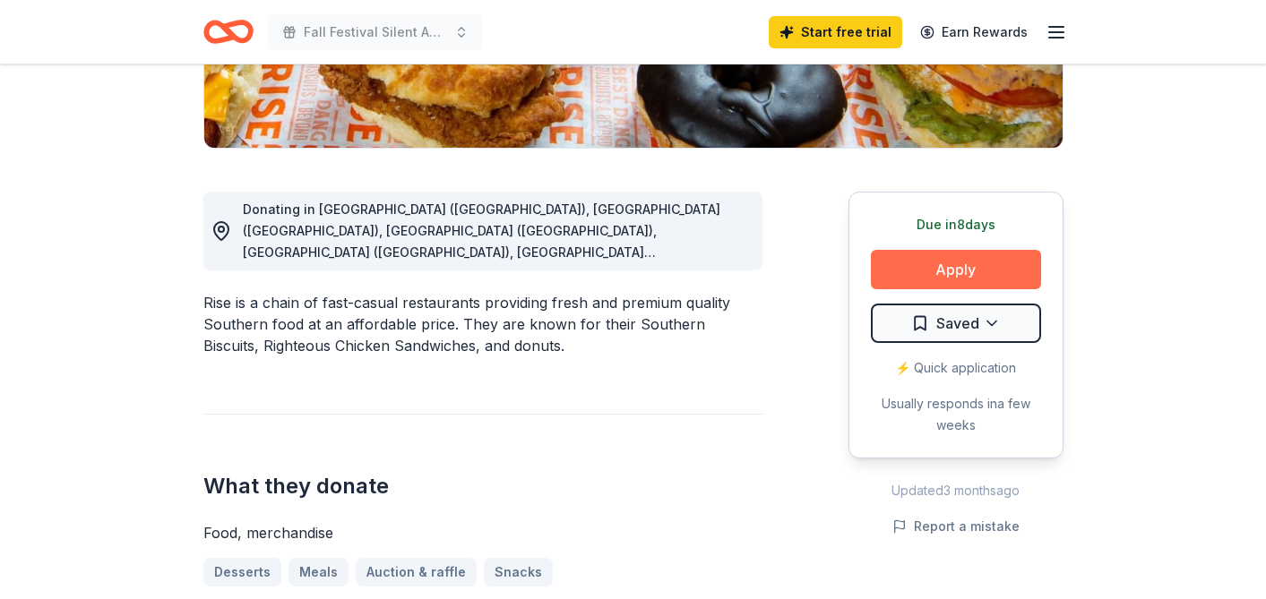
click at [942, 274] on button "Apply" at bounding box center [956, 269] width 170 height 39
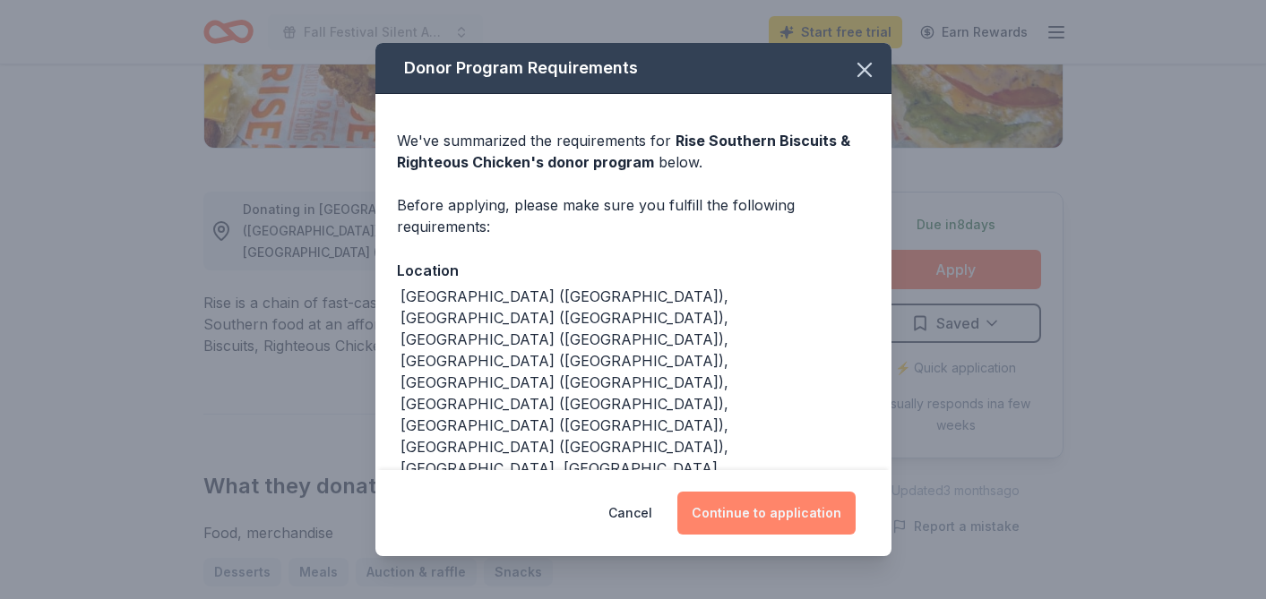
click at [738, 524] on button "Continue to application" at bounding box center [766, 513] width 178 height 43
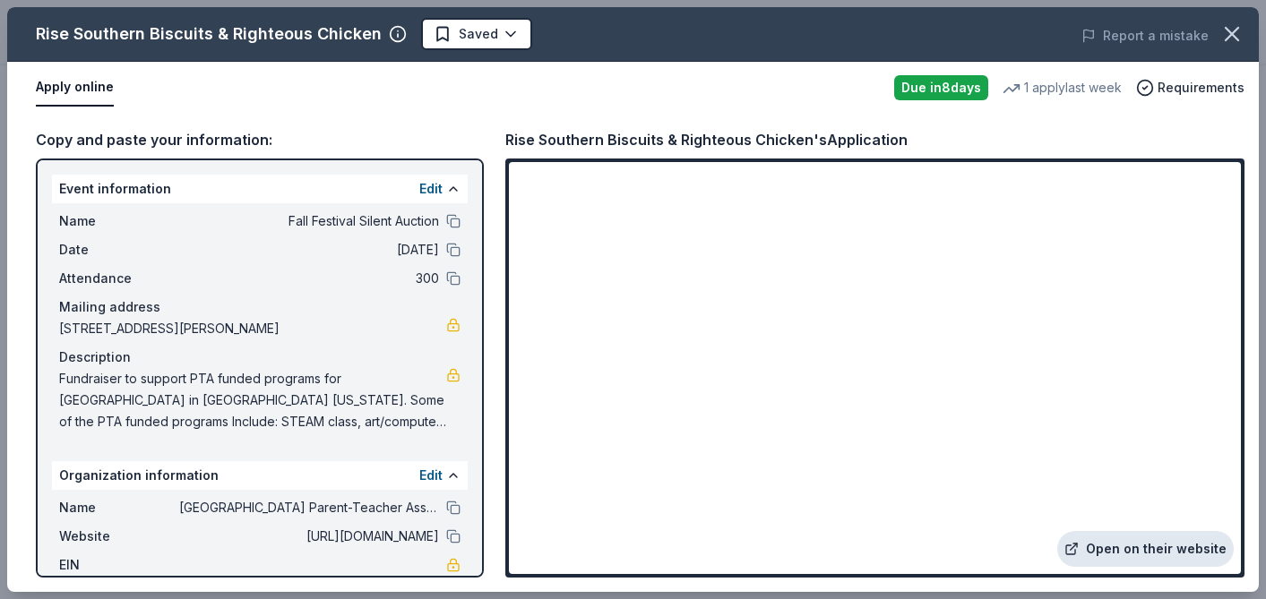
click at [1105, 541] on link "Open on their website" at bounding box center [1145, 549] width 176 height 36
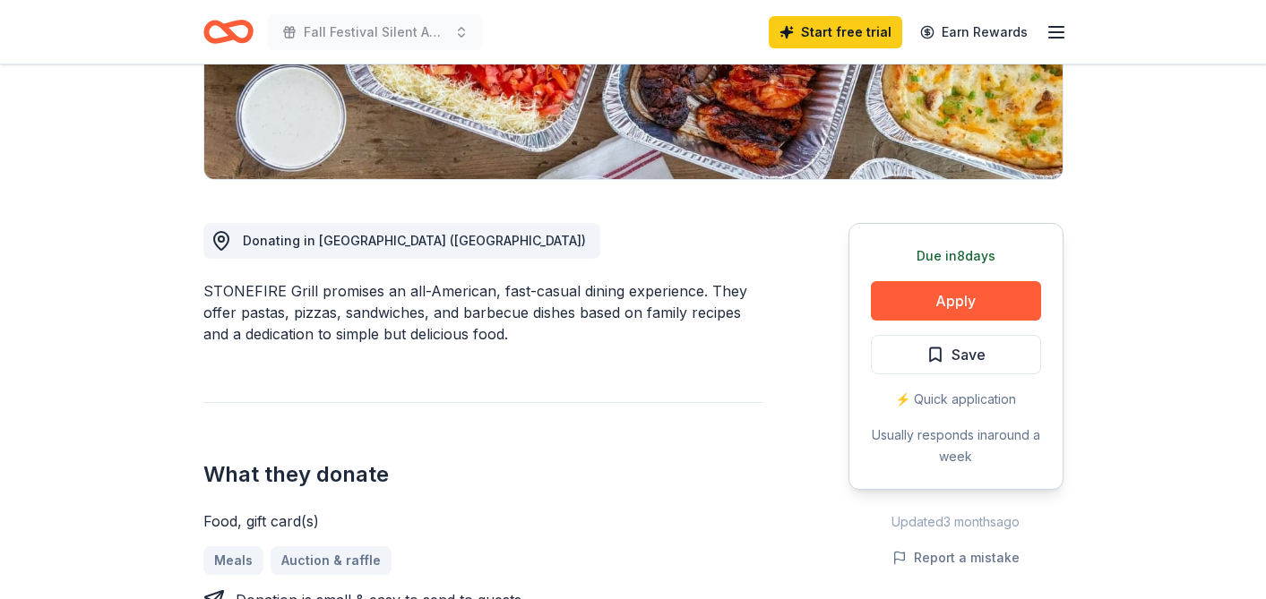
scroll to position [374, 0]
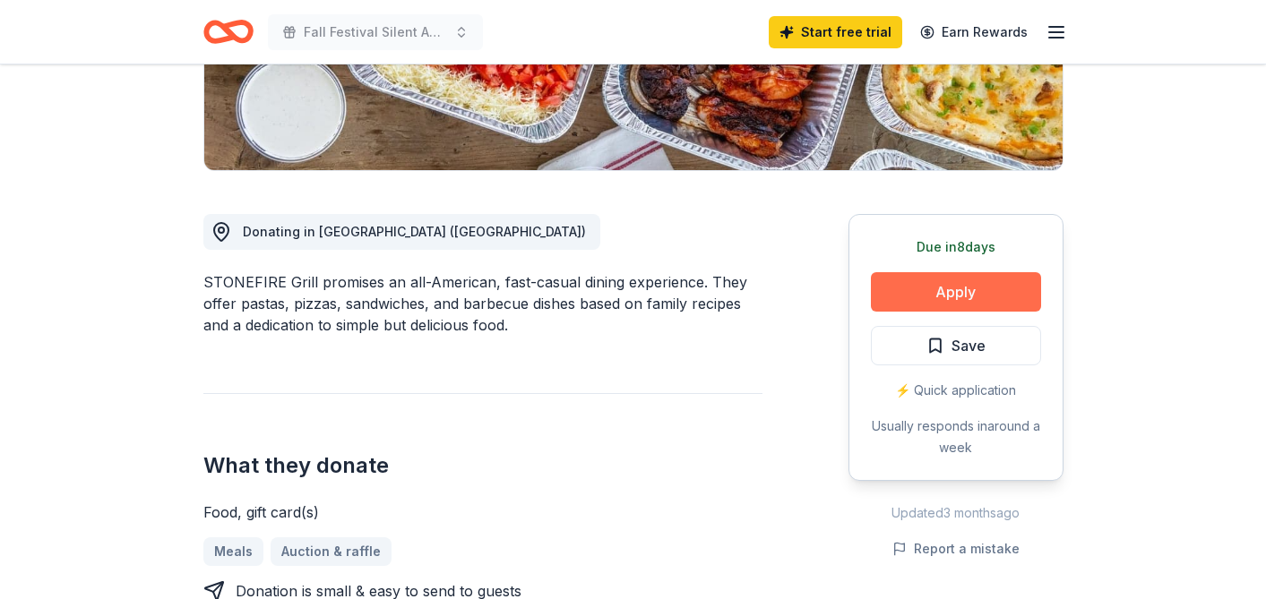
click at [942, 296] on button "Apply" at bounding box center [956, 291] width 170 height 39
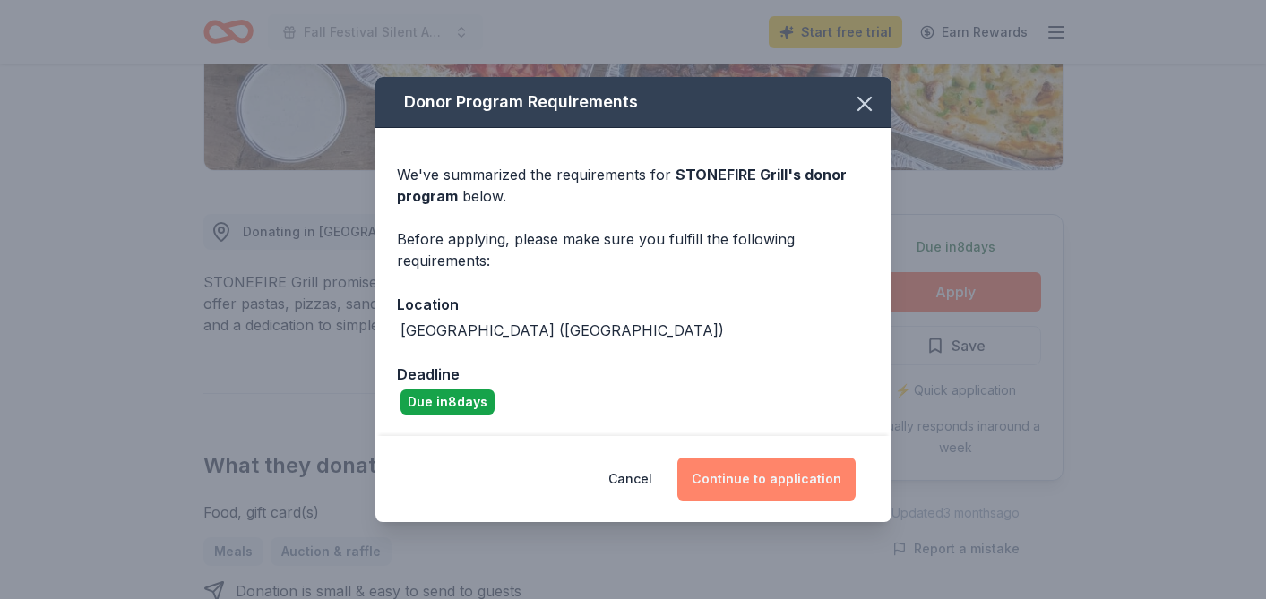
click at [751, 478] on button "Continue to application" at bounding box center [766, 479] width 178 height 43
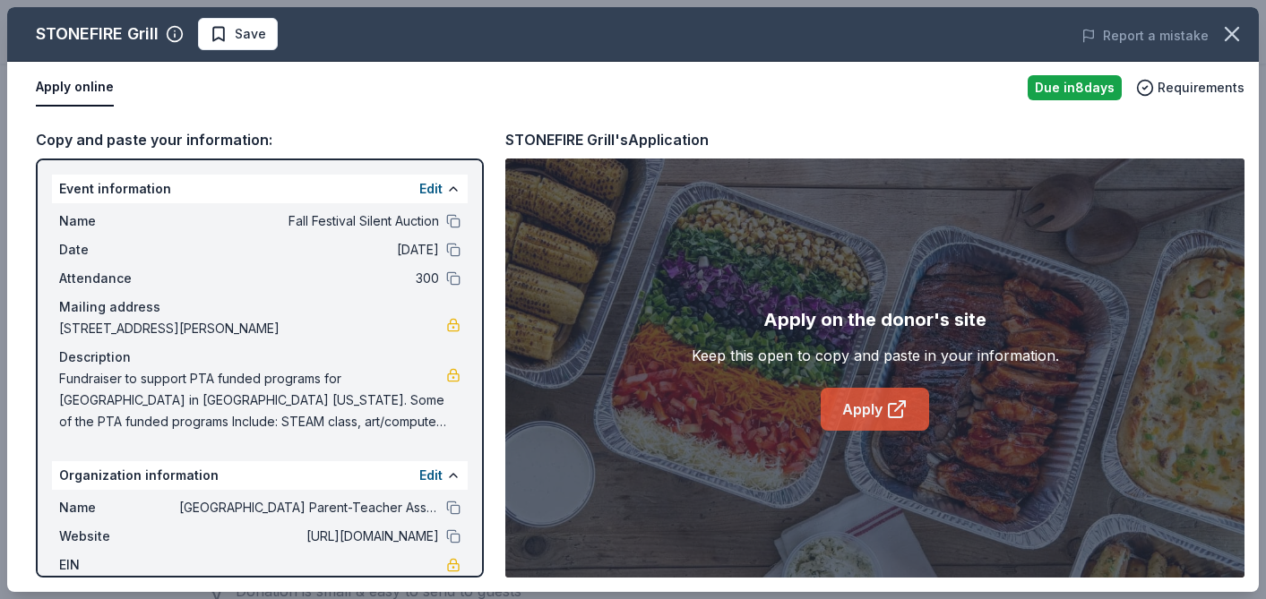
click at [877, 416] on link "Apply" at bounding box center [875, 409] width 108 height 43
click at [867, 415] on link "Apply" at bounding box center [875, 409] width 108 height 43
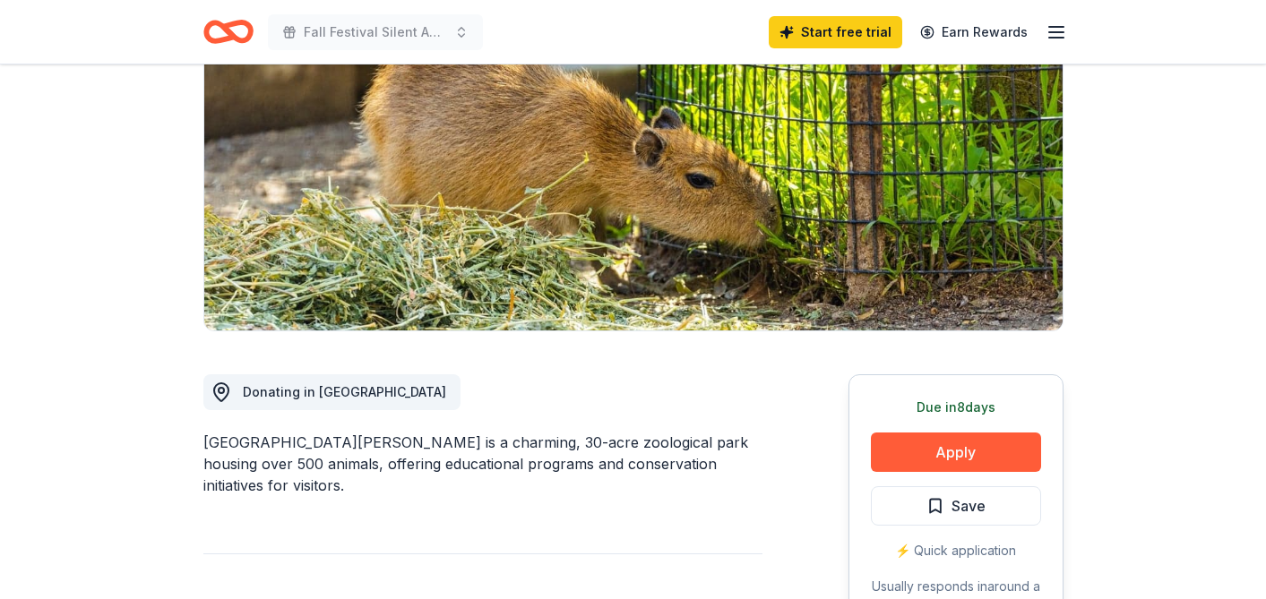
scroll to position [214, 0]
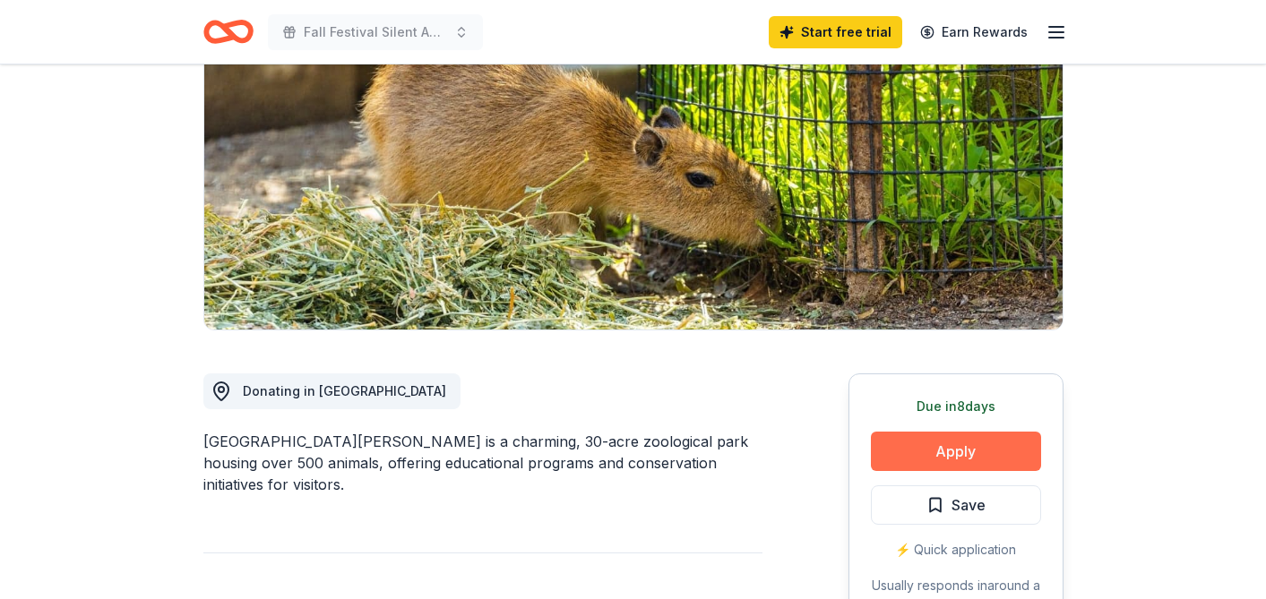
click at [924, 447] on button "Apply" at bounding box center [956, 451] width 170 height 39
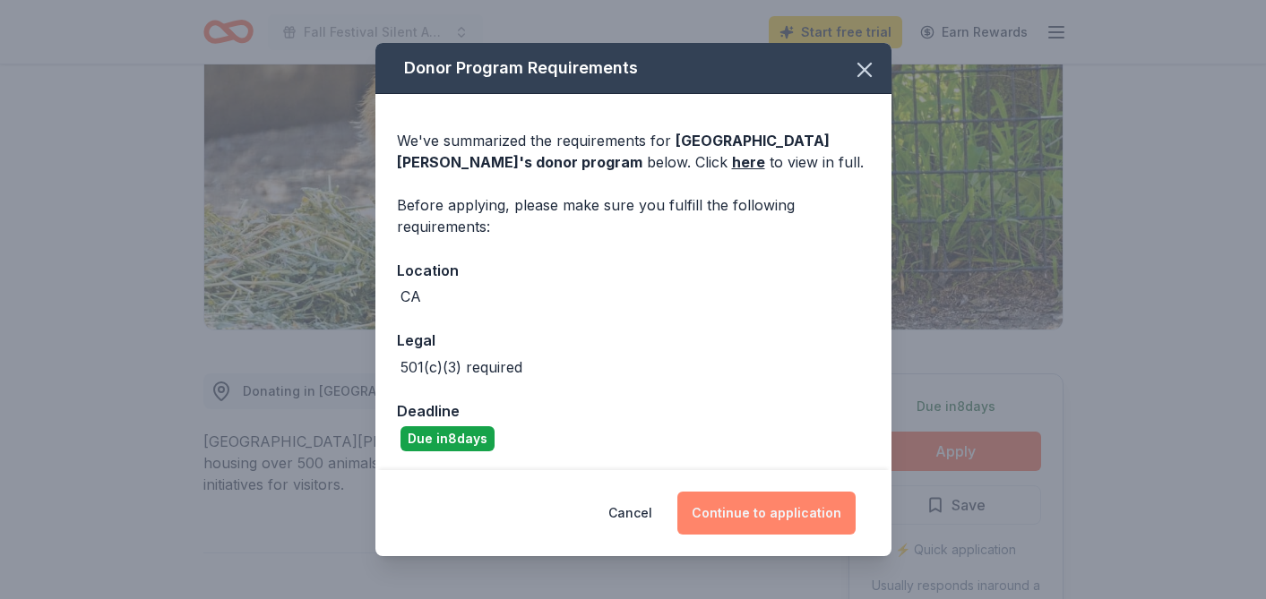
click at [745, 515] on button "Continue to application" at bounding box center [766, 513] width 178 height 43
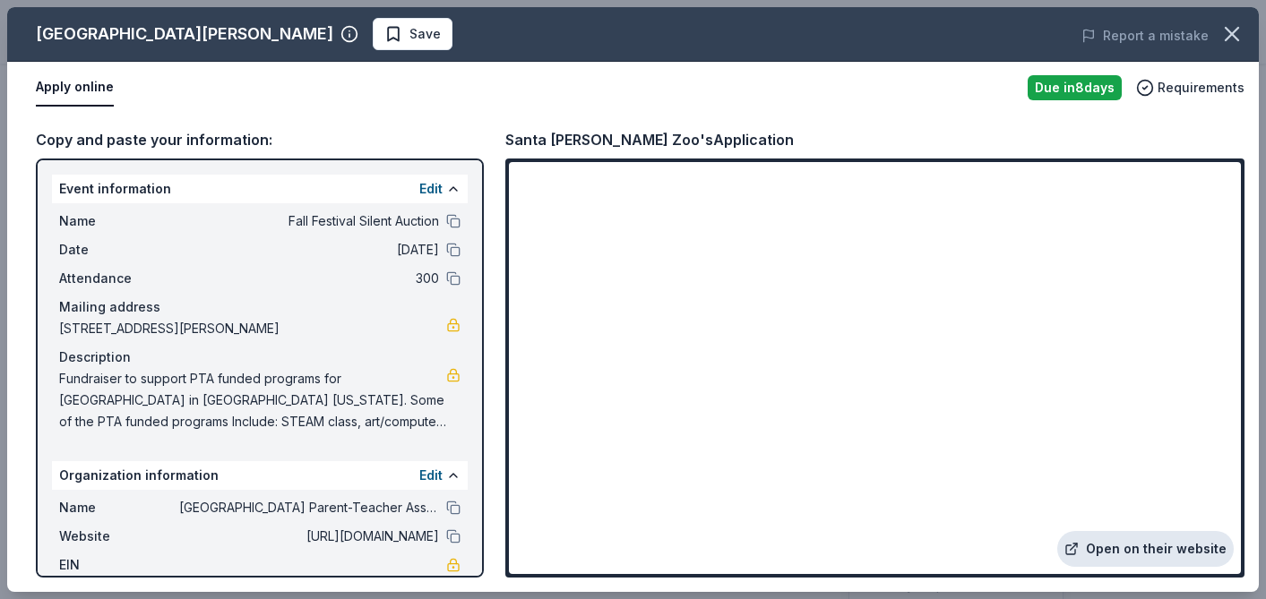
click at [1118, 548] on link "Open on their website" at bounding box center [1145, 549] width 176 height 36
